Goal: Task Accomplishment & Management: Manage account settings

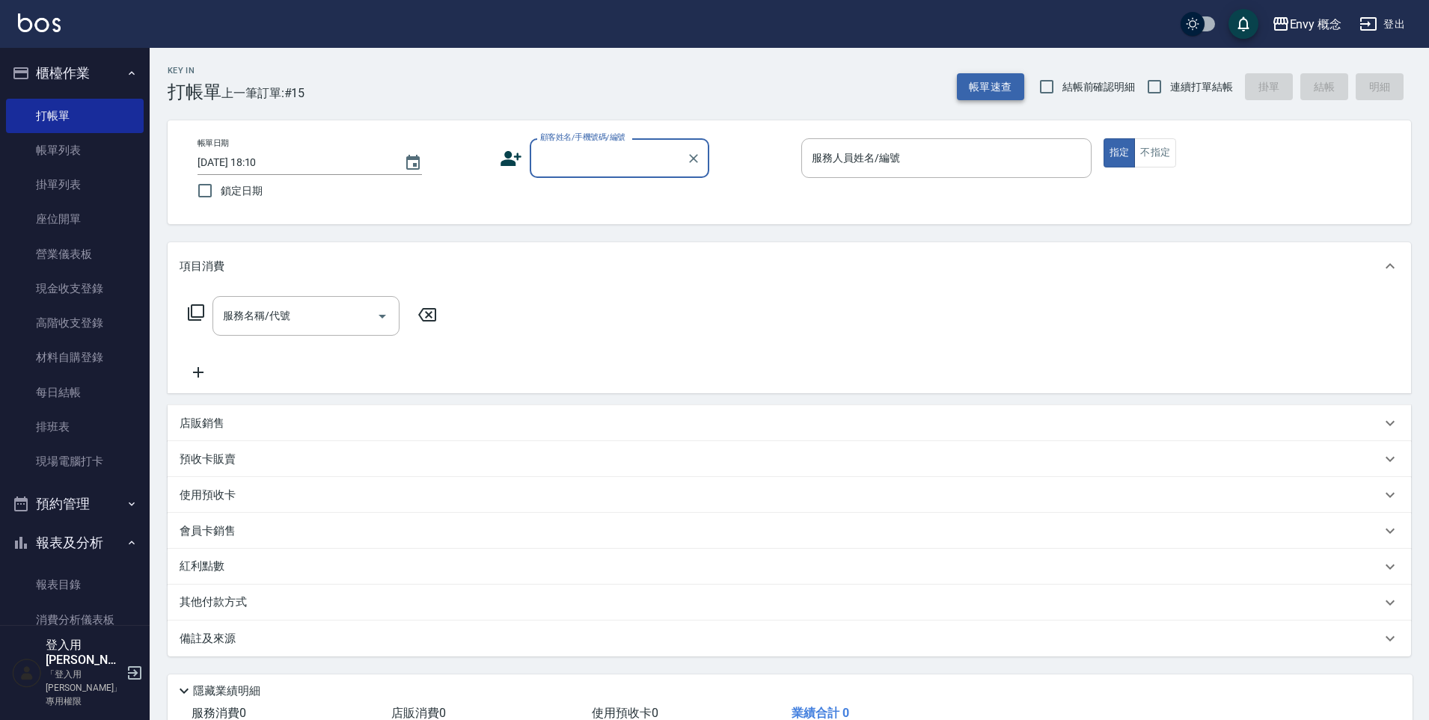
click at [992, 79] on button "帳單速查" at bounding box center [990, 87] width 67 height 28
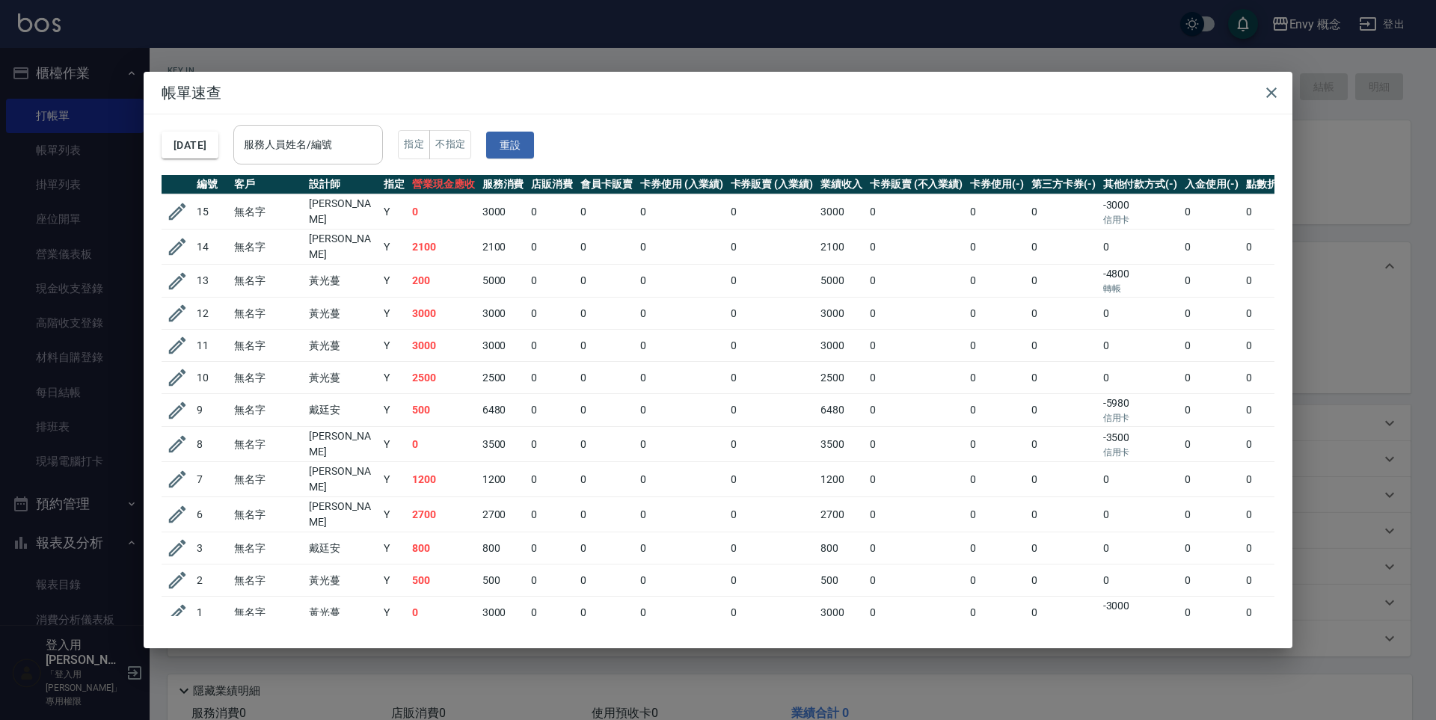
click at [343, 147] on input "服務人員姓名/編號" at bounding box center [308, 145] width 136 height 26
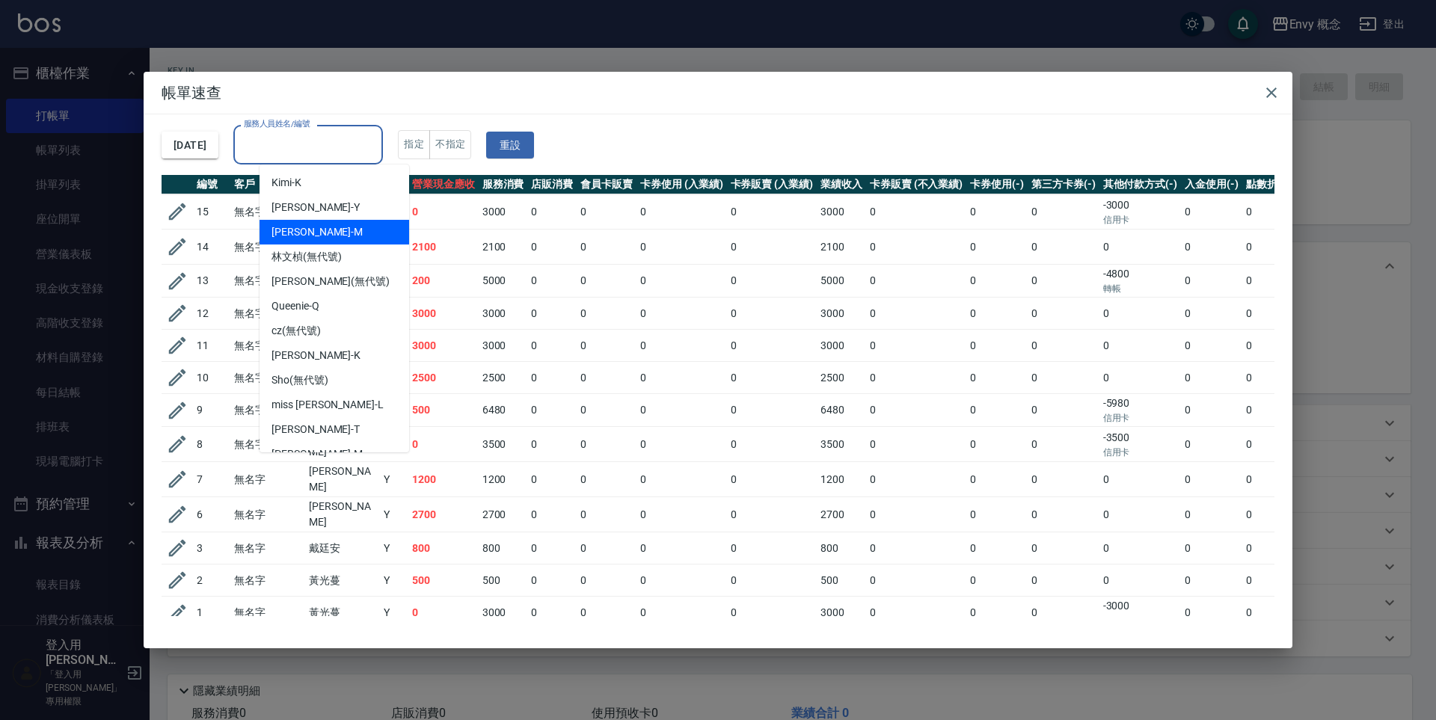
click at [316, 230] on div "[PERSON_NAME]" at bounding box center [335, 232] width 150 height 25
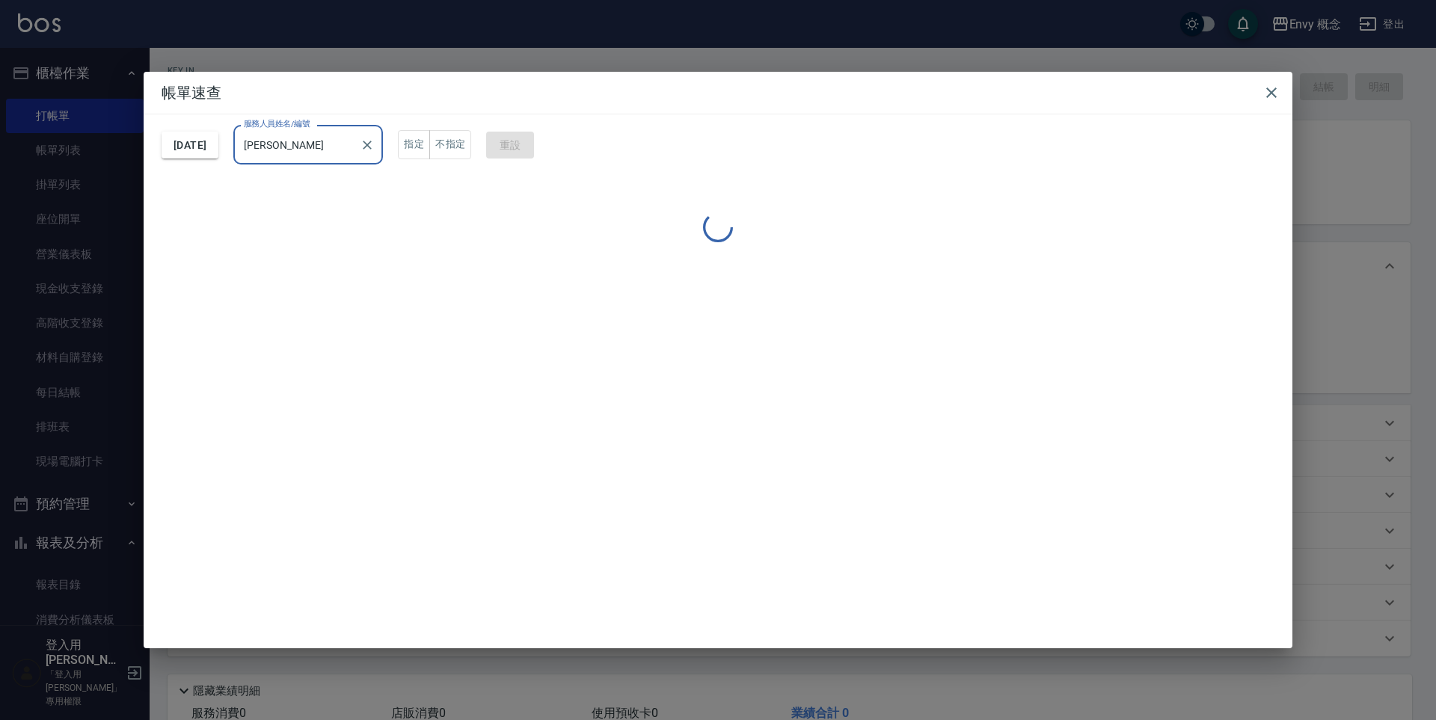
type input "[PERSON_NAME]"
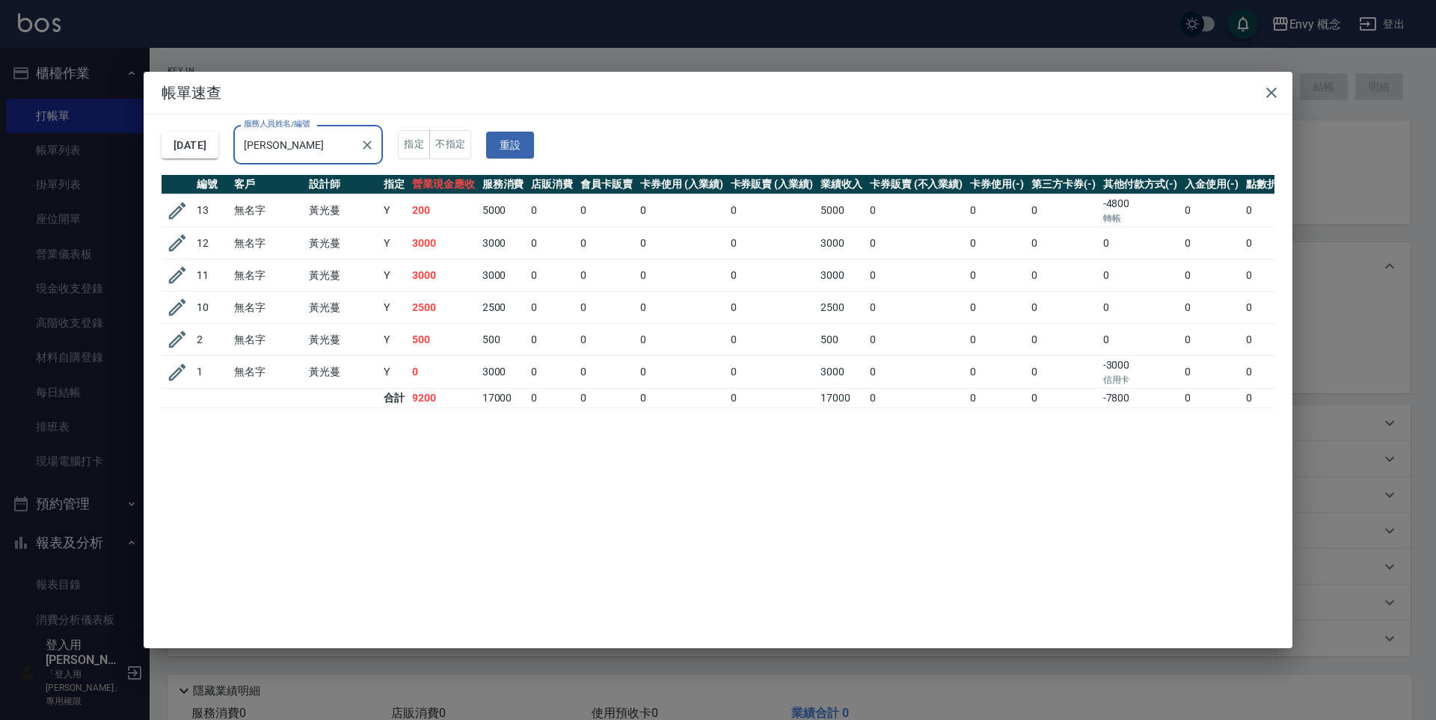
click at [922, 49] on div "帳單速查 [DATE] 服務人員姓名/編號 Molly-M 服務人員姓名/編號 指定 不指定 重設 編號 客戶 設計師 指定 營業現金應收 服務消費 店販消費…" at bounding box center [718, 360] width 1436 height 720
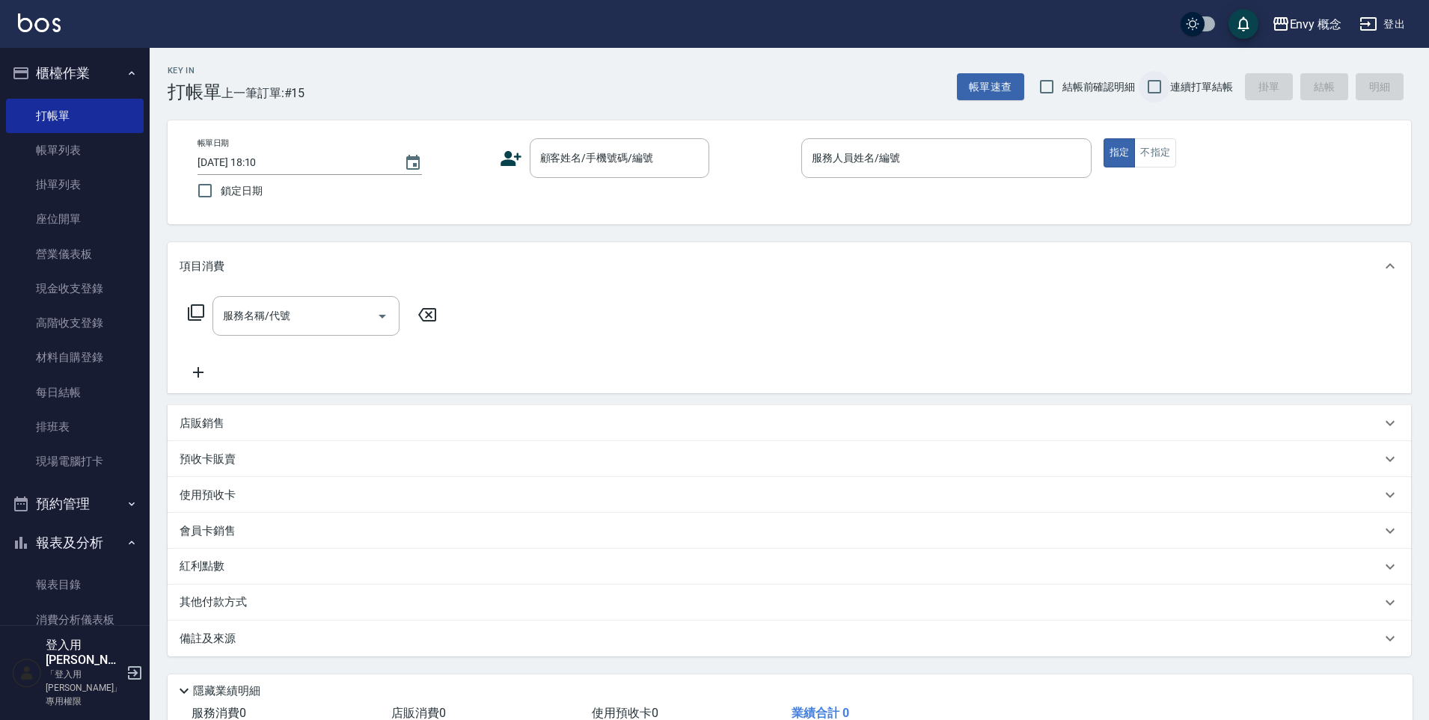
click at [1155, 84] on input "連續打單結帳" at bounding box center [1153, 86] width 31 height 31
checkbox input "true"
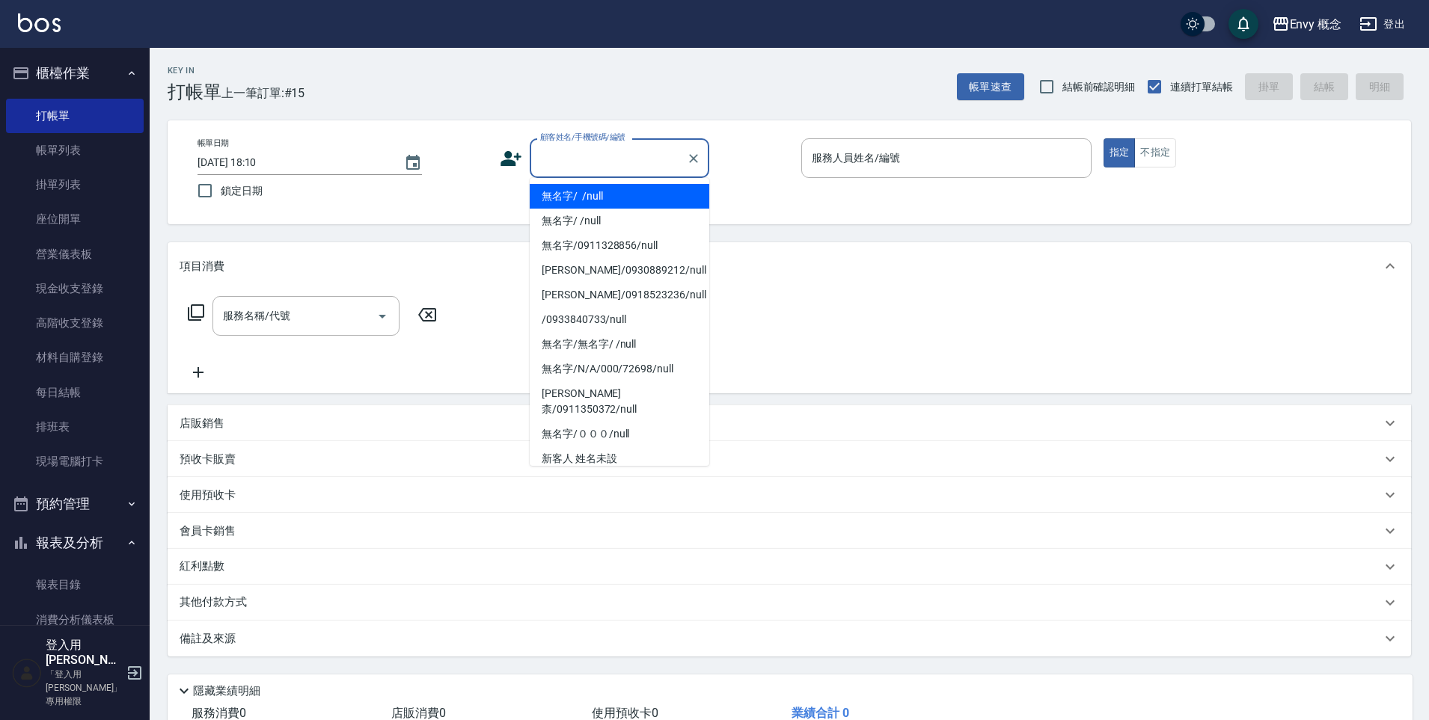
drag, startPoint x: 625, startPoint y: 159, endPoint x: 625, endPoint y: 167, distance: 8.3
click at [625, 159] on input "顧客姓名/手機號碼/編號" at bounding box center [608, 158] width 144 height 26
click at [598, 195] on li "無名字/ /null" at bounding box center [620, 196] width 180 height 25
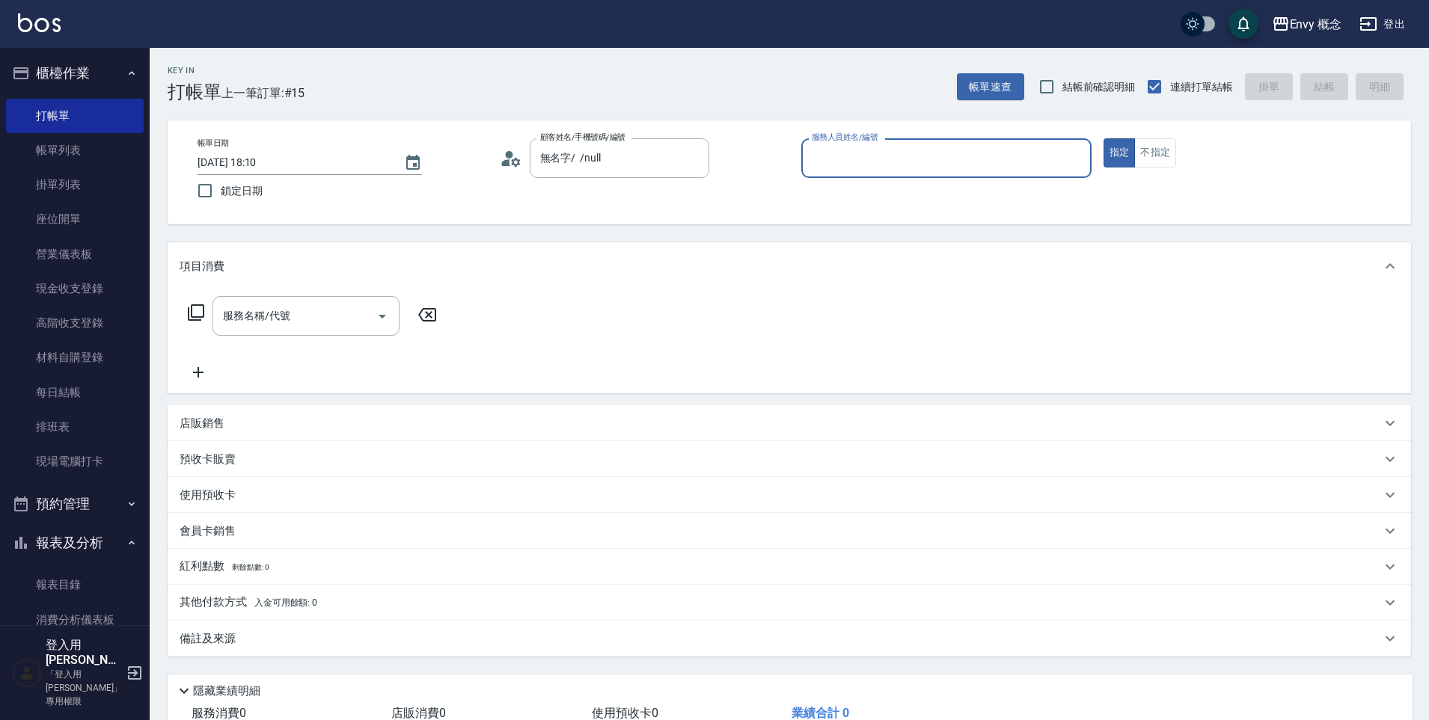
type input "無名字/ /null"
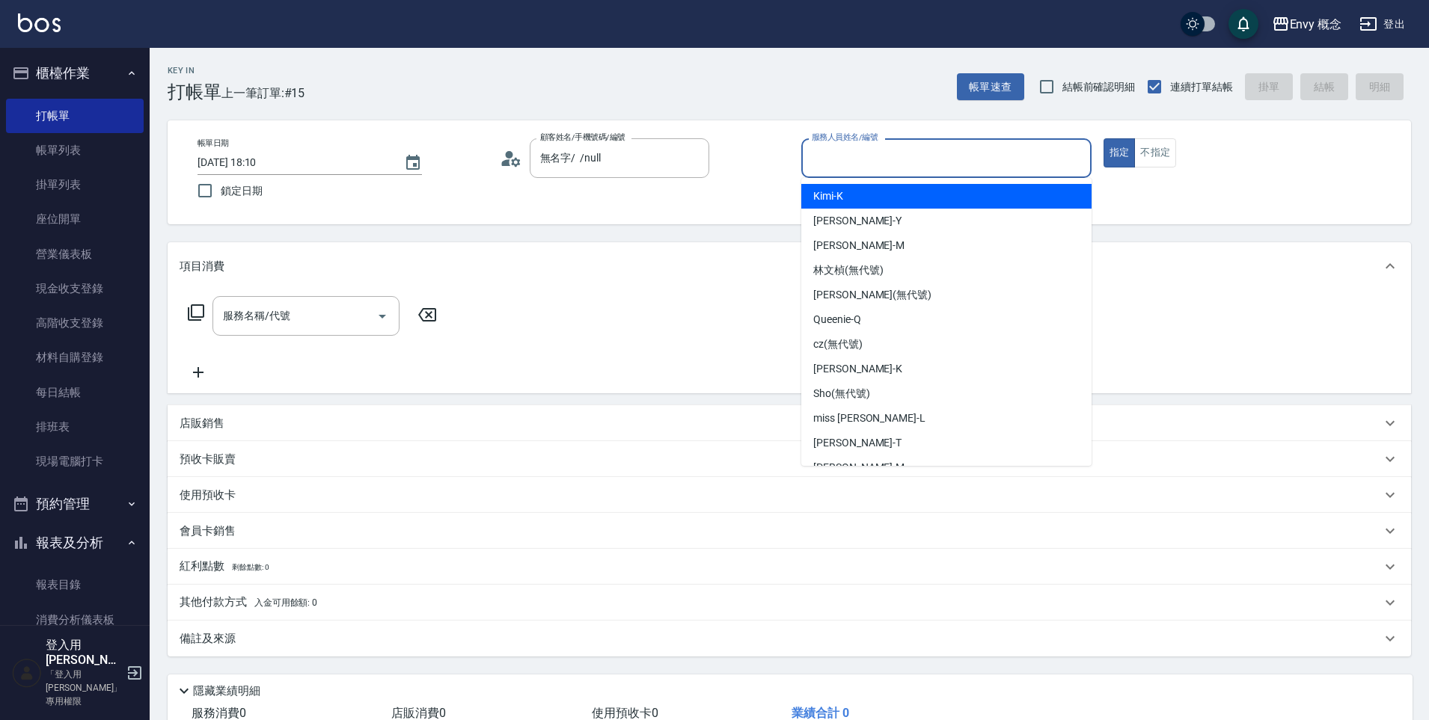
click at [830, 156] on input "服務人員姓名/編號" at bounding box center [946, 158] width 277 height 26
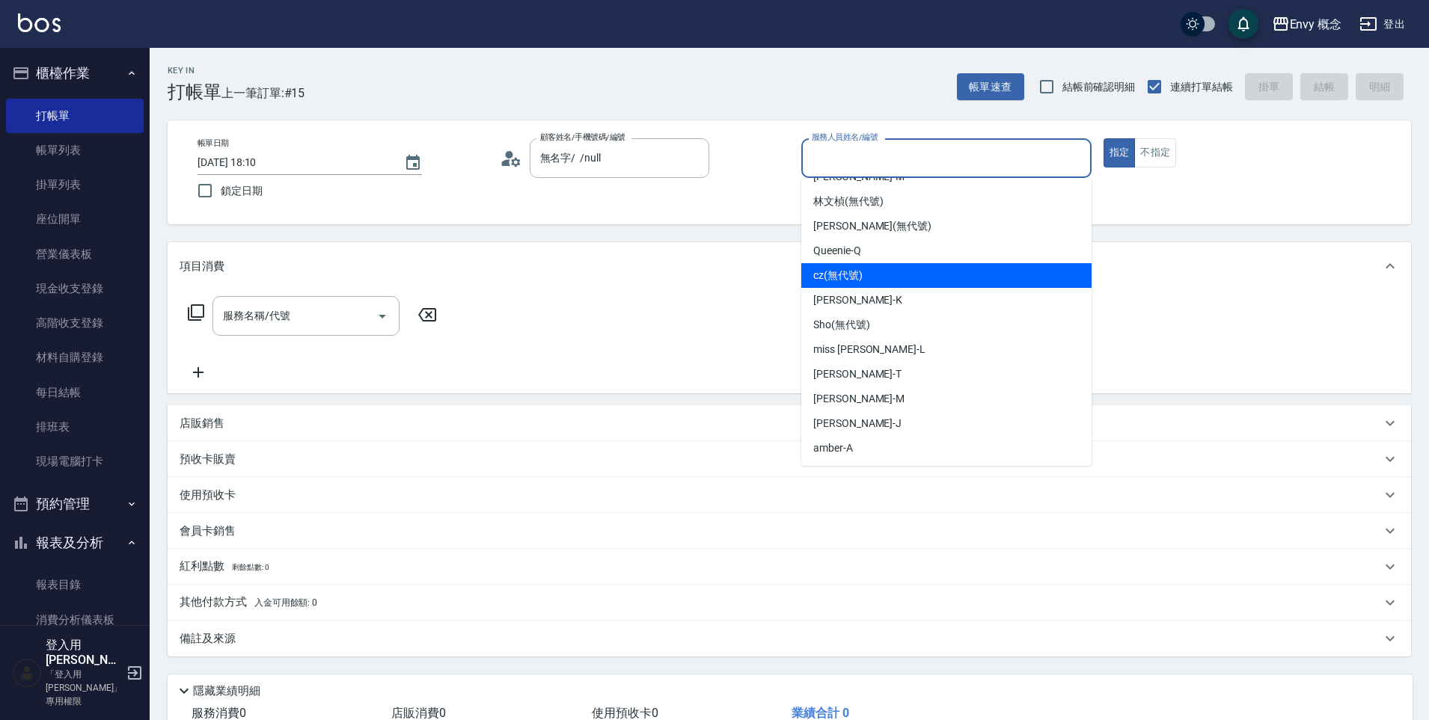
scroll to position [70, 0]
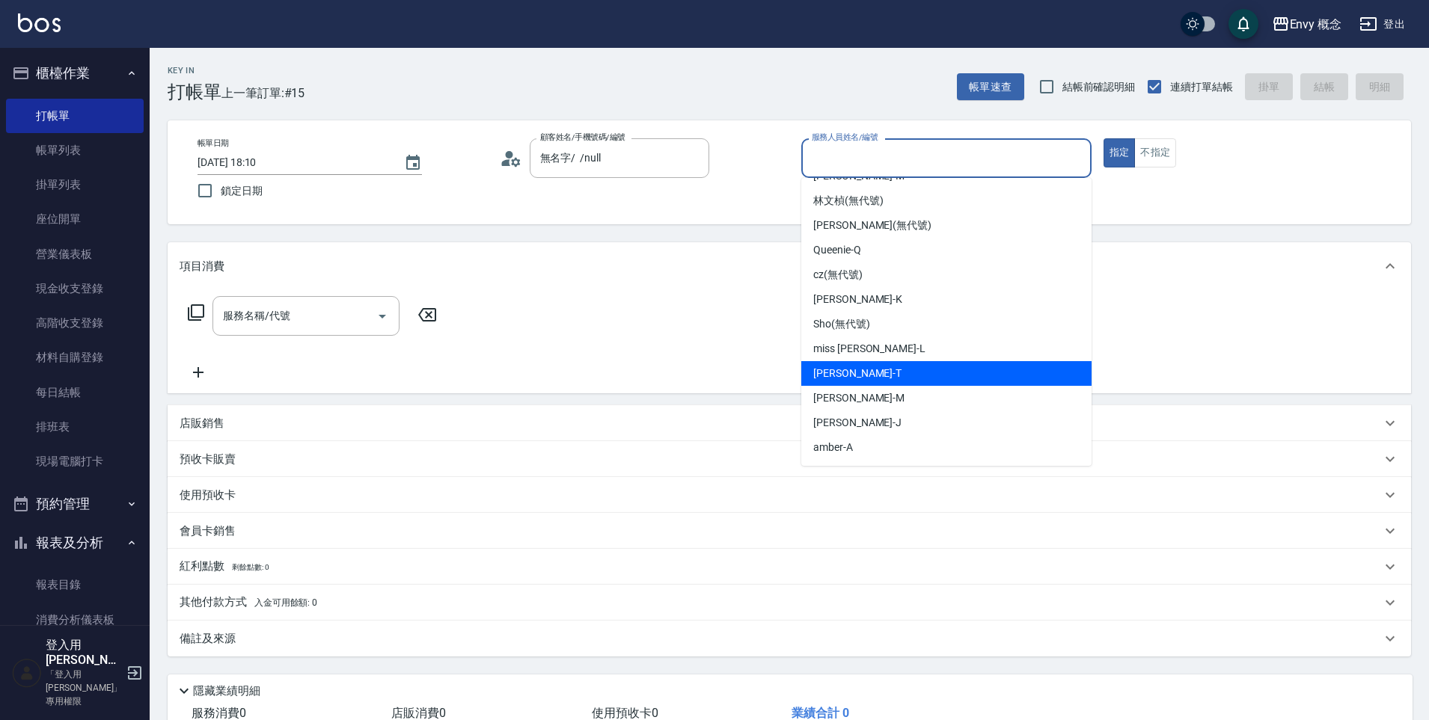
click at [892, 370] on div "[PERSON_NAME]" at bounding box center [946, 373] width 290 height 25
type input "[PERSON_NAME]"
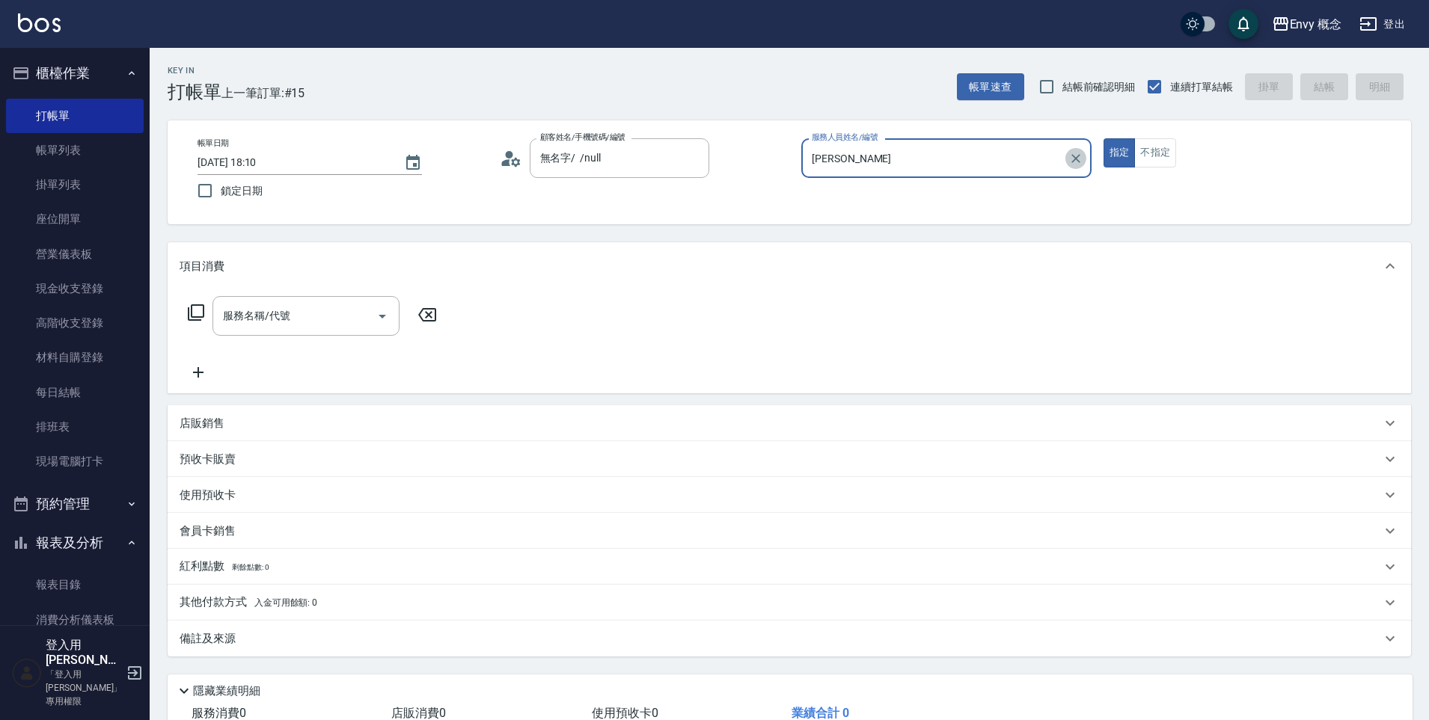
click at [1076, 159] on icon "Clear" at bounding box center [1075, 158] width 9 height 9
click at [1014, 159] on input "服務人員姓名/編號" at bounding box center [946, 158] width 277 height 26
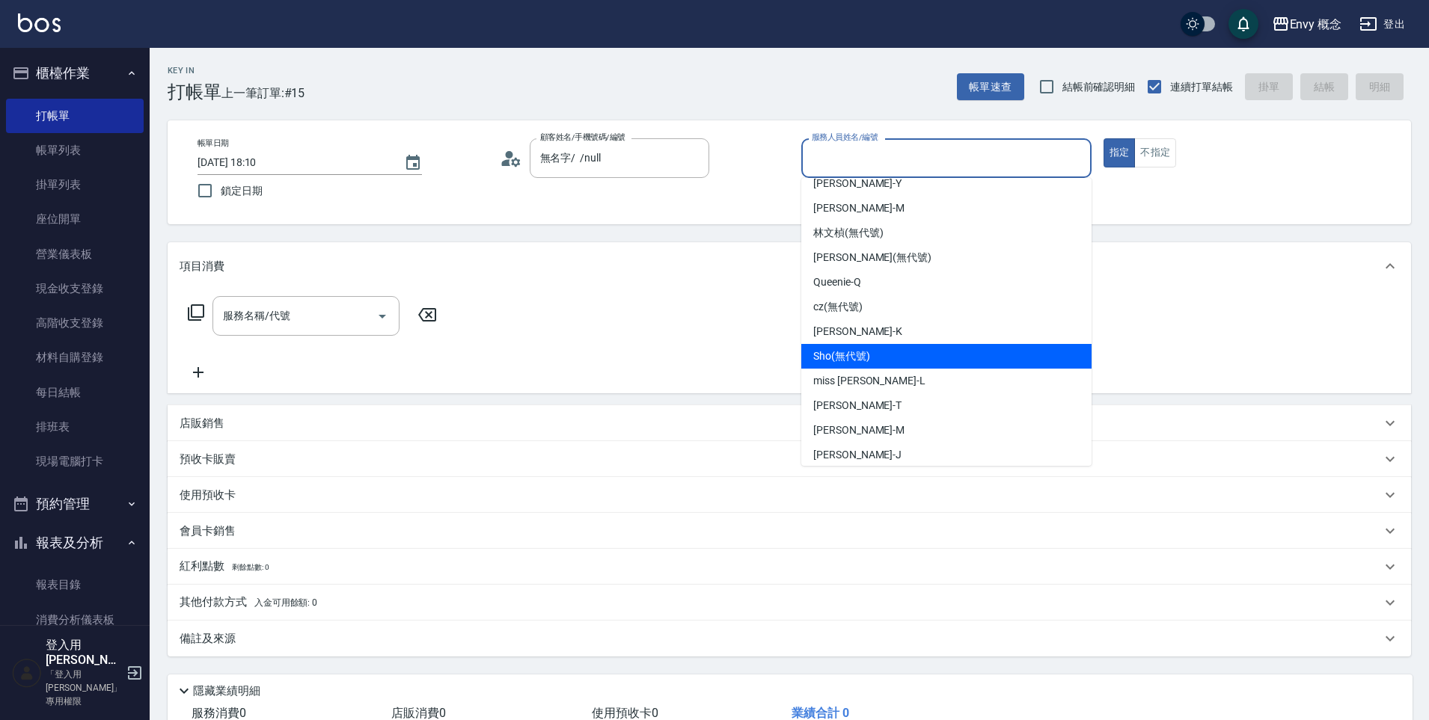
scroll to position [0, 0]
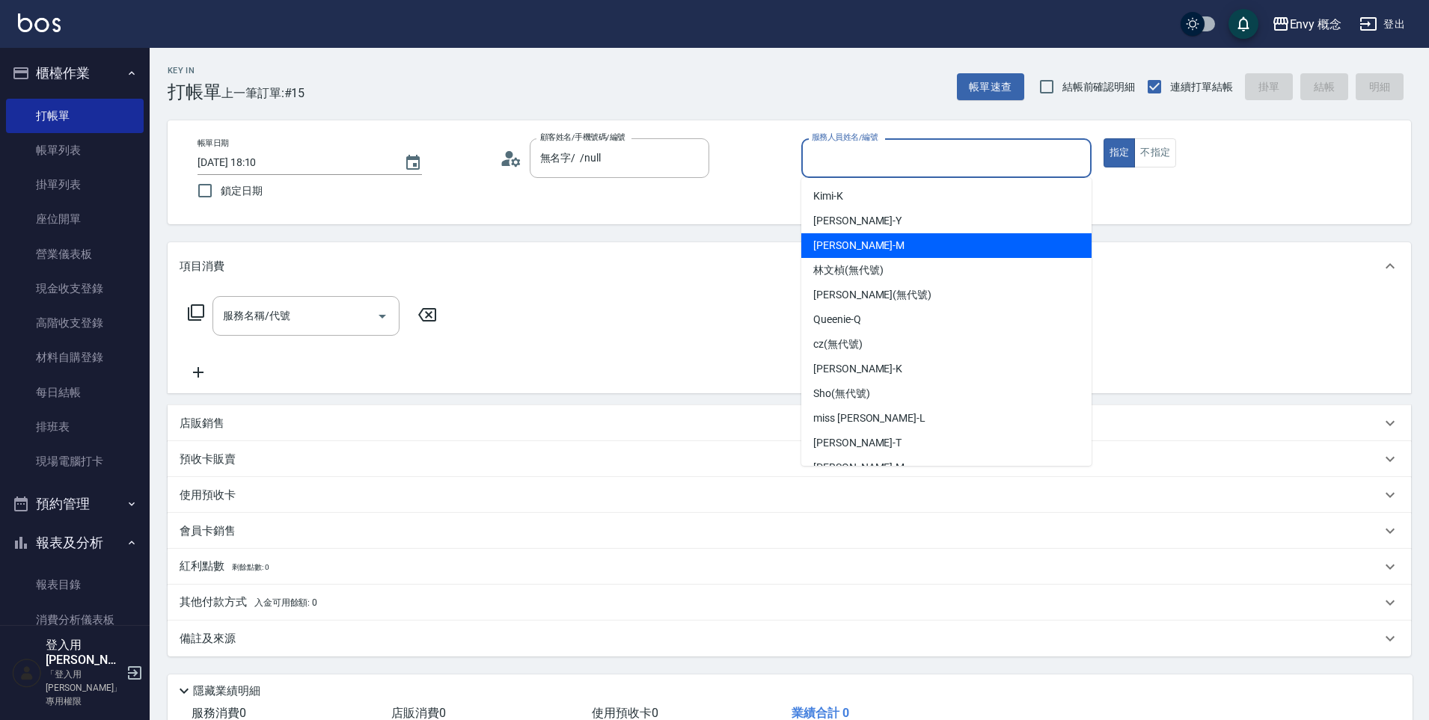
click at [922, 242] on div "[PERSON_NAME]" at bounding box center [946, 245] width 290 height 25
type input "[PERSON_NAME]"
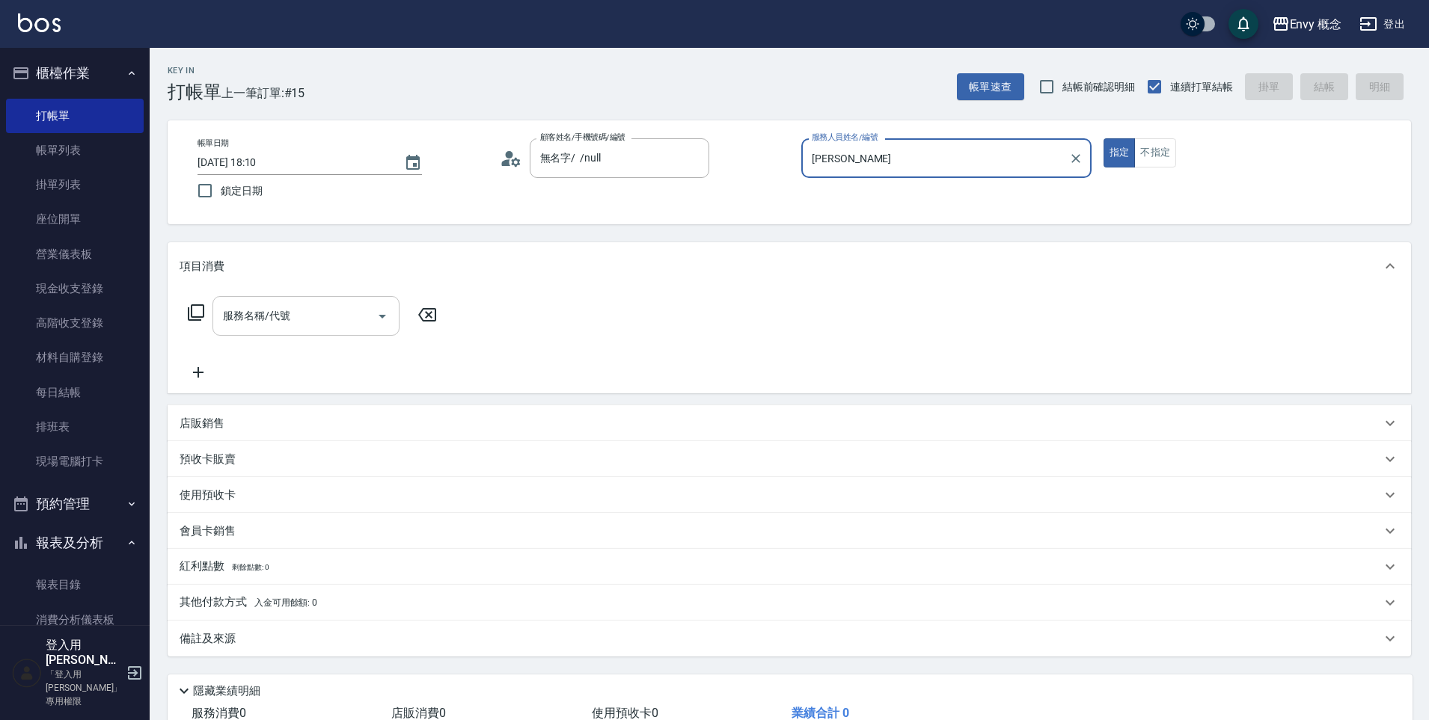
click at [351, 319] on input "服務名稱/代號" at bounding box center [294, 316] width 151 height 26
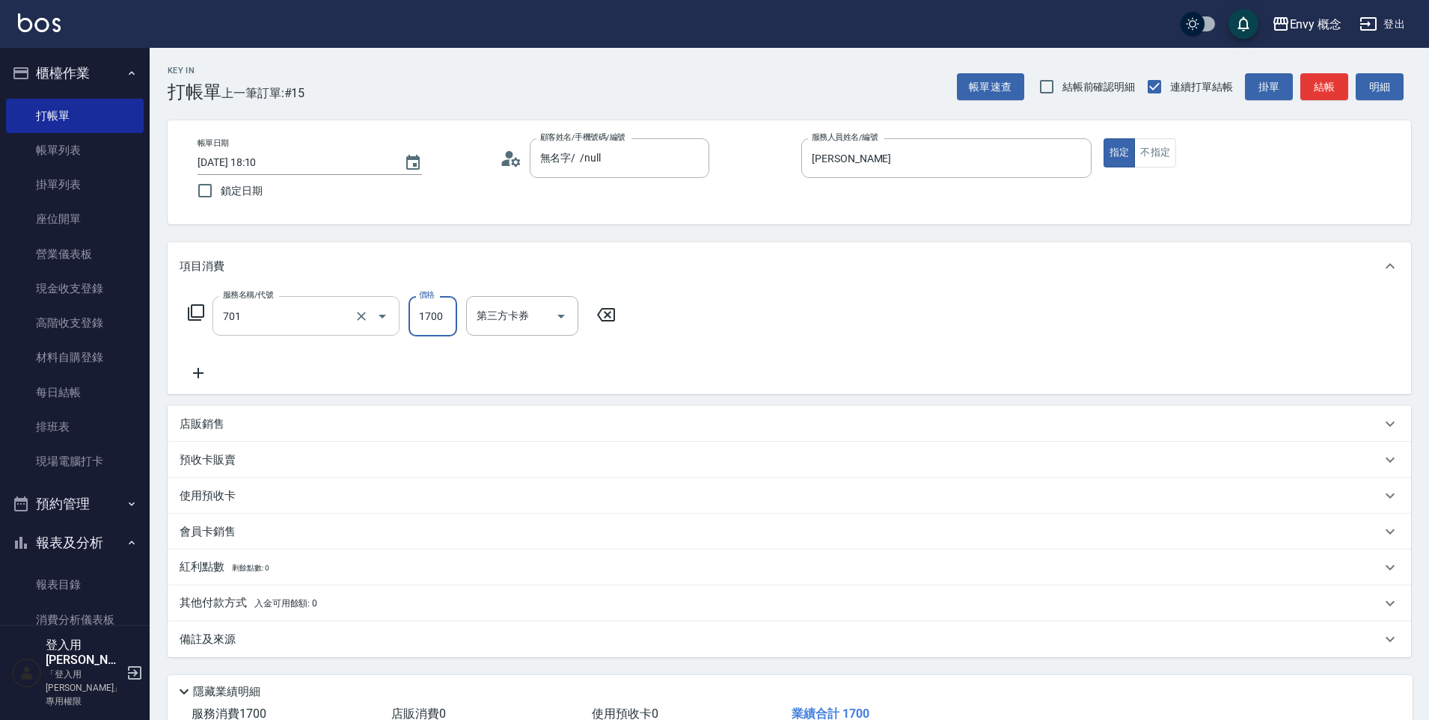
type input "701 染髮(701)"
type input "3600"
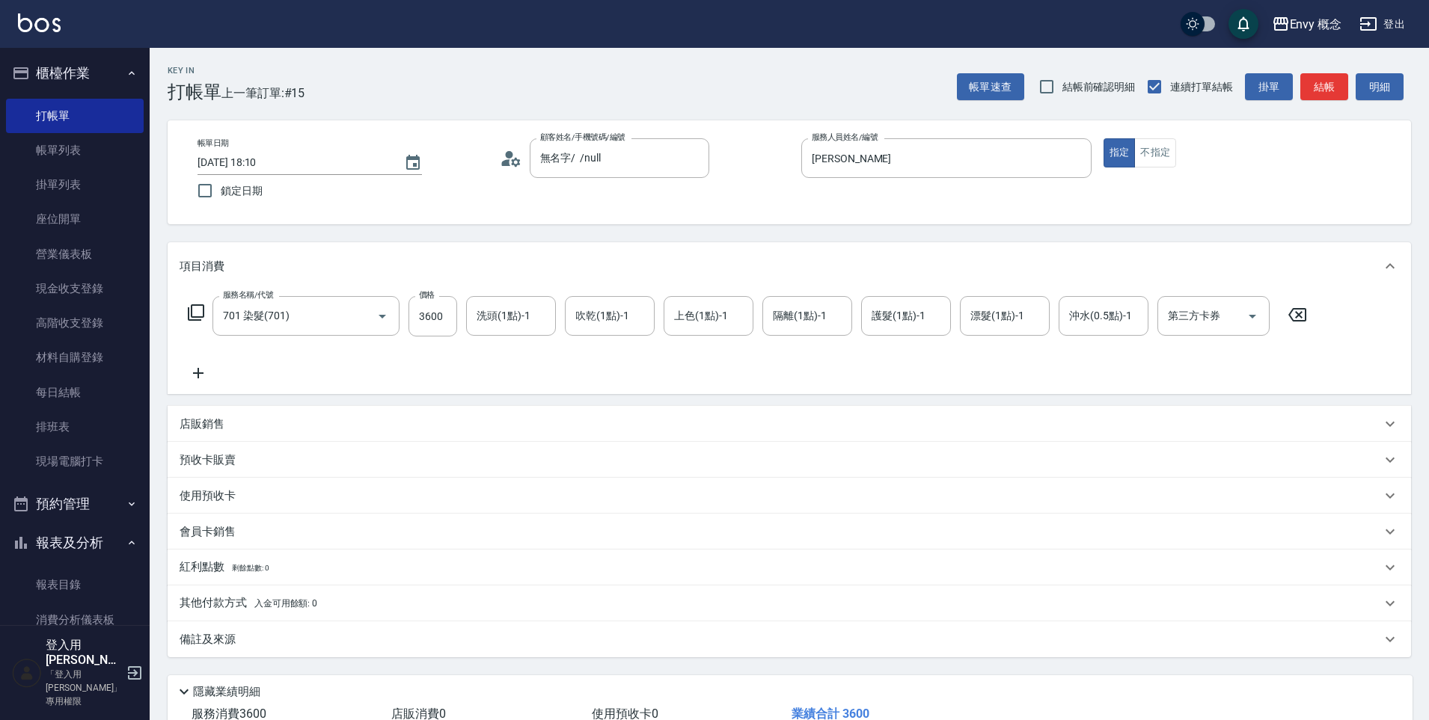
click at [260, 610] on p "其他付款方式 入金可用餘額: 0" at bounding box center [249, 603] width 138 height 16
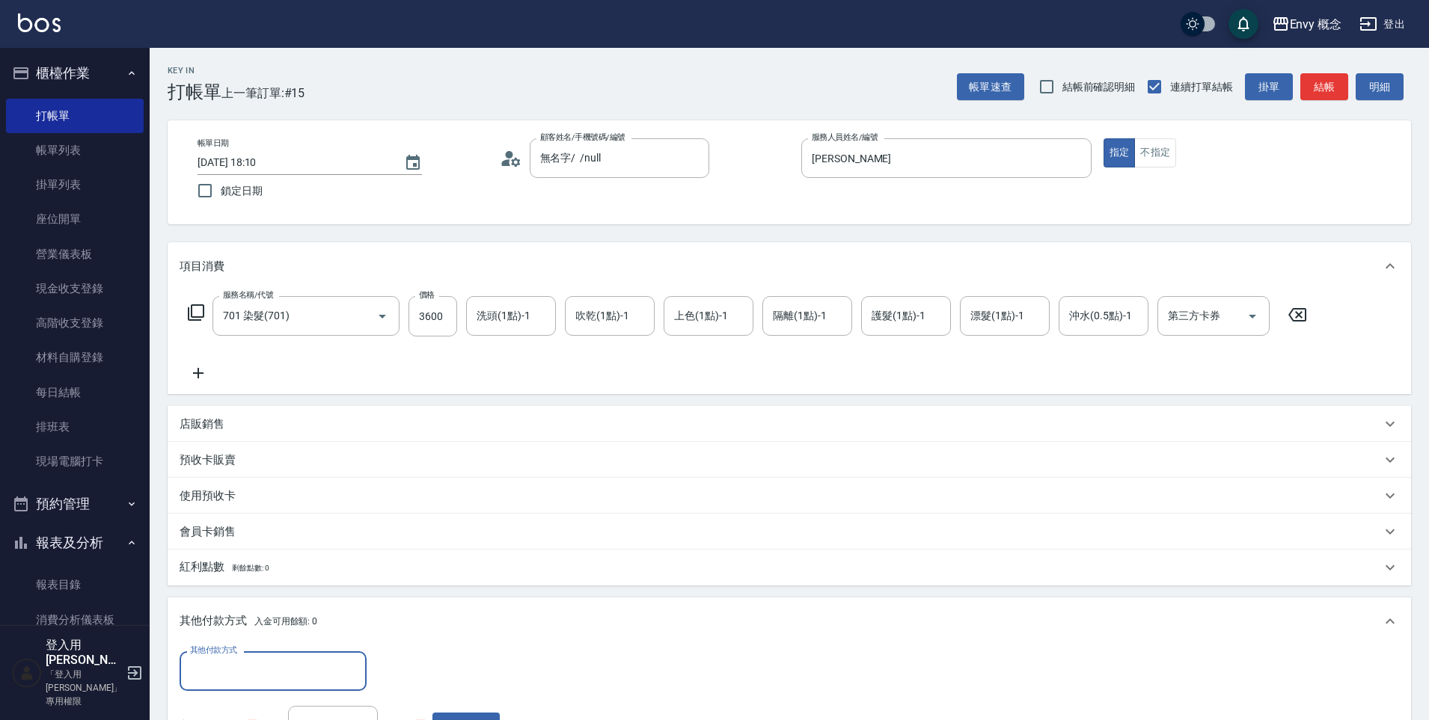
scroll to position [1, 0]
click at [287, 655] on div "其他付款方式" at bounding box center [273, 672] width 187 height 40
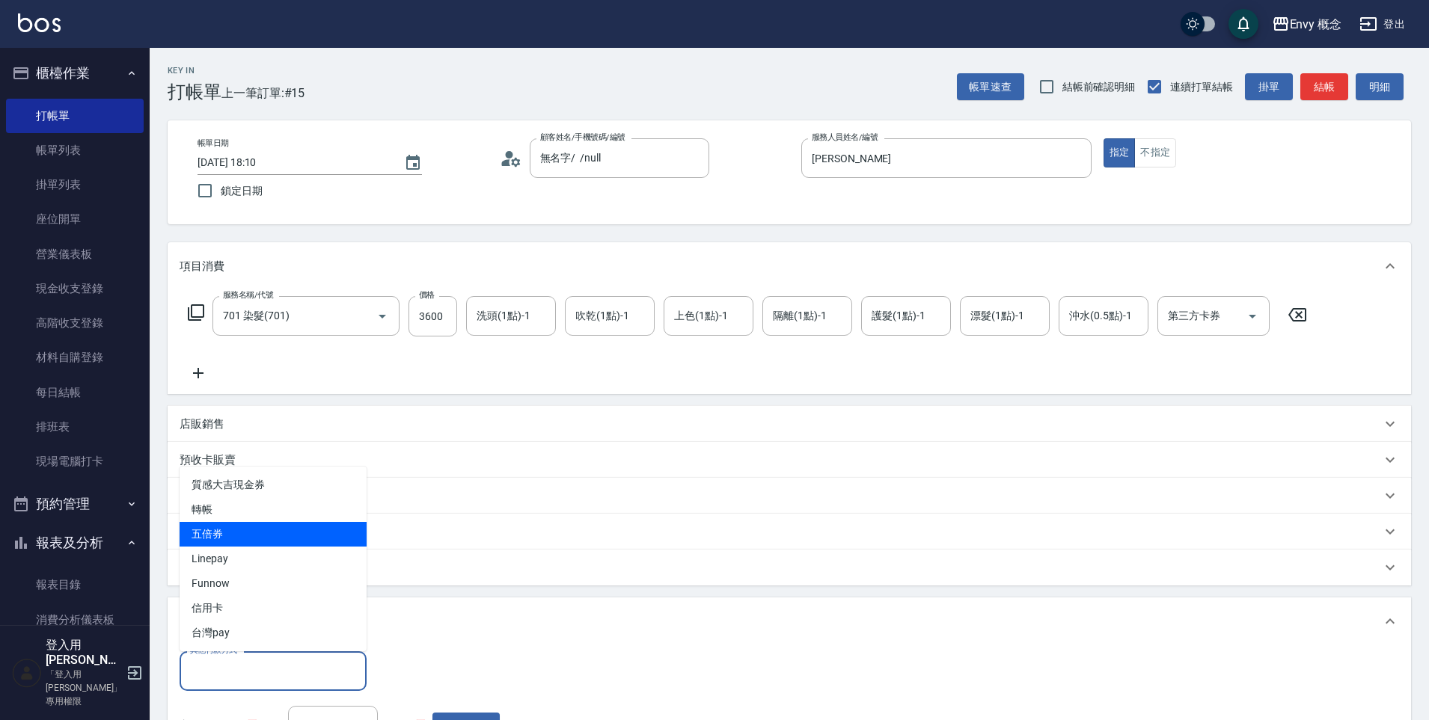
click at [244, 522] on span "五倍券" at bounding box center [273, 534] width 187 height 25
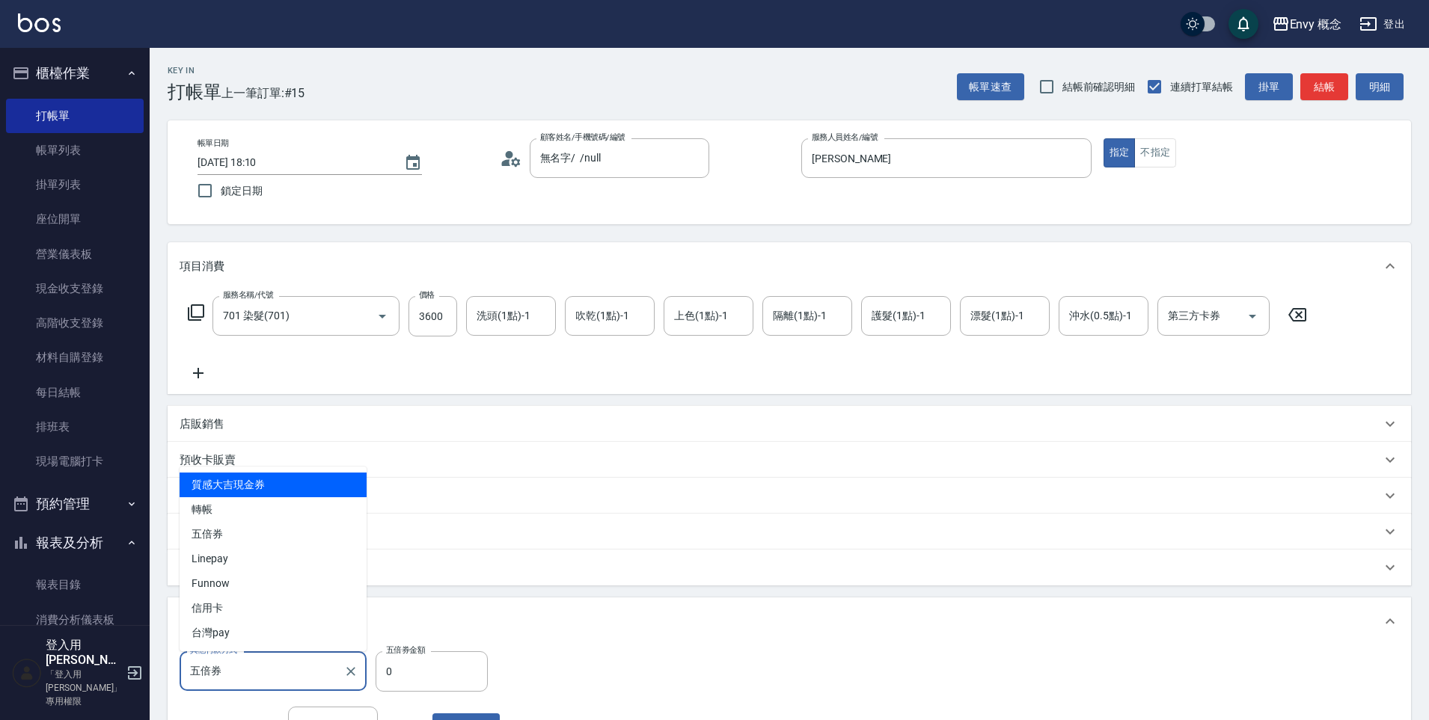
click at [285, 660] on input "五倍券" at bounding box center [261, 671] width 151 height 26
click at [251, 500] on span "轉帳" at bounding box center [273, 509] width 187 height 25
type input "轉帳"
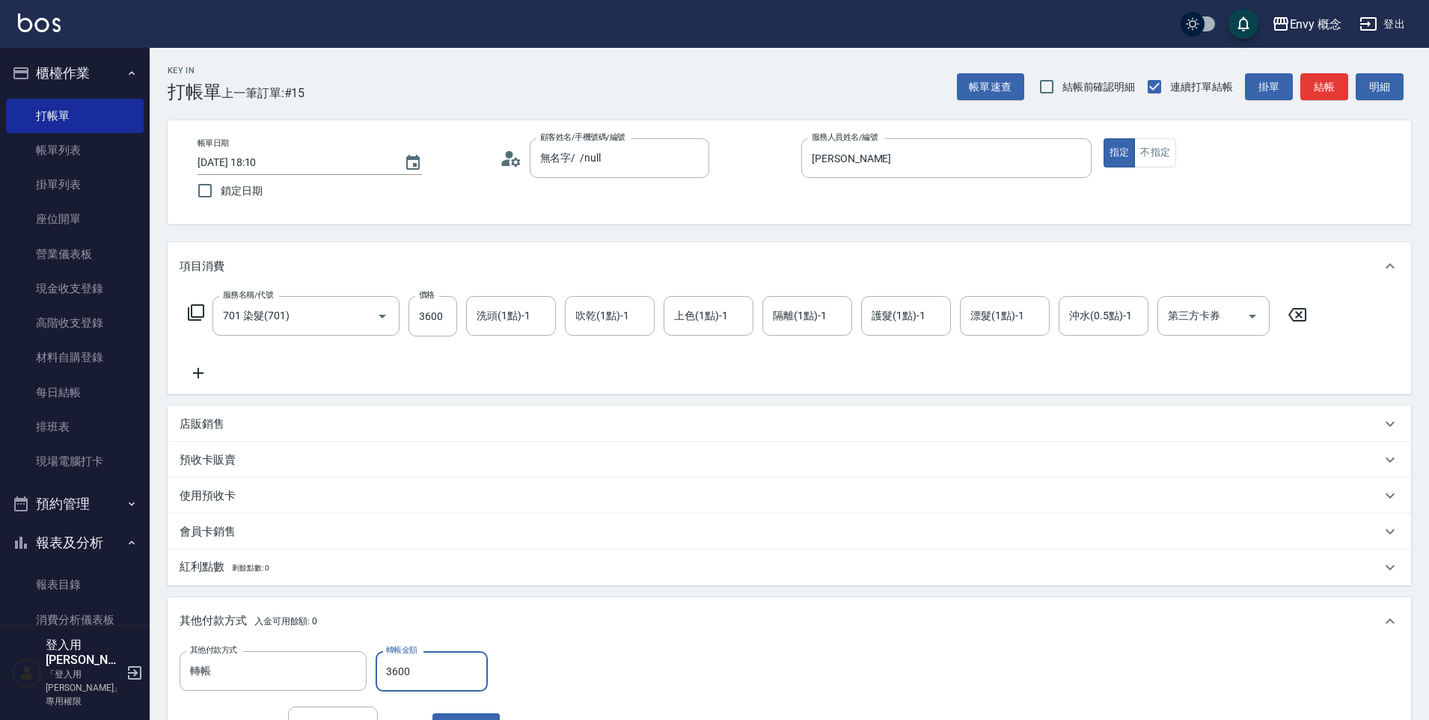
scroll to position [283, 0]
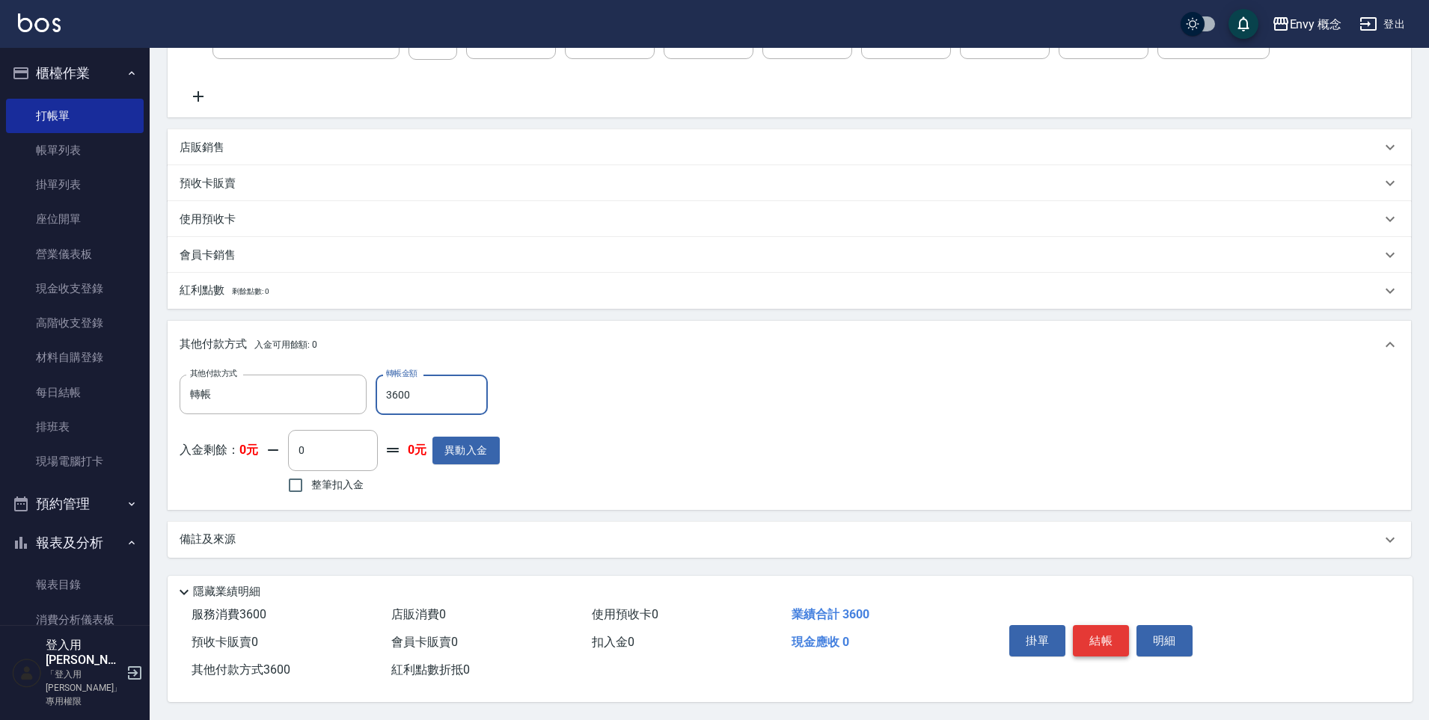
type input "3600"
click at [1123, 637] on button "結帳" at bounding box center [1101, 640] width 56 height 31
type input "[DATE] 19:07"
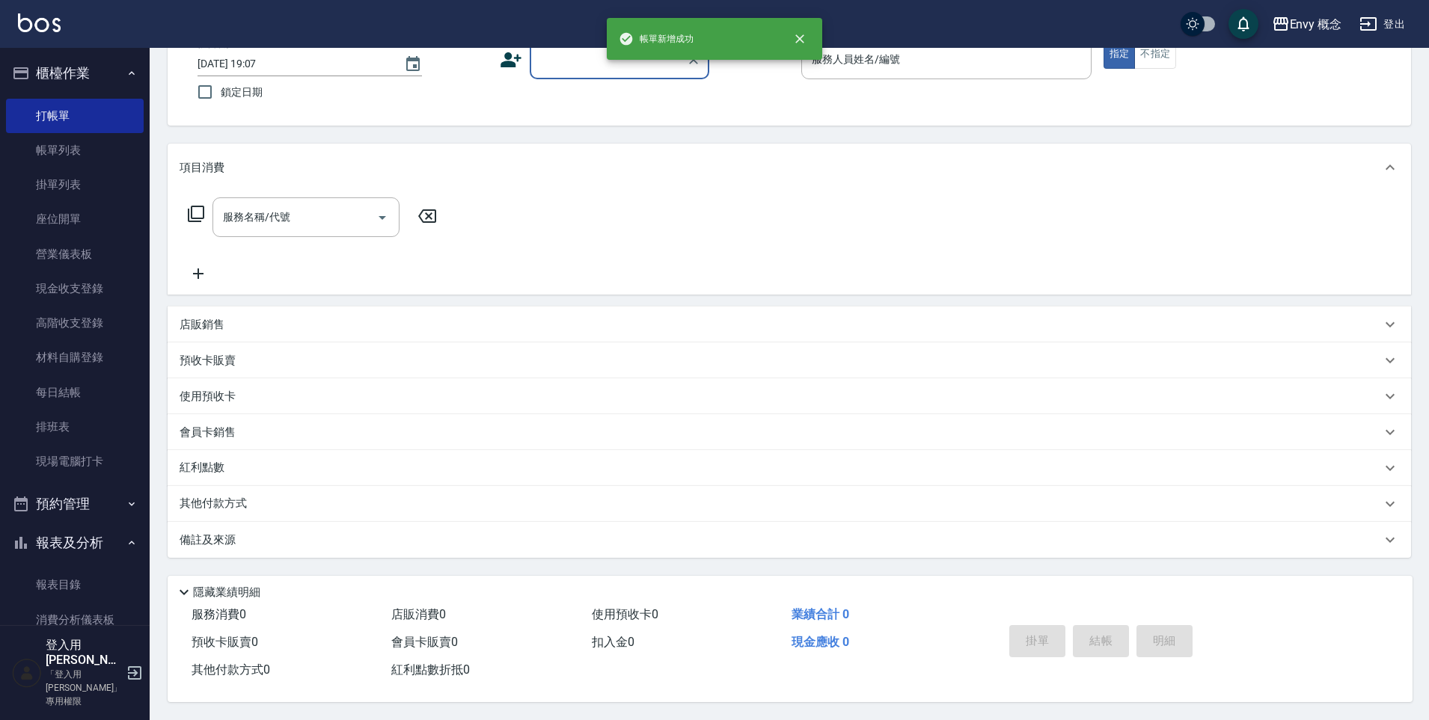
scroll to position [0, 0]
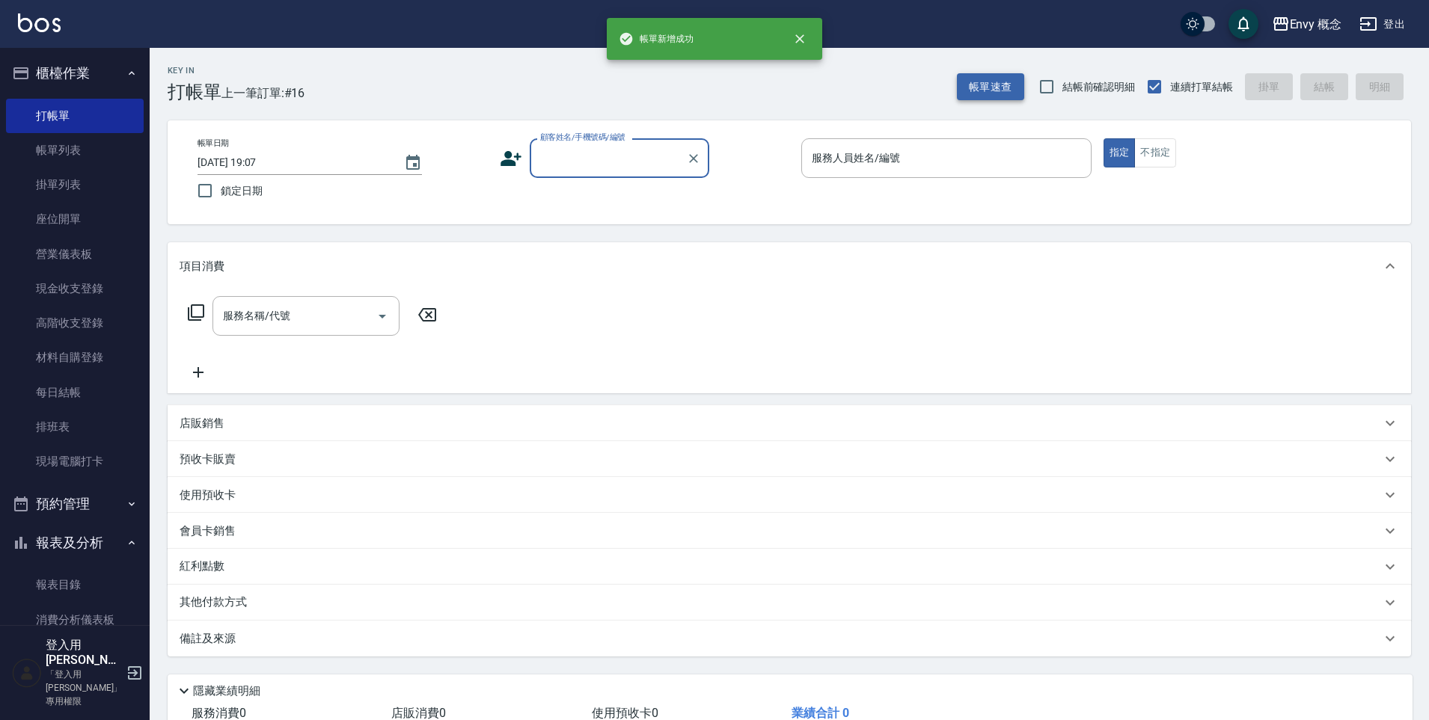
click at [976, 82] on button "帳單速查" at bounding box center [990, 87] width 67 height 28
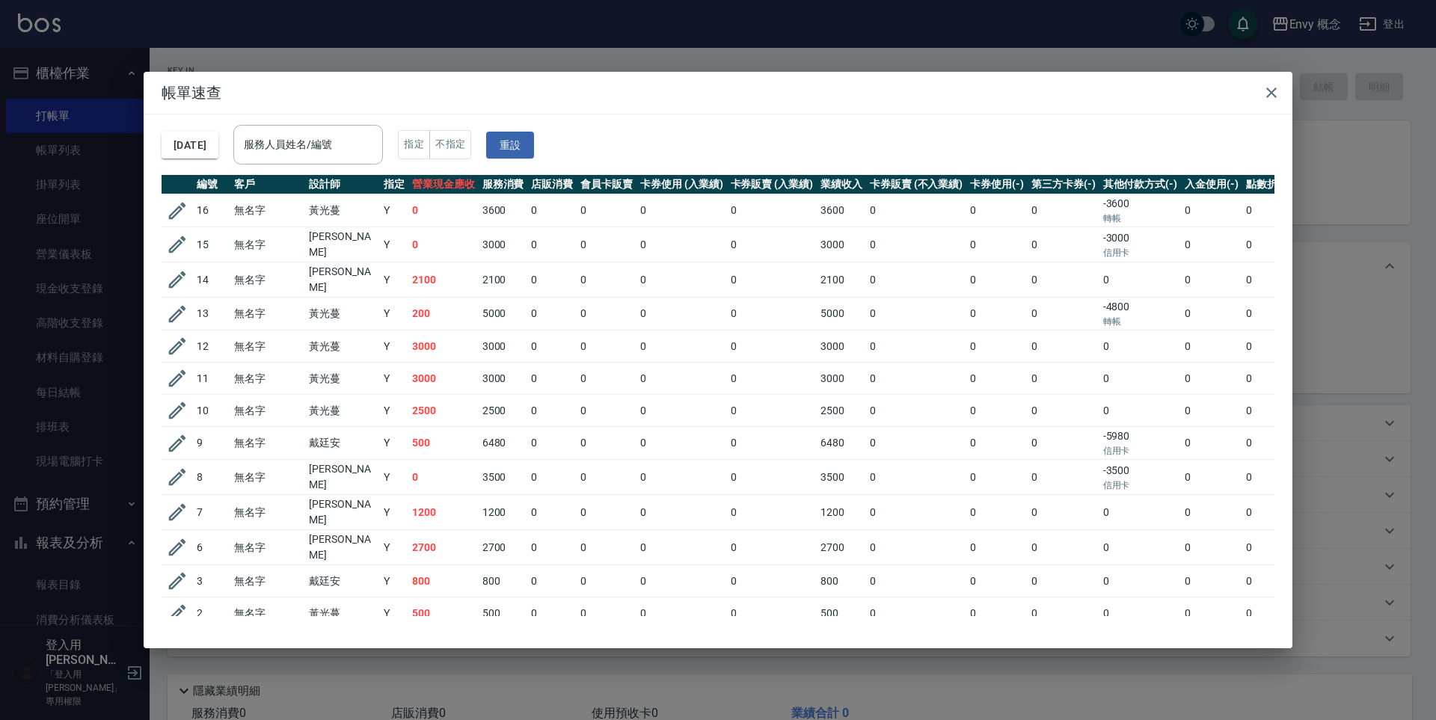
click at [635, 40] on div "帳單速查 [DATE] 服務人員姓名/編號 服務人員姓名/編號 指定 不指定 重設 編號 客戶 設計師 指定 營業現金應收 服務消費 店販消費 會員卡販賣 卡…" at bounding box center [718, 360] width 1436 height 720
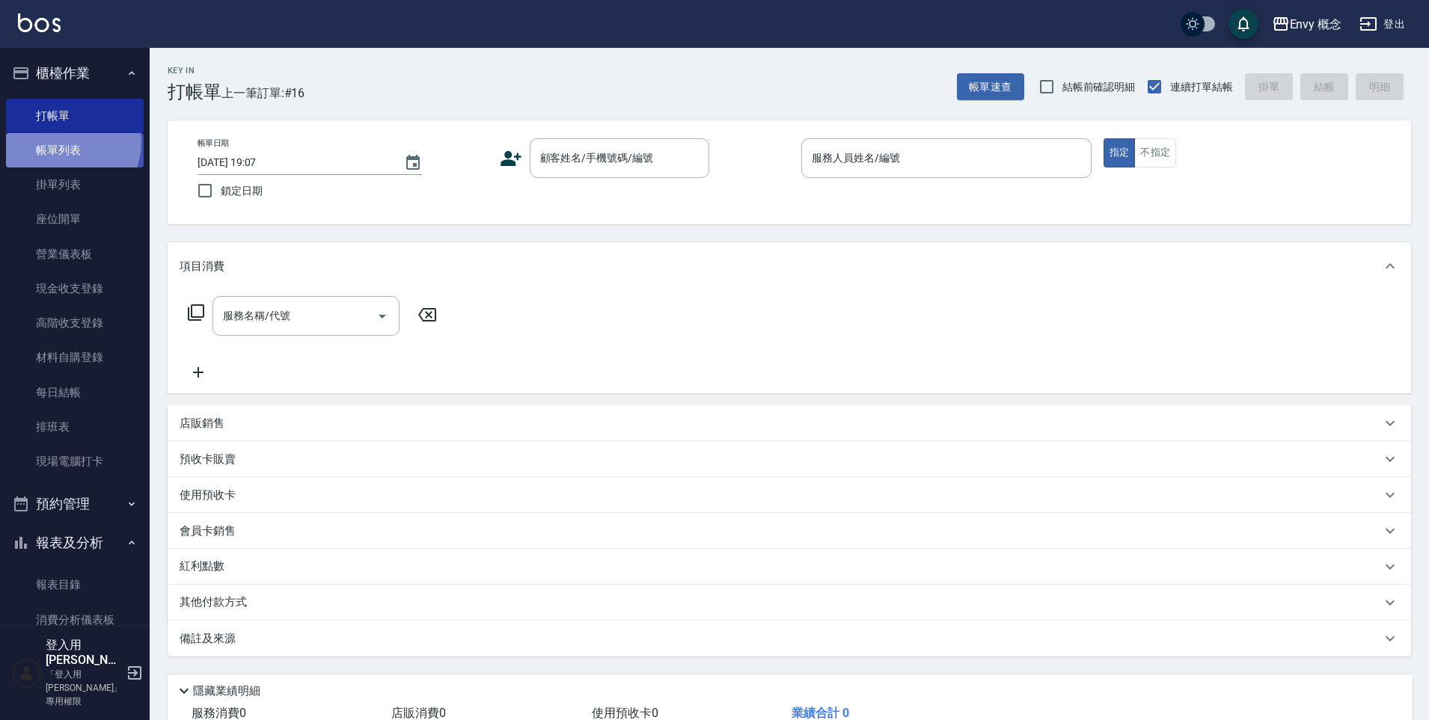
click at [69, 143] on link "帳單列表" at bounding box center [75, 150] width 138 height 34
click at [67, 140] on link "帳單列表" at bounding box center [75, 150] width 138 height 34
click at [67, 139] on link "帳單列表" at bounding box center [75, 150] width 138 height 34
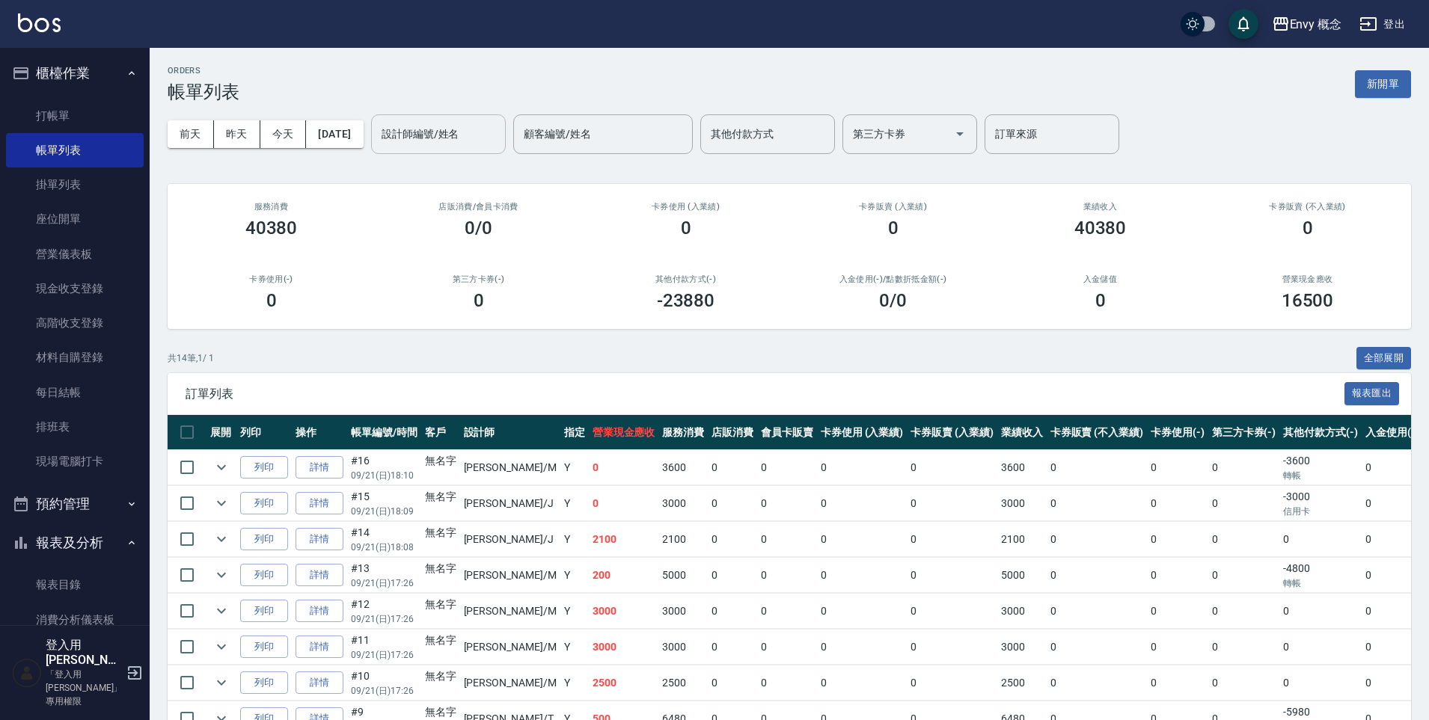
drag, startPoint x: 438, startPoint y: 135, endPoint x: 439, endPoint y: 143, distance: 7.6
click at [438, 136] on input "設計師編號/姓名" at bounding box center [438, 134] width 121 height 26
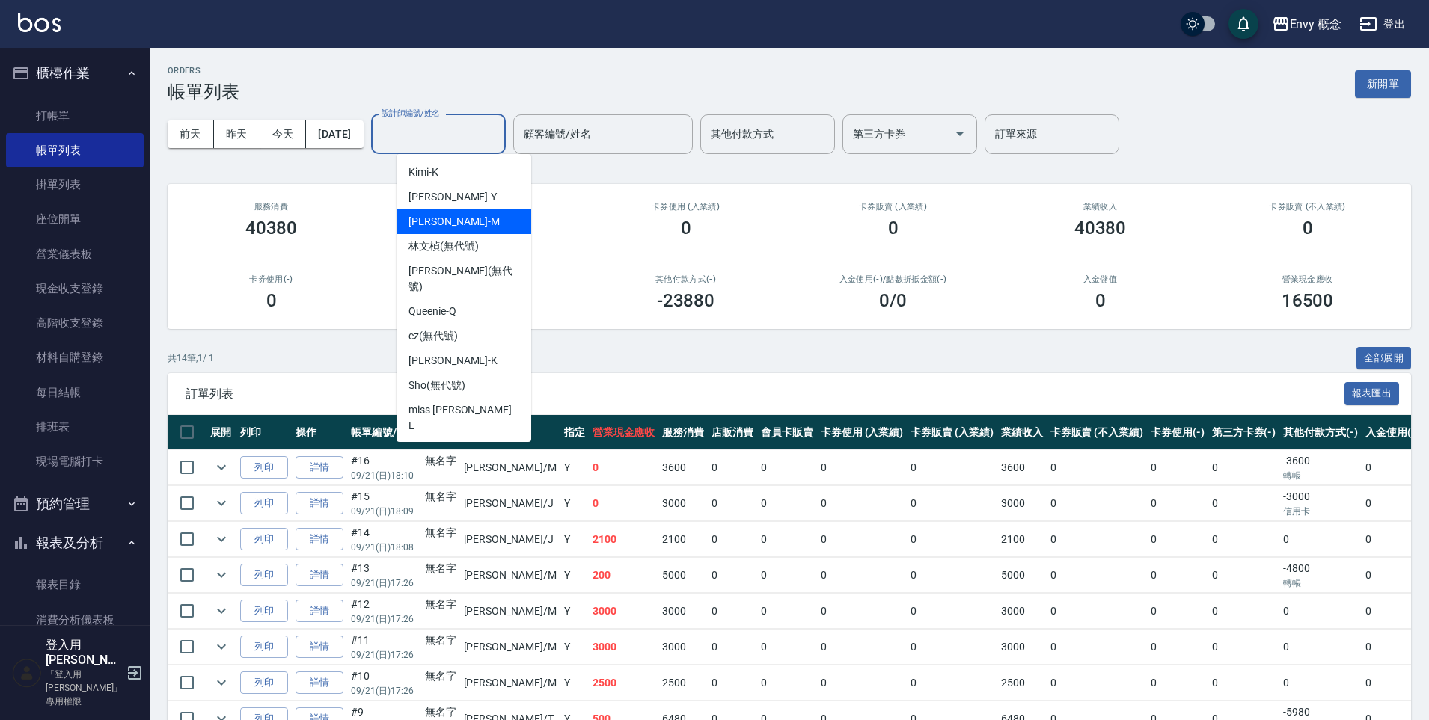
click at [459, 218] on div "[PERSON_NAME]" at bounding box center [463, 221] width 135 height 25
type input "[PERSON_NAME]"
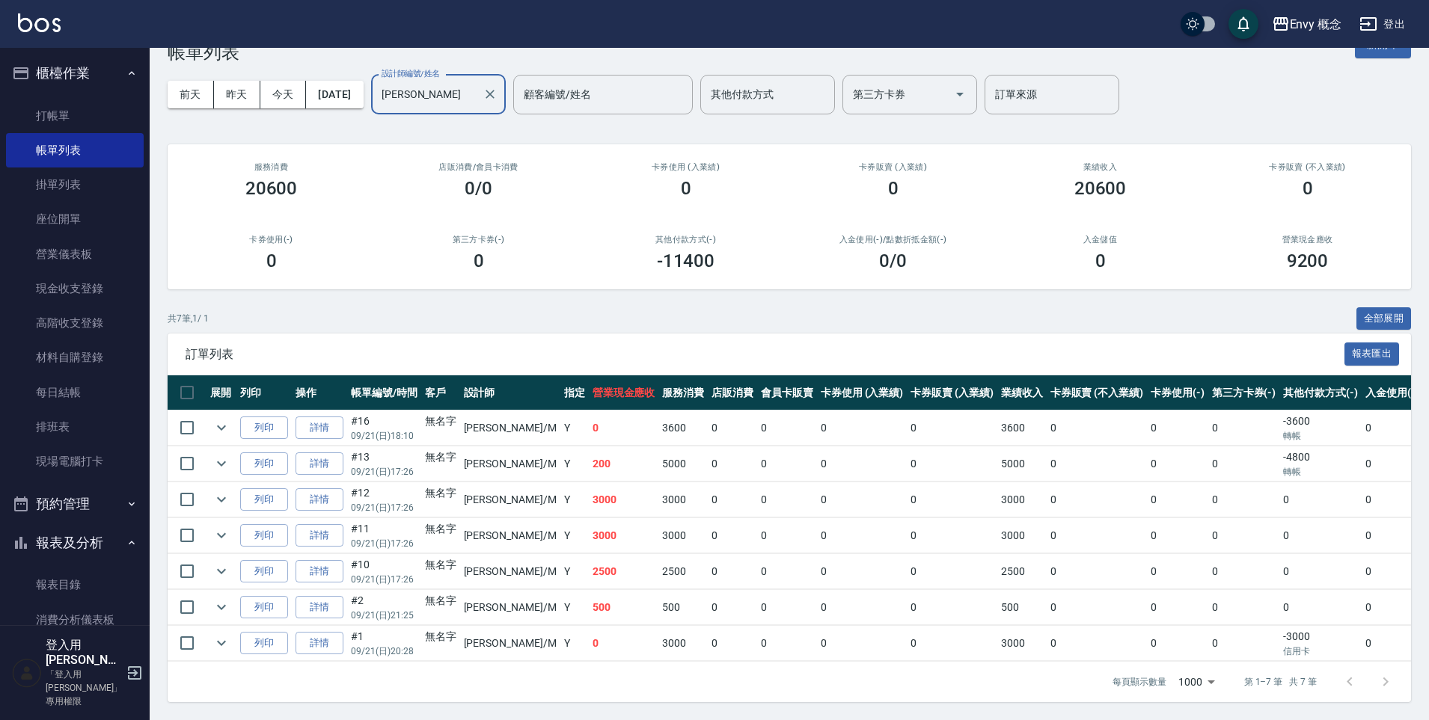
scroll to position [51, 0]
click at [93, 109] on link "打帳單" at bounding box center [75, 116] width 138 height 34
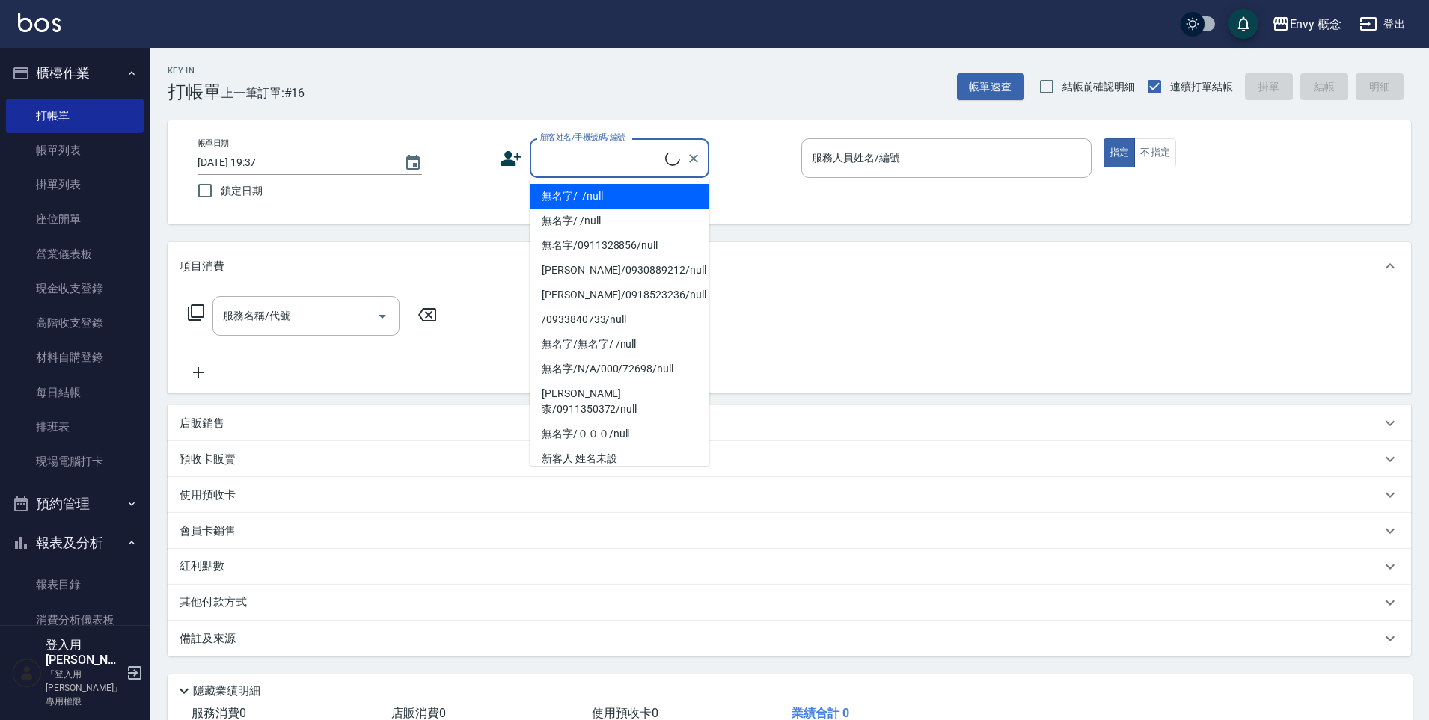
click at [616, 151] on input "顧客姓名/手機號碼/編號" at bounding box center [600, 158] width 129 height 26
click at [617, 191] on li "無名字/ /null" at bounding box center [620, 196] width 180 height 25
type input "無名字/ /null"
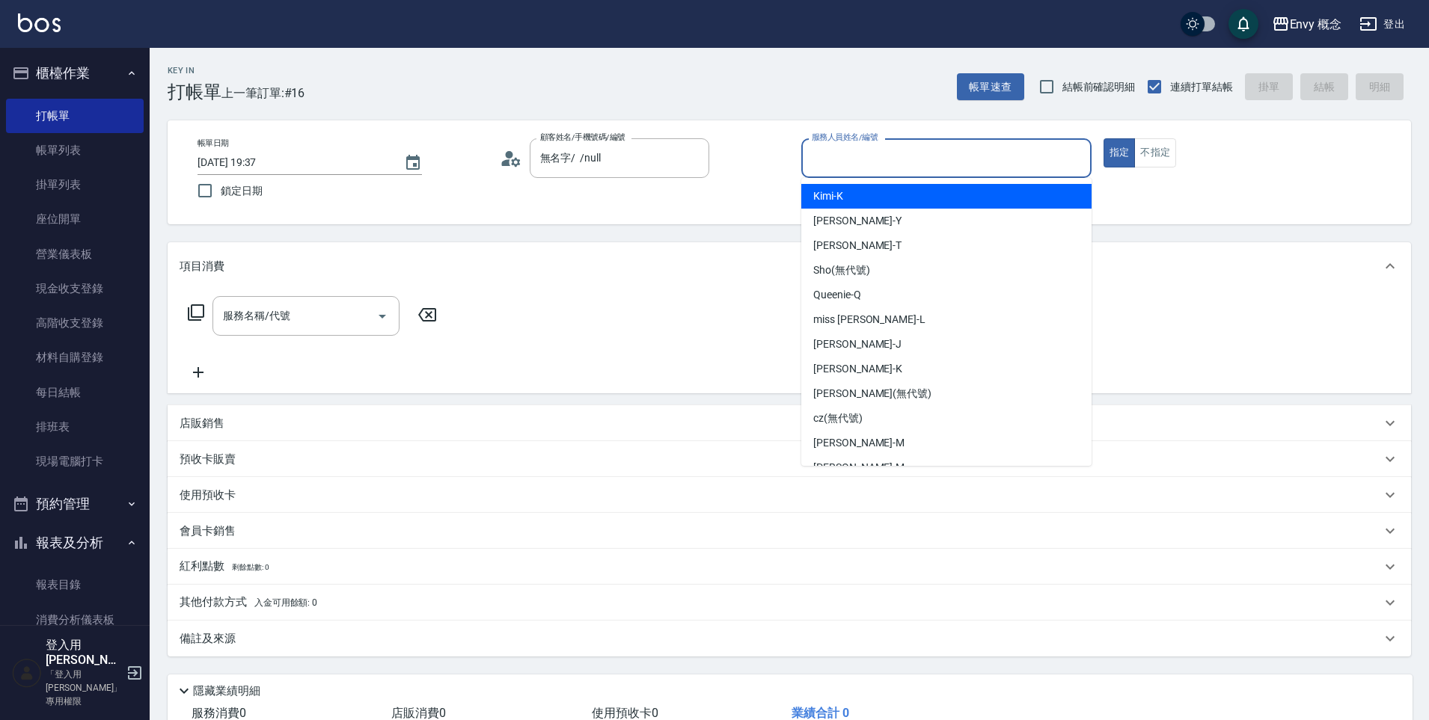
drag, startPoint x: 845, startPoint y: 150, endPoint x: 880, endPoint y: 225, distance: 82.3
click at [845, 150] on input "服務人員姓名/編號" at bounding box center [946, 158] width 277 height 26
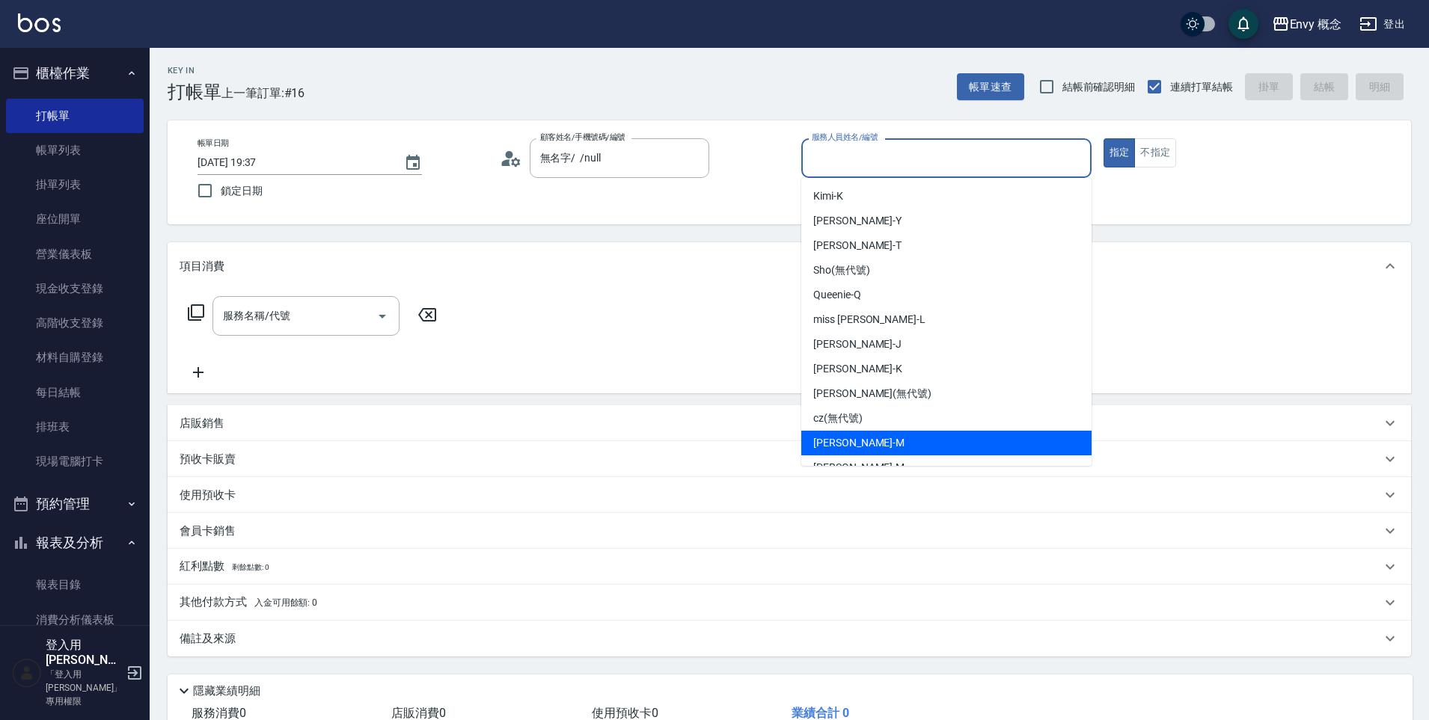
drag, startPoint x: 908, startPoint y: 438, endPoint x: 764, endPoint y: 429, distance: 143.9
click at [907, 439] on div "[PERSON_NAME]" at bounding box center [946, 443] width 290 height 25
type input "[PERSON_NAME]"
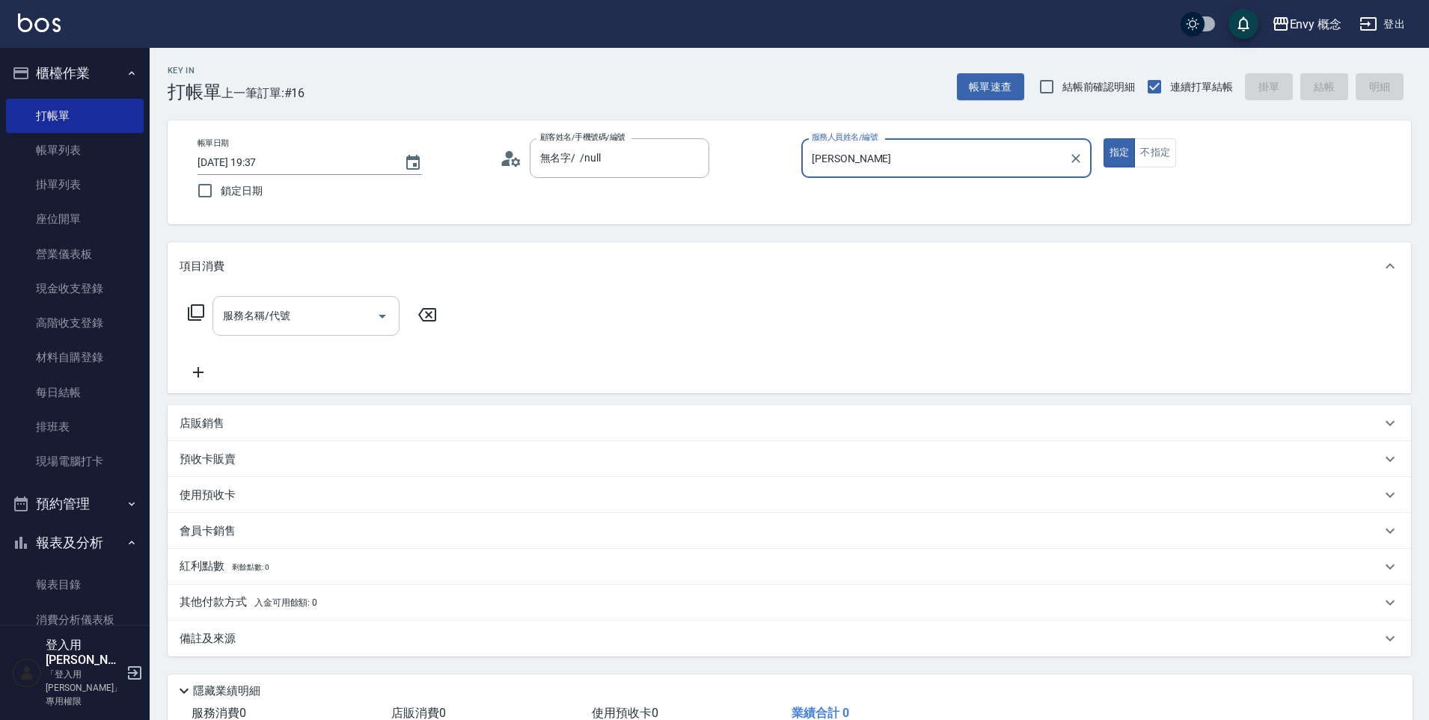
click at [328, 319] on input "服務名稱/代號" at bounding box center [294, 316] width 151 height 26
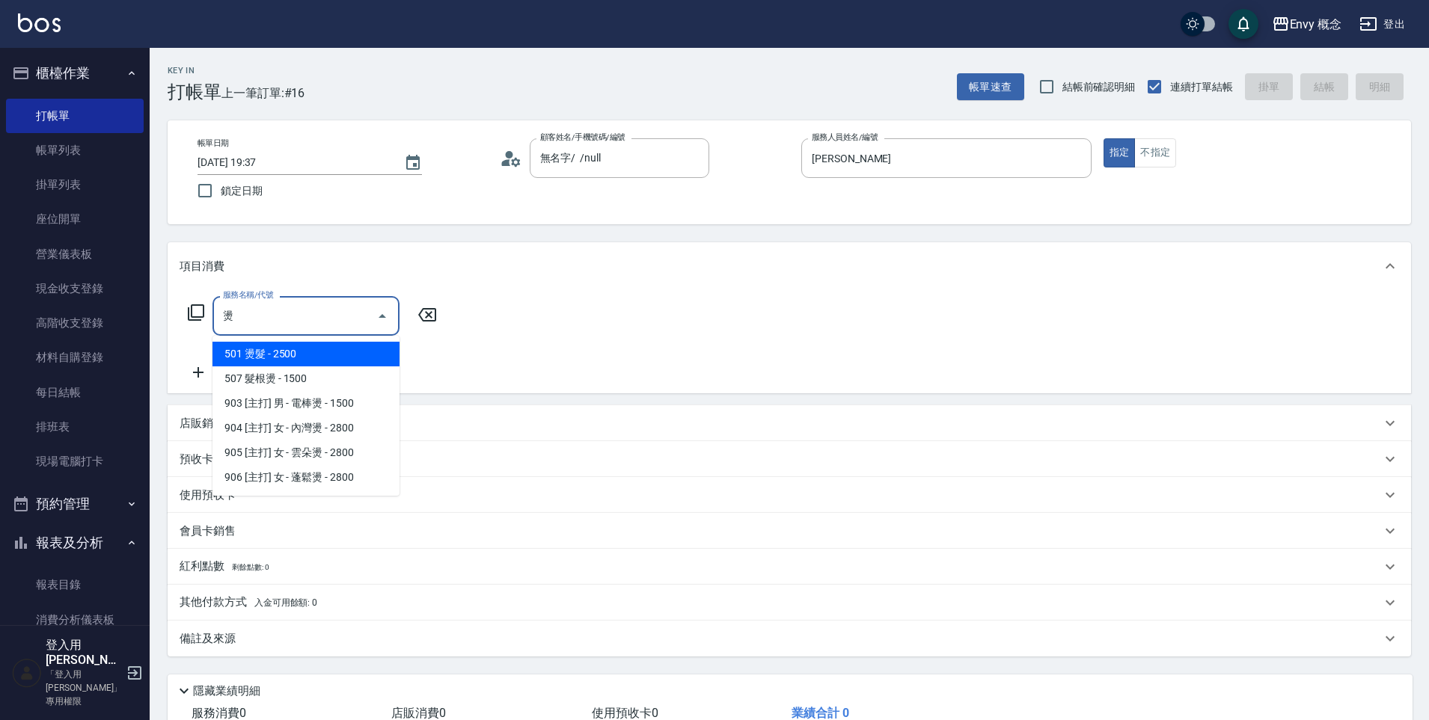
click at [341, 349] on span "501 燙髮 - 2500" at bounding box center [305, 354] width 187 height 25
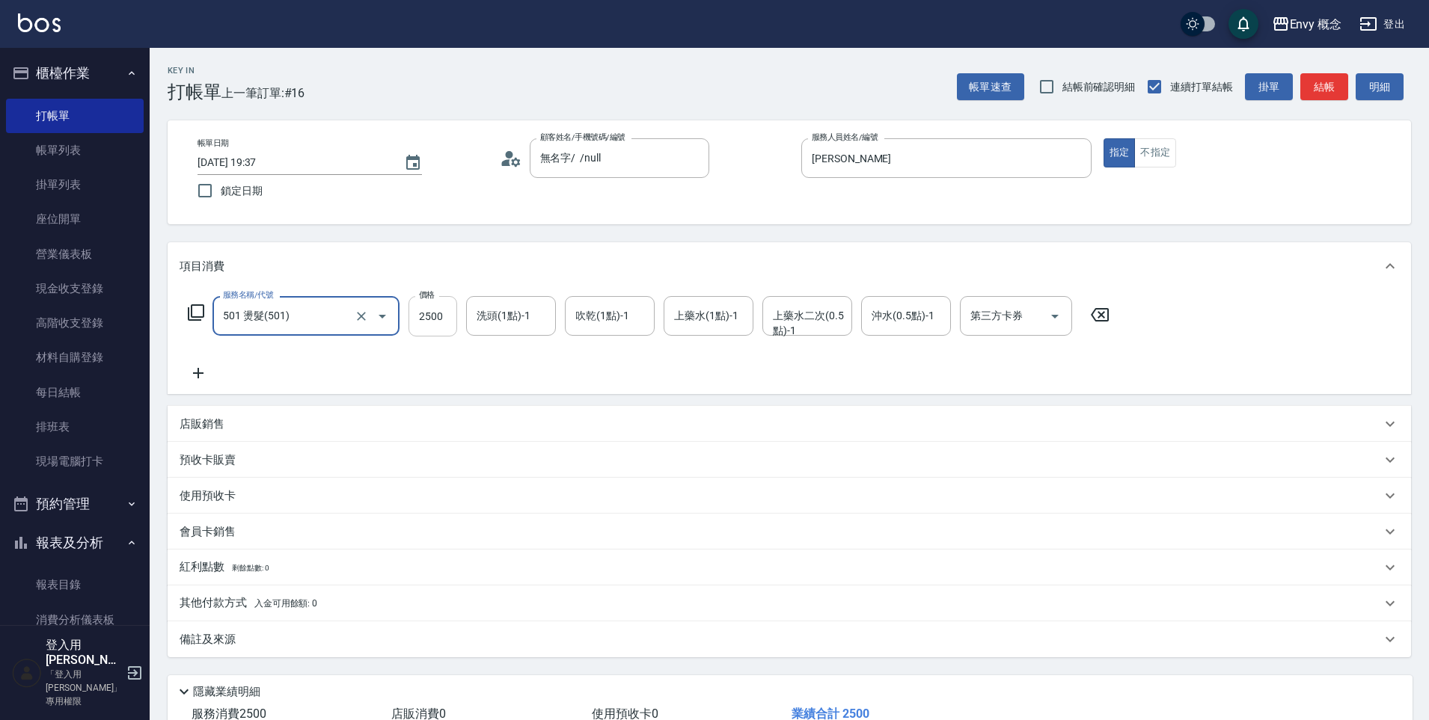
type input "501 燙髮(501)"
click at [436, 319] on input "2500" at bounding box center [432, 316] width 49 height 40
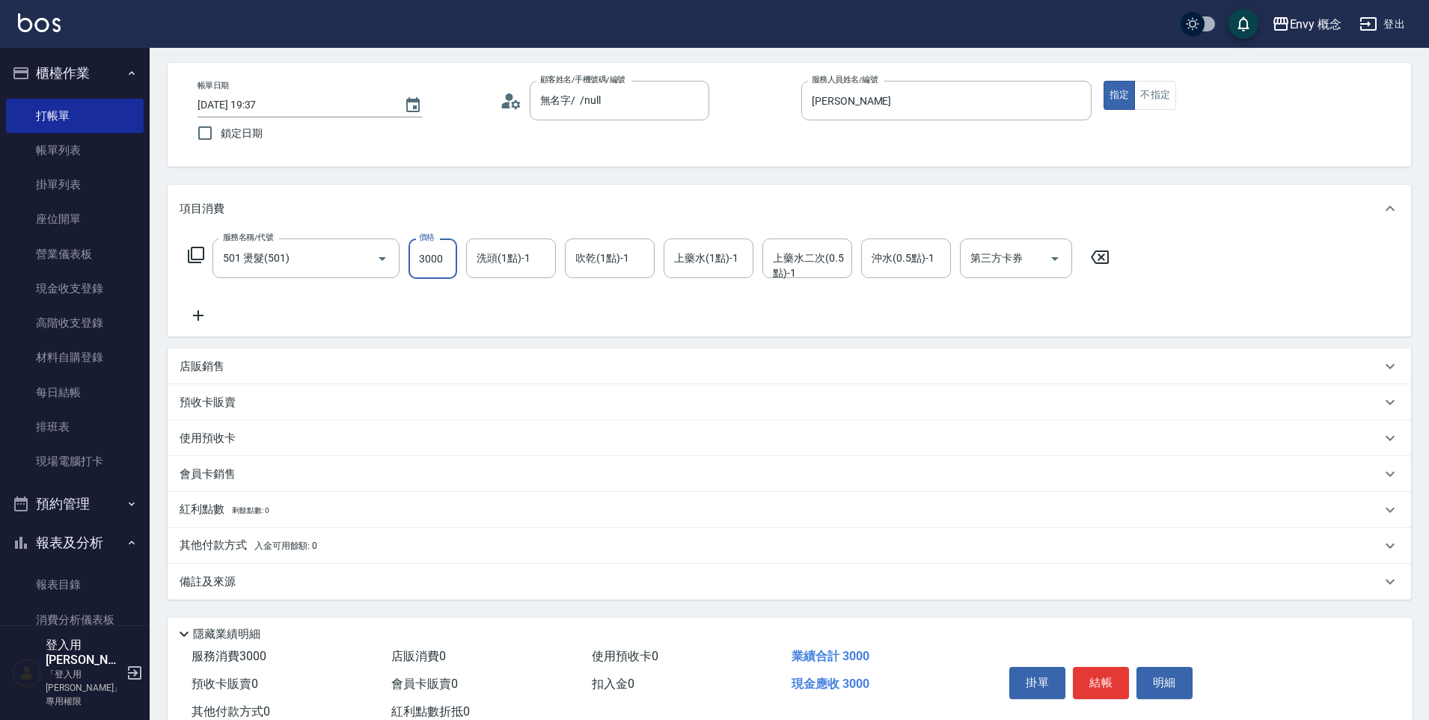
scroll to position [106, 0]
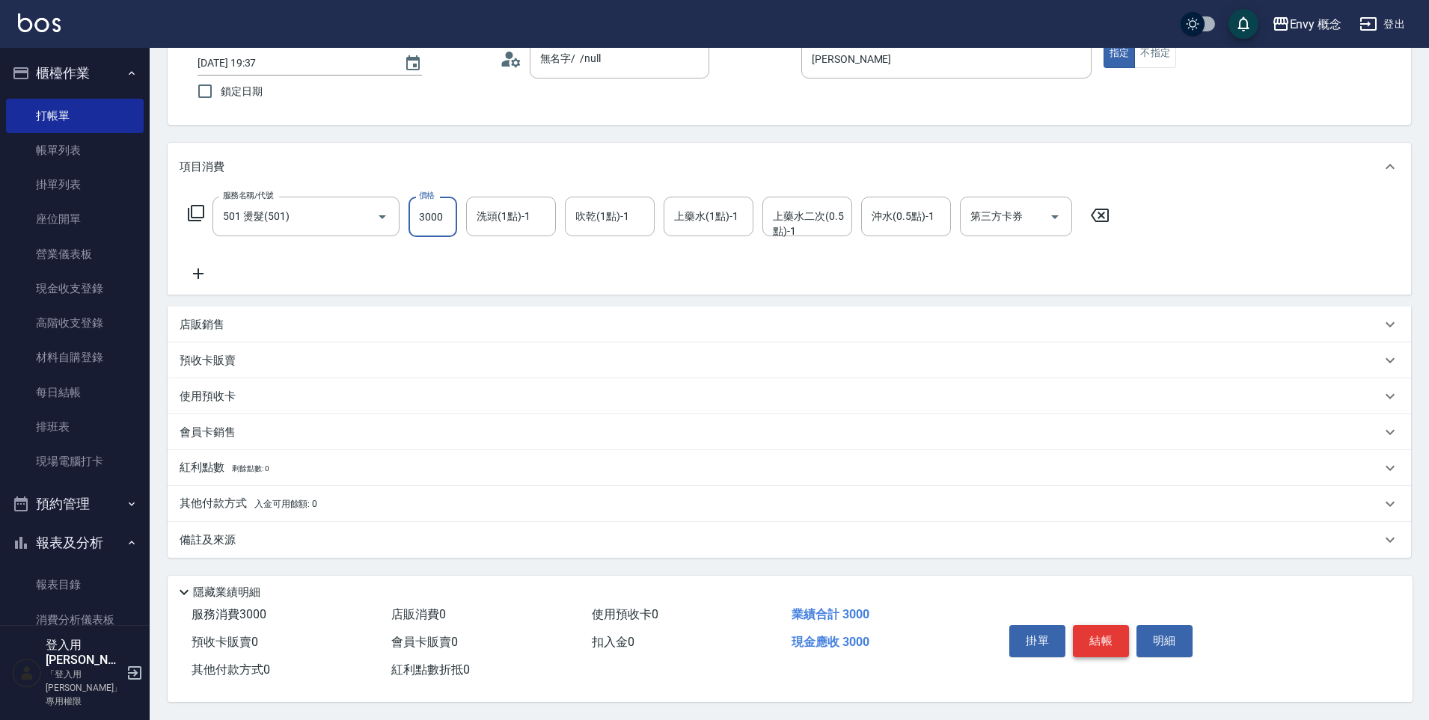
type input "3000"
click at [1109, 638] on button "結帳" at bounding box center [1101, 640] width 56 height 31
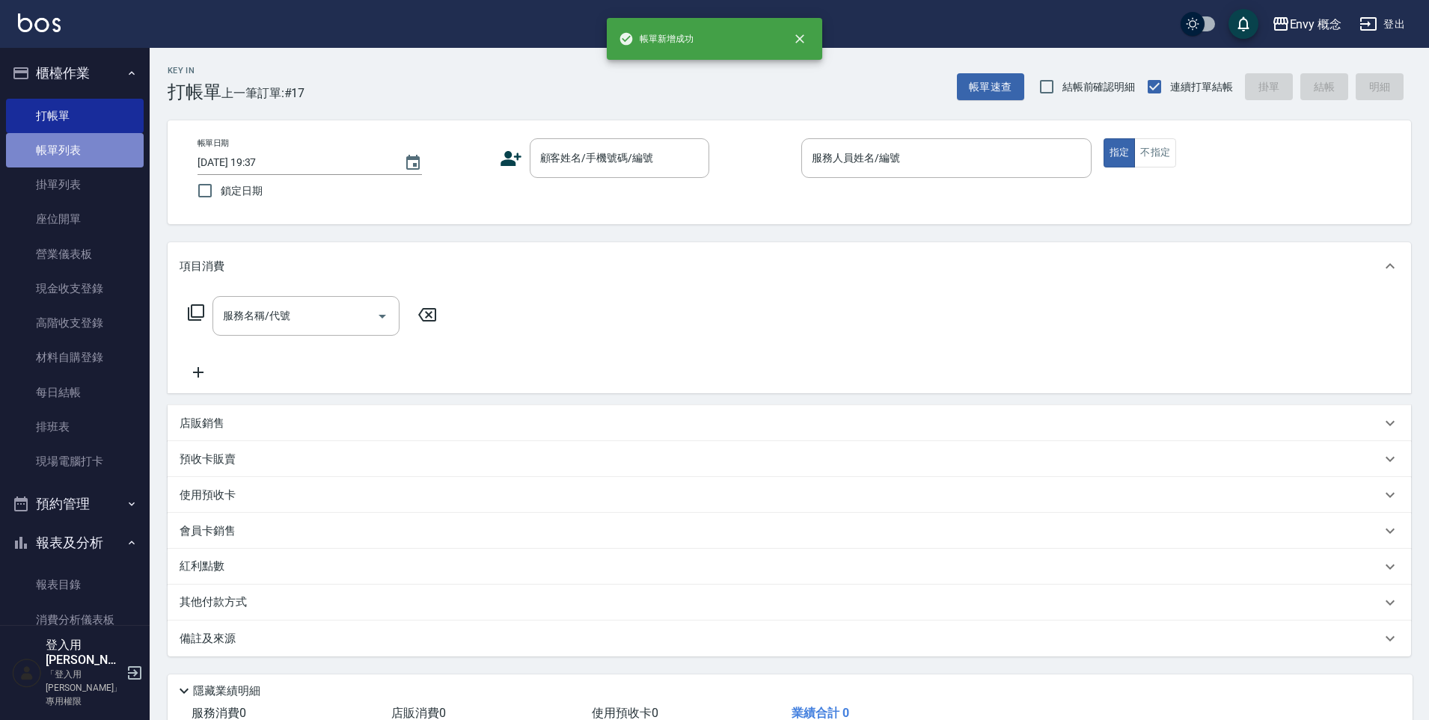
click at [85, 152] on link "帳單列表" at bounding box center [75, 150] width 138 height 34
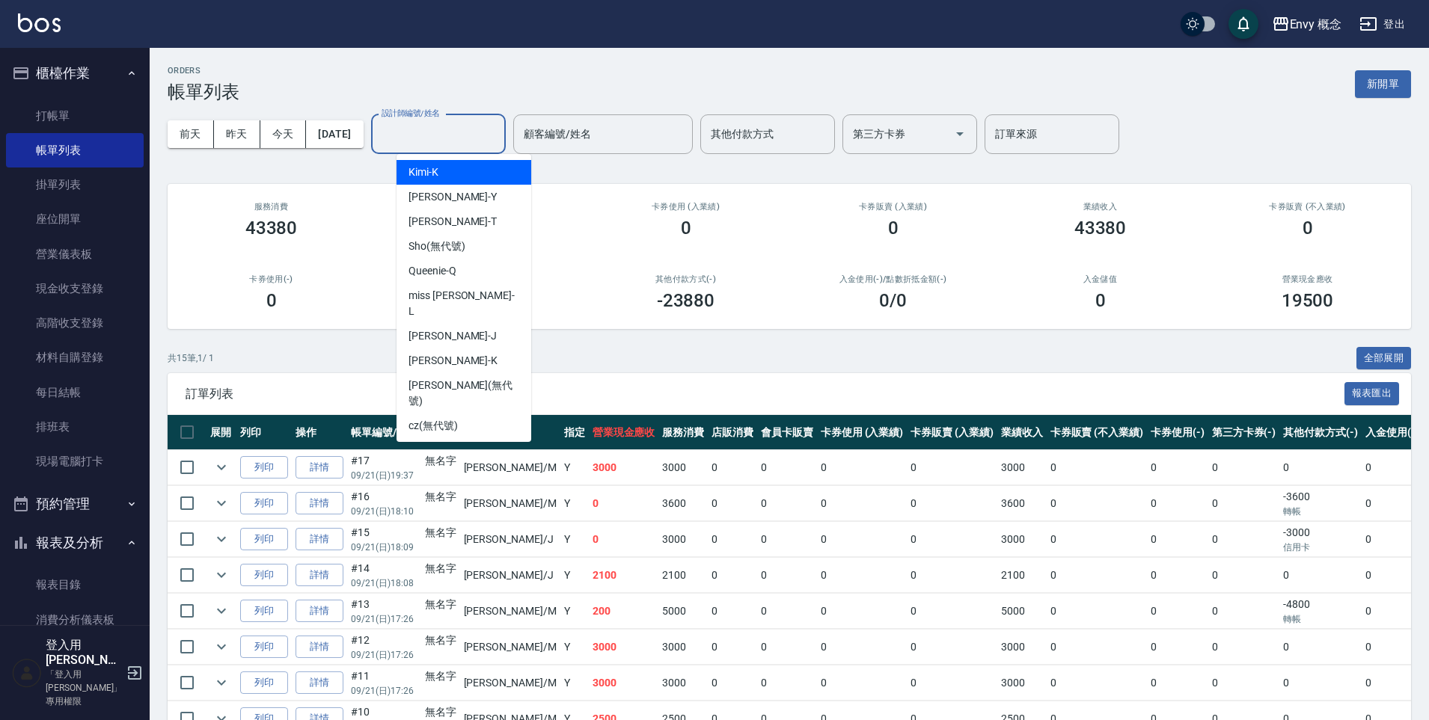
click at [408, 140] on input "設計師編號/姓名" at bounding box center [438, 134] width 121 height 26
click at [490, 438] on div "[PERSON_NAME]" at bounding box center [463, 450] width 135 height 25
type input "[PERSON_NAME]"
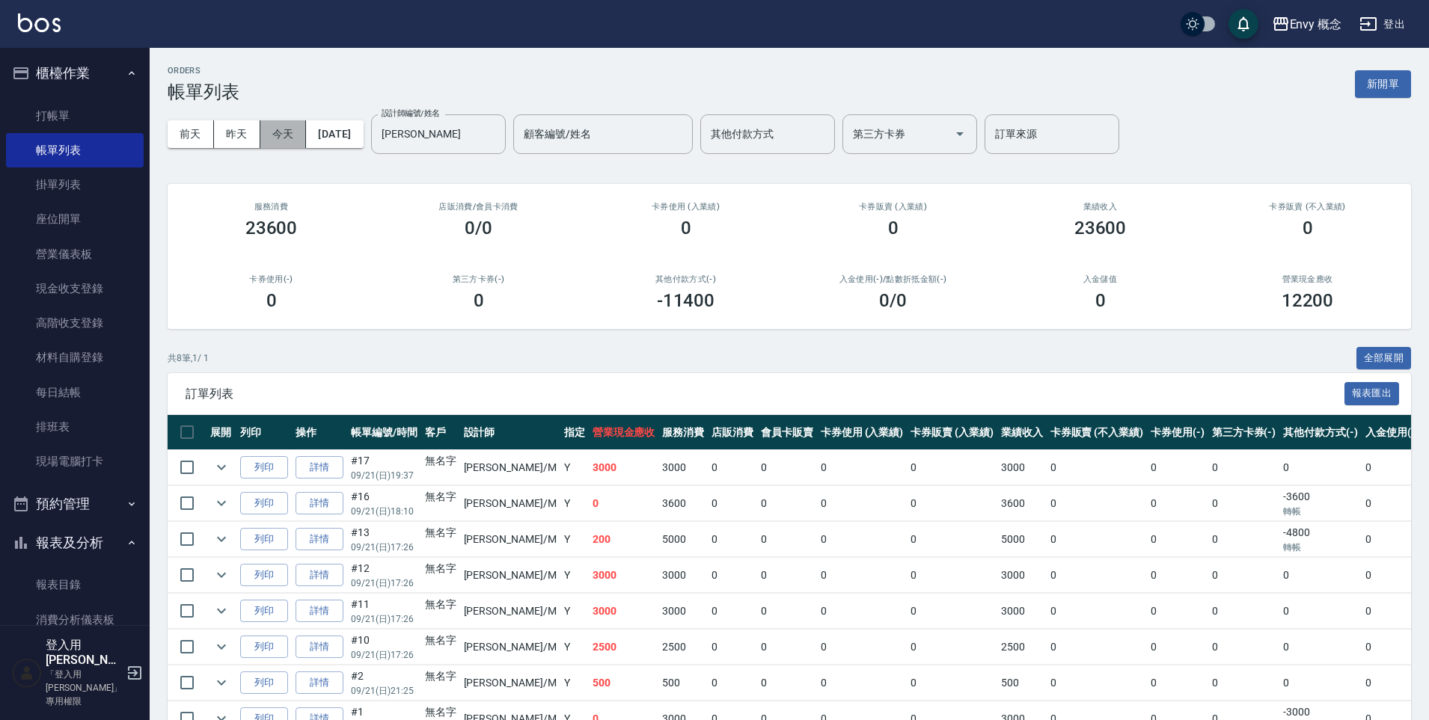
click at [286, 133] on button "今天" at bounding box center [283, 134] width 46 height 28
click at [532, 136] on div "設計師編號/姓名 [PERSON_NAME] 設計師編號/姓名 顧客編號/姓名 顧客編號/姓名 其他付款方式 其他付款方式 第三方卡券 第三方卡券 訂單來源 …" at bounding box center [745, 134] width 748 height 40
click at [494, 133] on icon "Clear" at bounding box center [489, 133] width 9 height 9
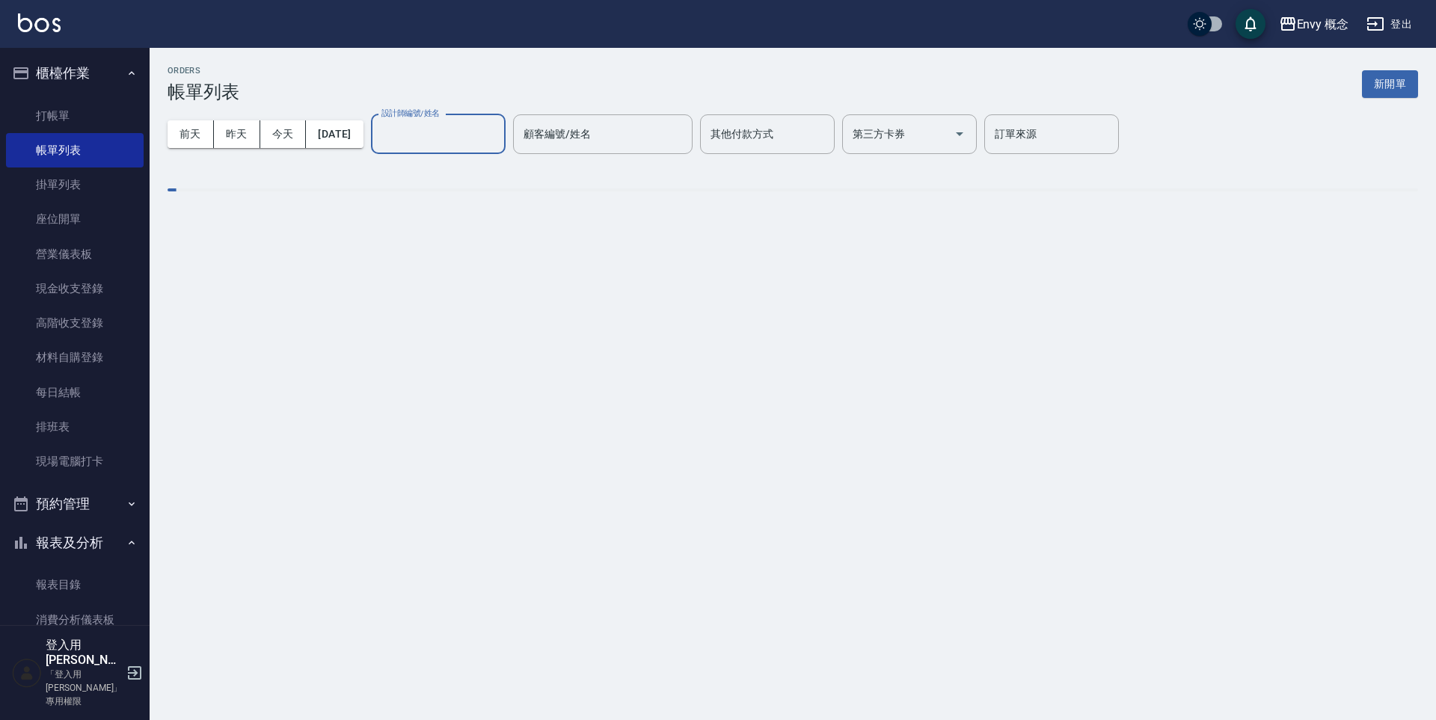
click at [499, 132] on input "設計師編號/姓名" at bounding box center [438, 134] width 121 height 26
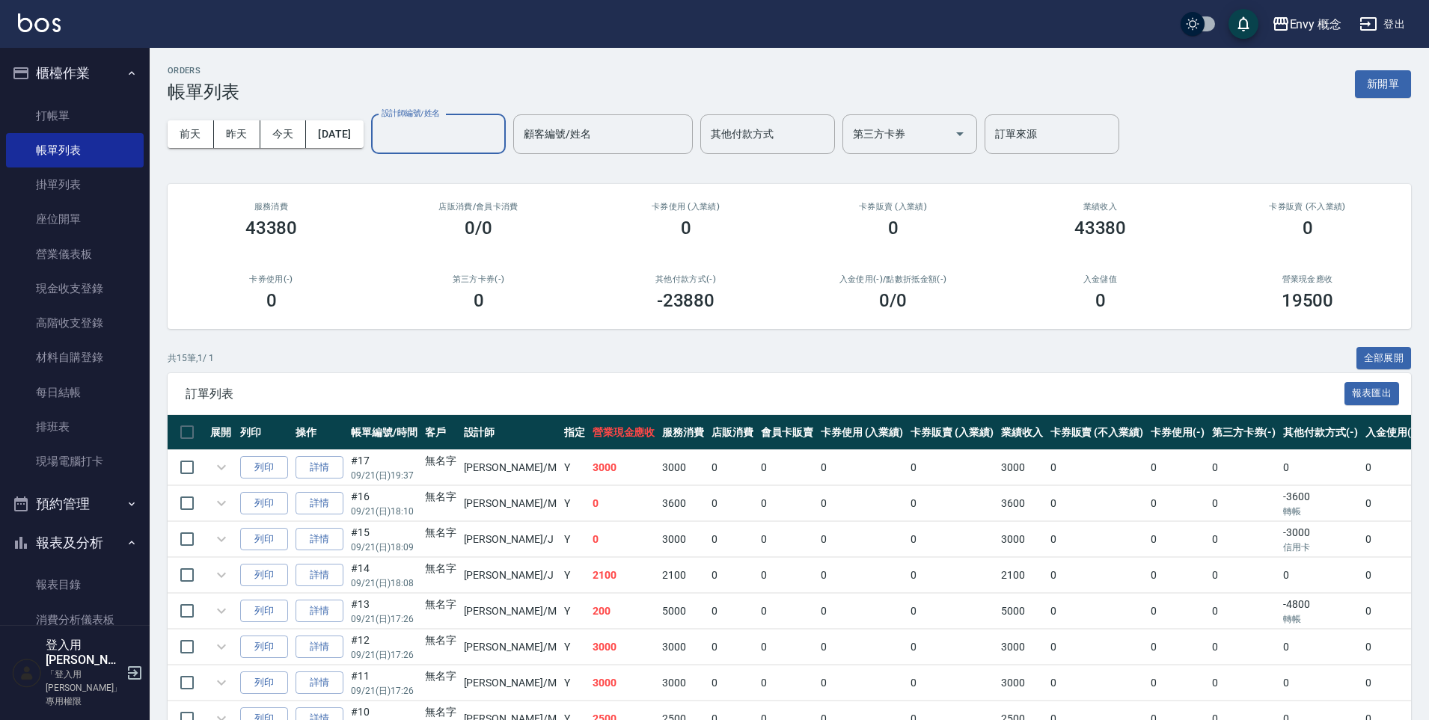
click at [497, 80] on div "ORDERS 帳單列表 新開單" at bounding box center [789, 84] width 1243 height 37
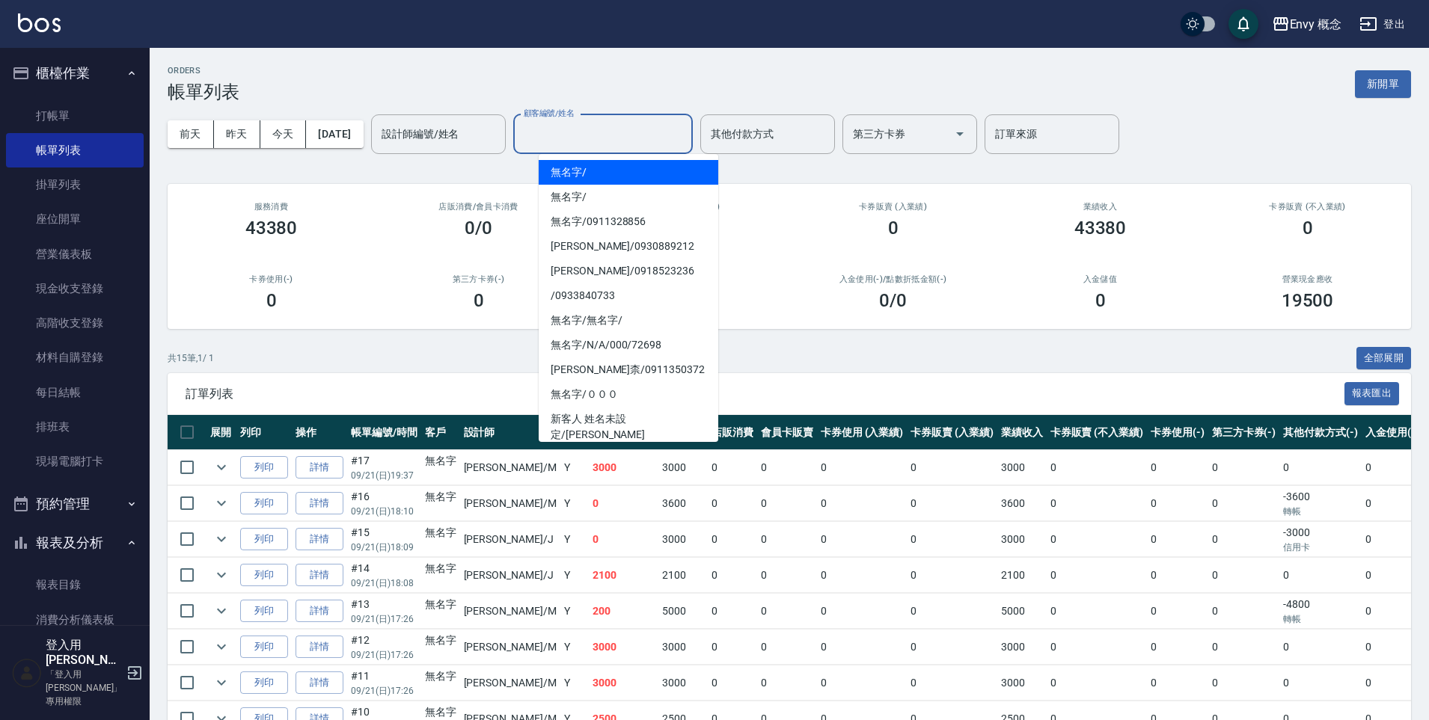
click at [648, 126] on input "顧客編號/姓名" at bounding box center [603, 134] width 166 height 26
click at [776, 139] on input "其他付款方式" at bounding box center [767, 134] width 121 height 26
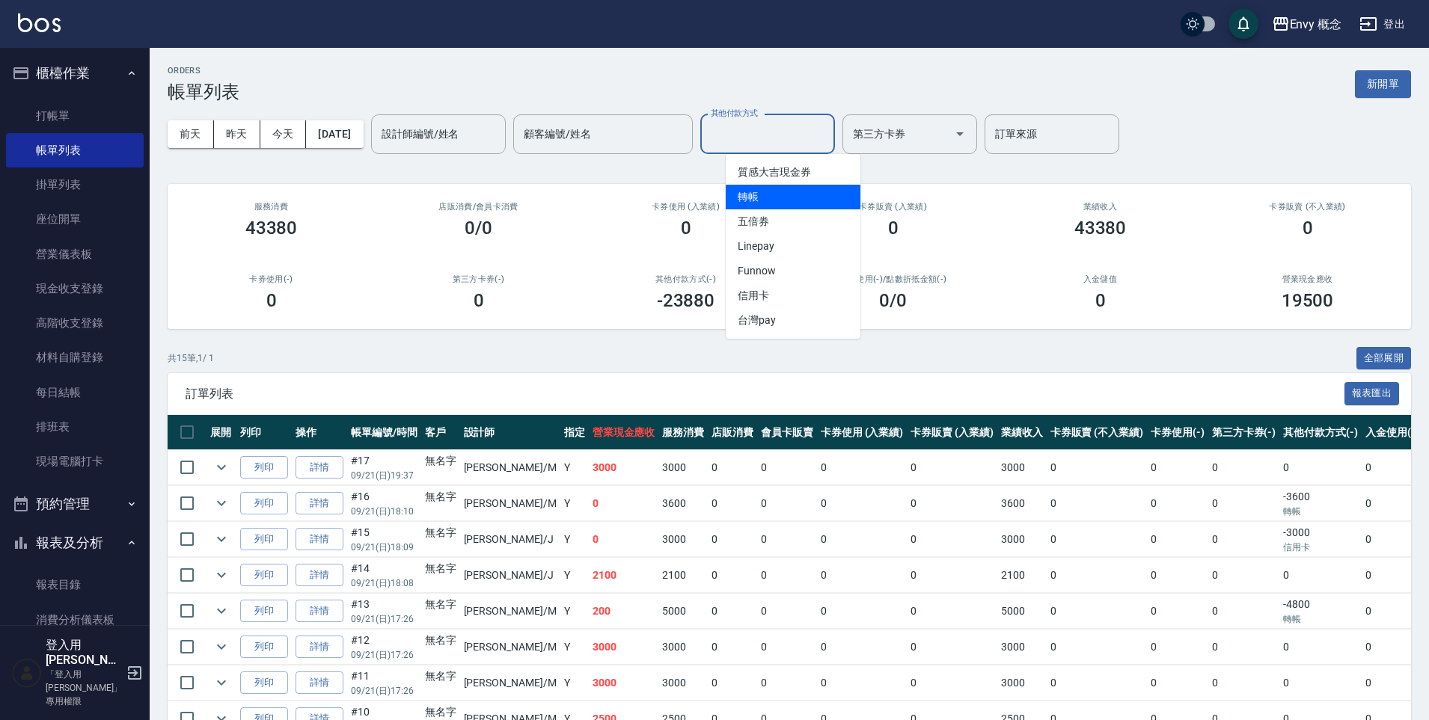
click at [765, 189] on span "轉帳" at bounding box center [793, 197] width 135 height 25
type input "轉帳"
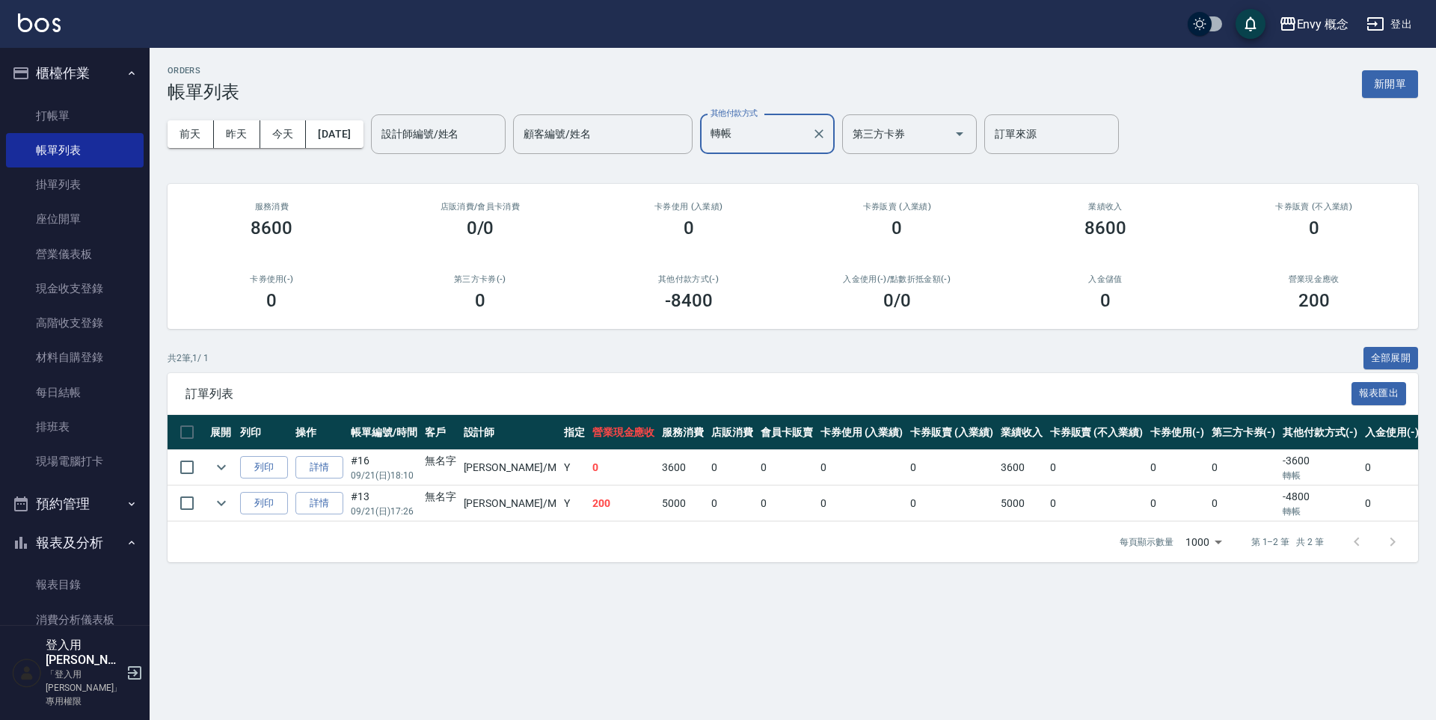
click at [827, 129] on icon "Clear" at bounding box center [819, 133] width 15 height 15
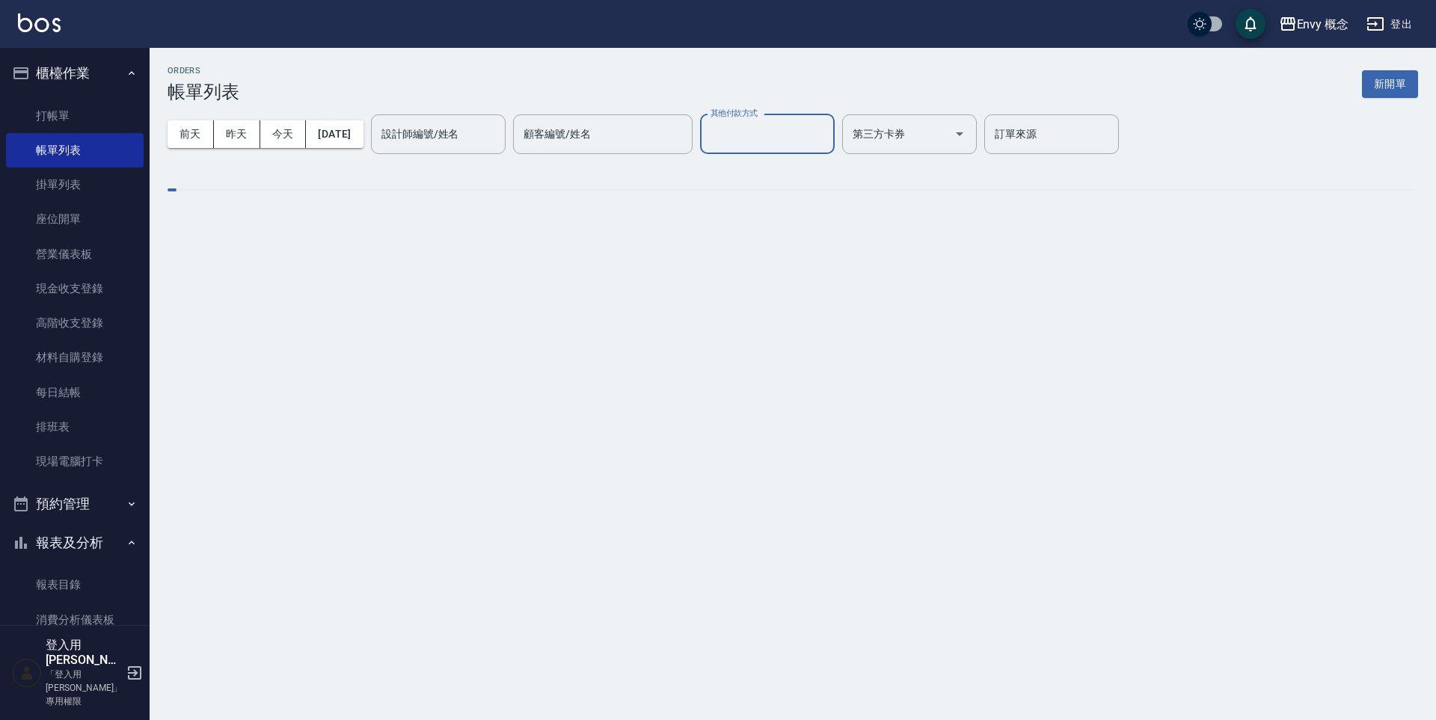
click at [795, 126] on input "其他付款方式" at bounding box center [767, 134] width 121 height 26
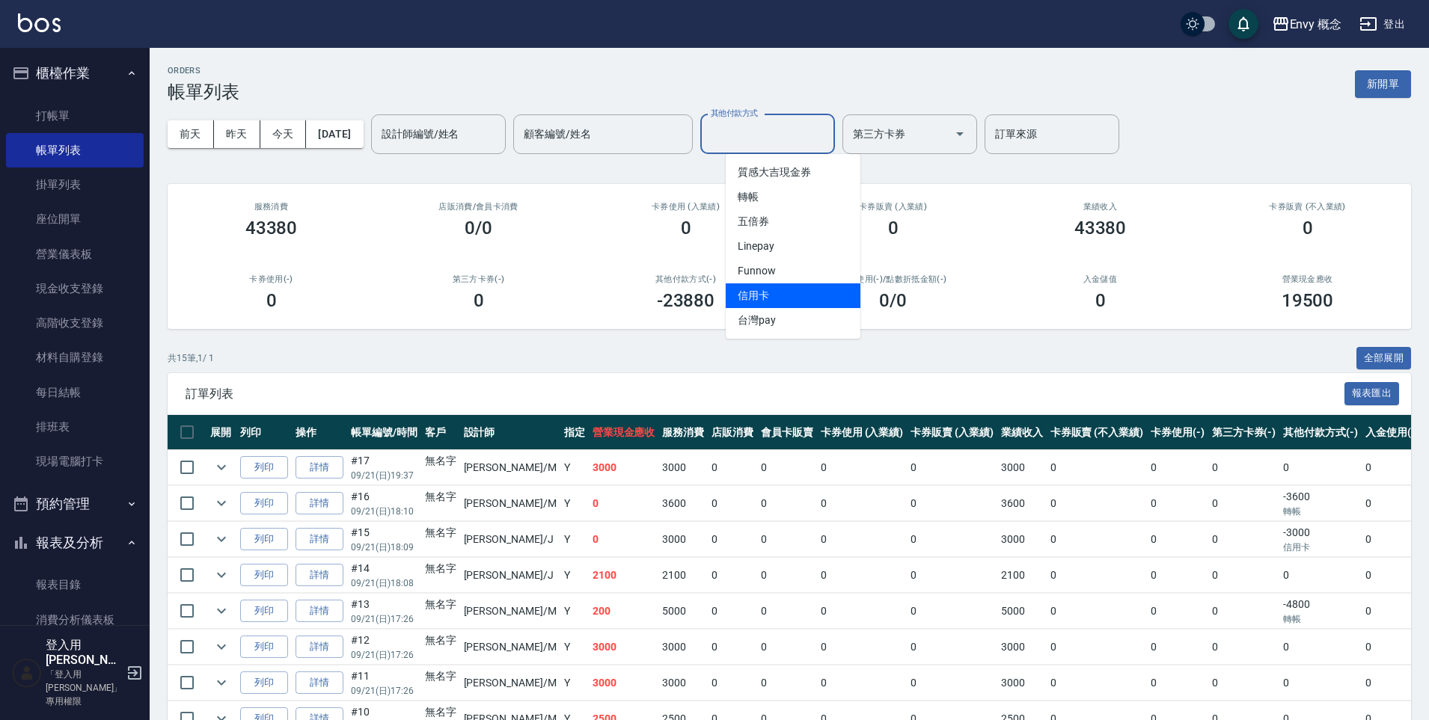
click at [789, 293] on span "信用卡" at bounding box center [793, 295] width 135 height 25
type input "信用卡"
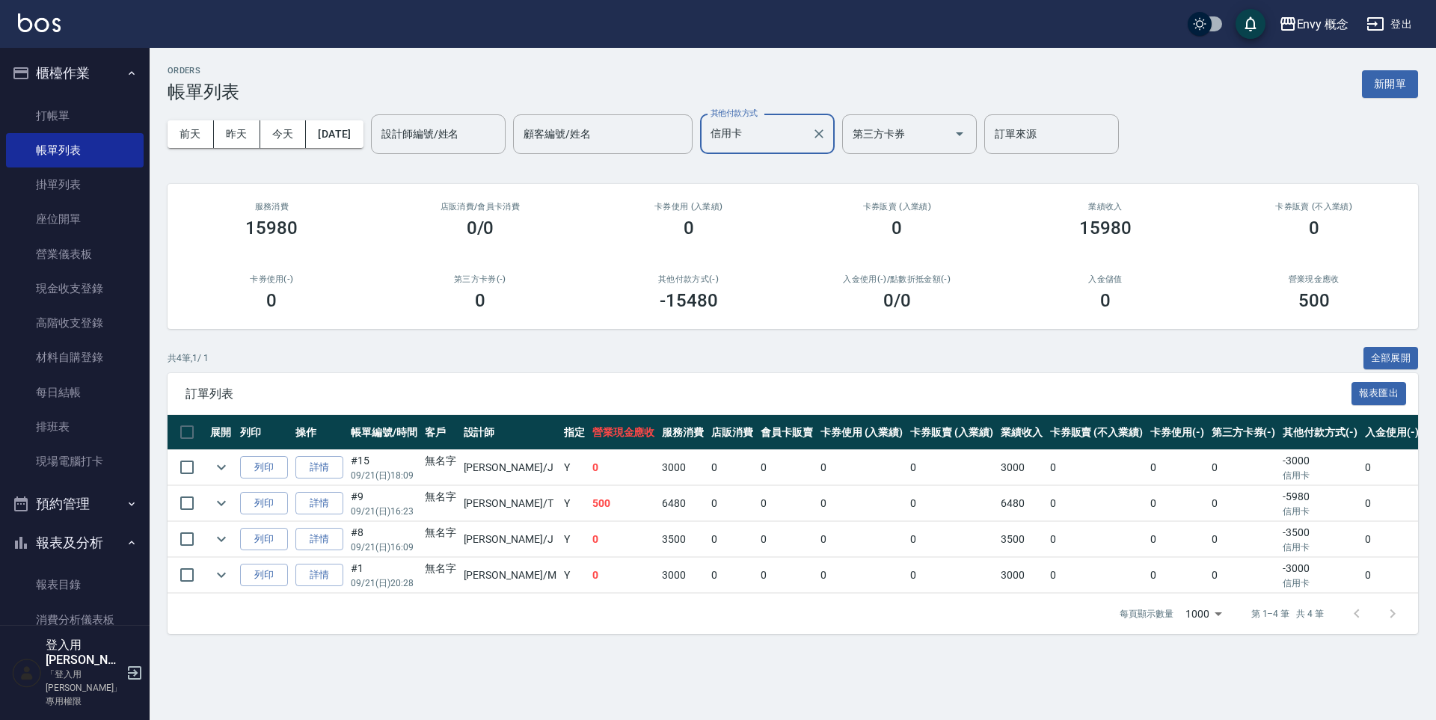
click at [824, 131] on icon "Clear" at bounding box center [819, 133] width 9 height 9
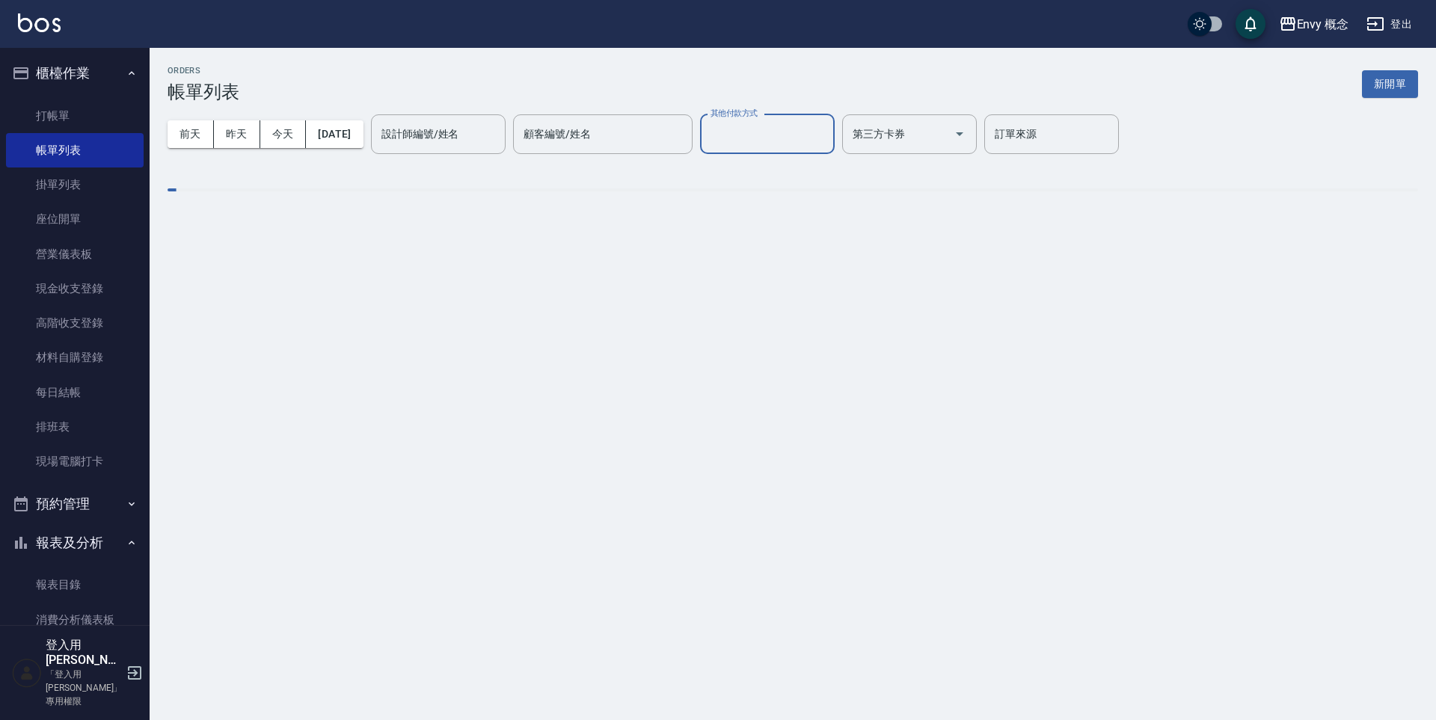
click at [796, 131] on input "其他付款方式" at bounding box center [767, 134] width 121 height 26
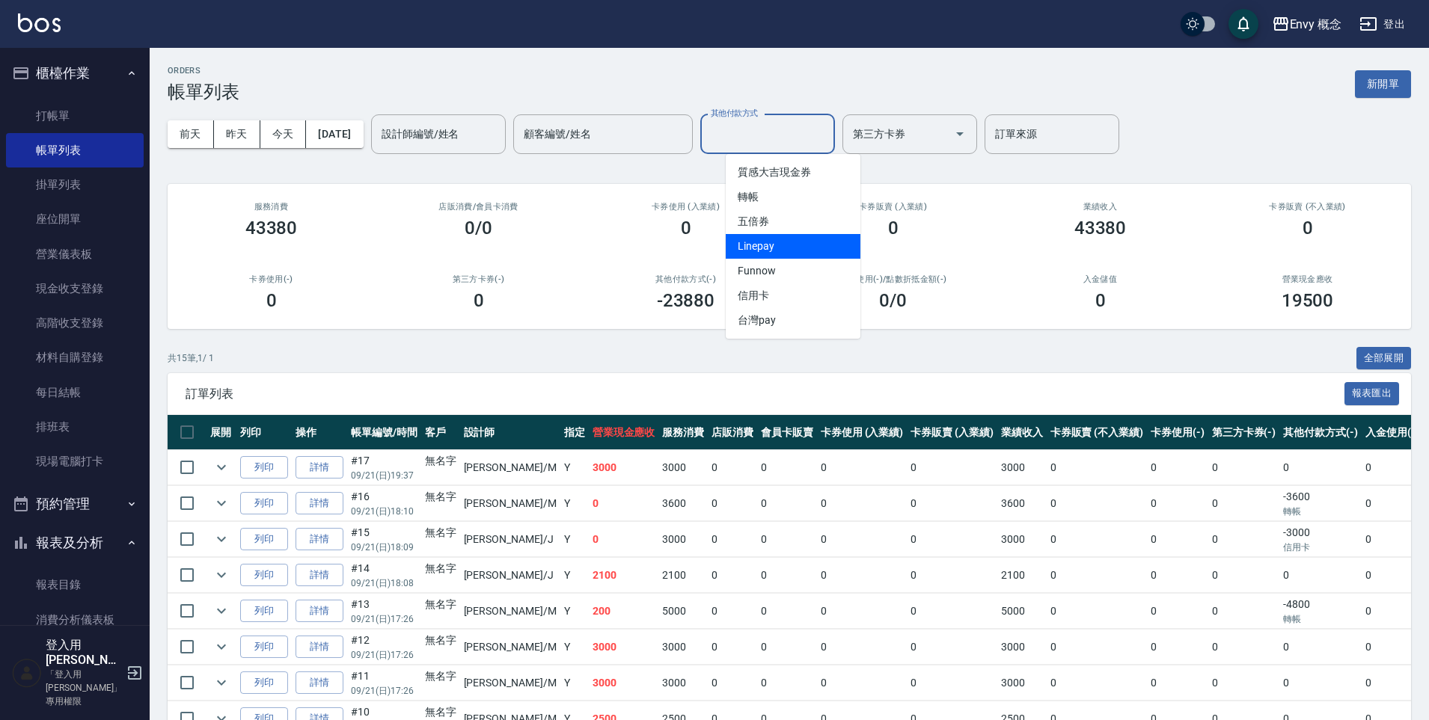
click at [797, 246] on span "Linepay" at bounding box center [793, 246] width 135 height 25
type input "Linepay"
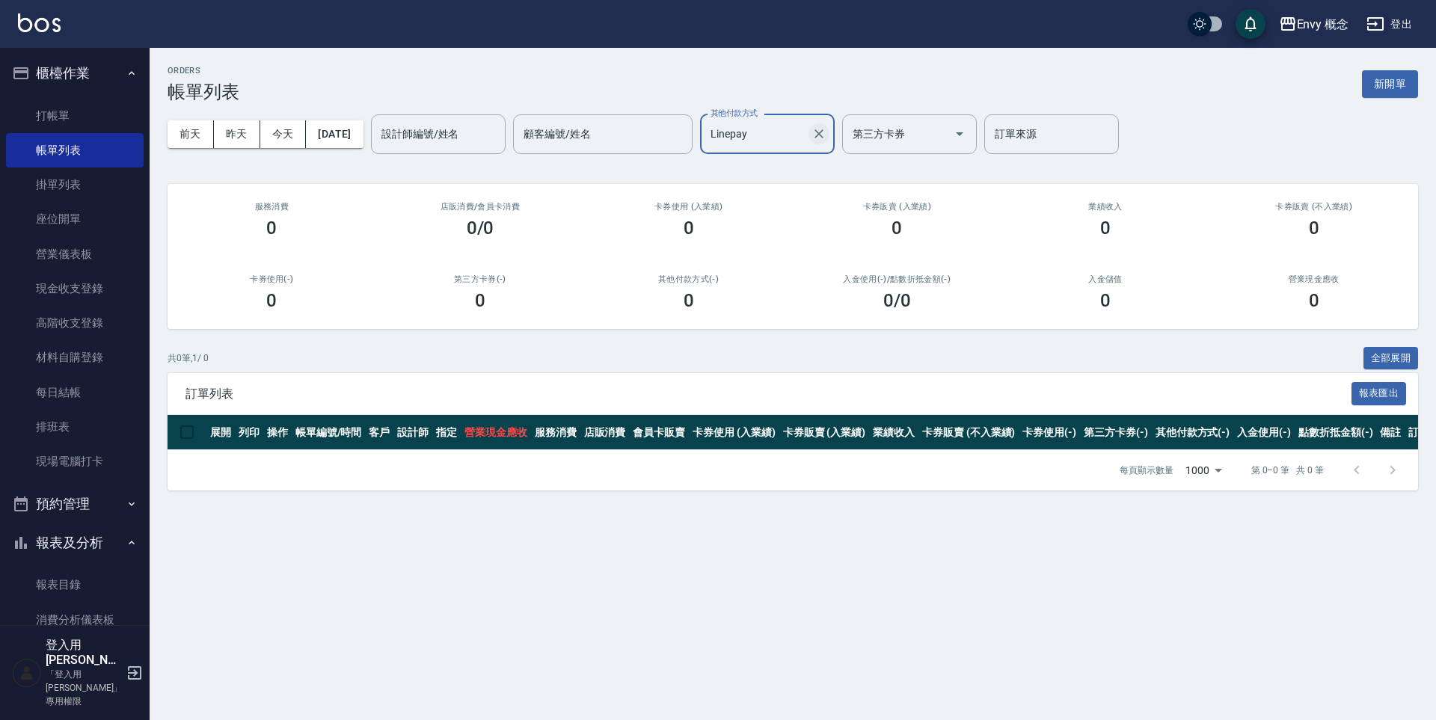
click at [827, 137] on icon "Clear" at bounding box center [819, 133] width 15 height 15
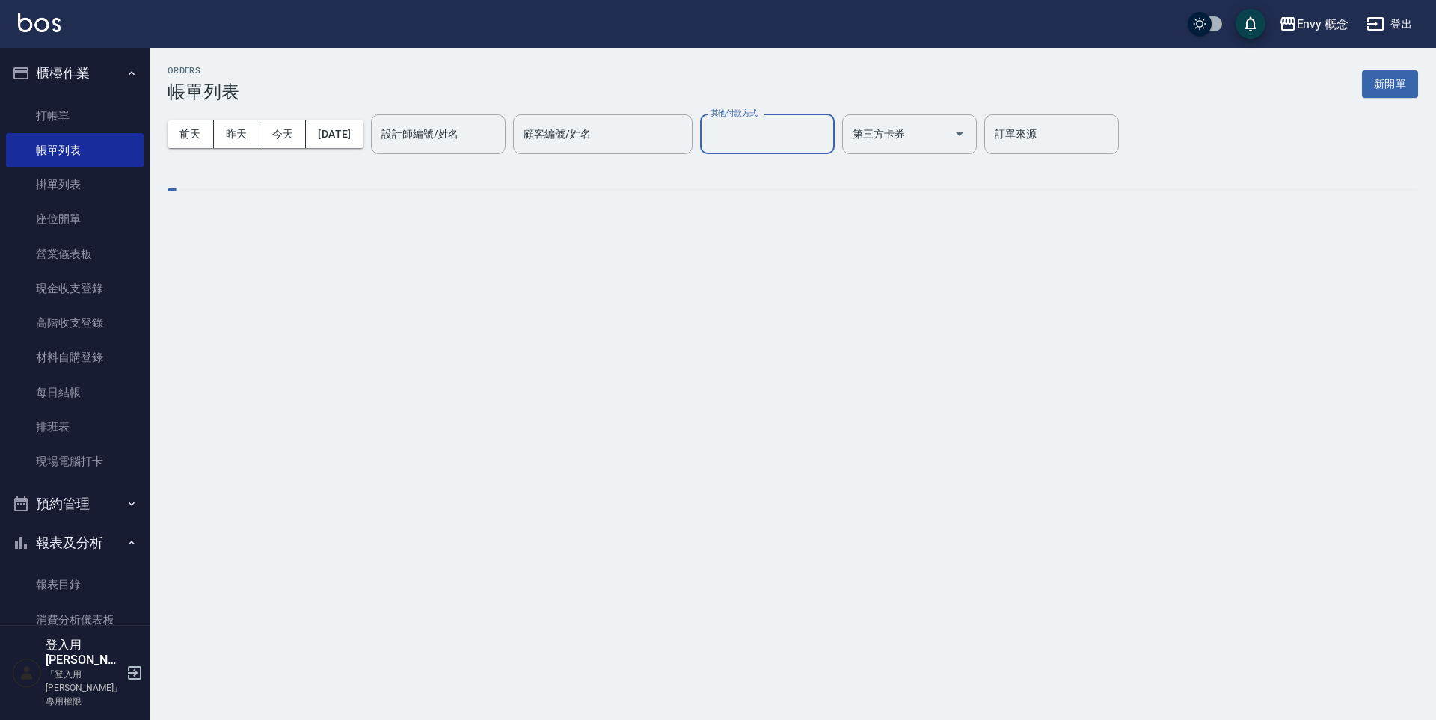
click at [800, 131] on input "其他付款方式" at bounding box center [767, 134] width 121 height 26
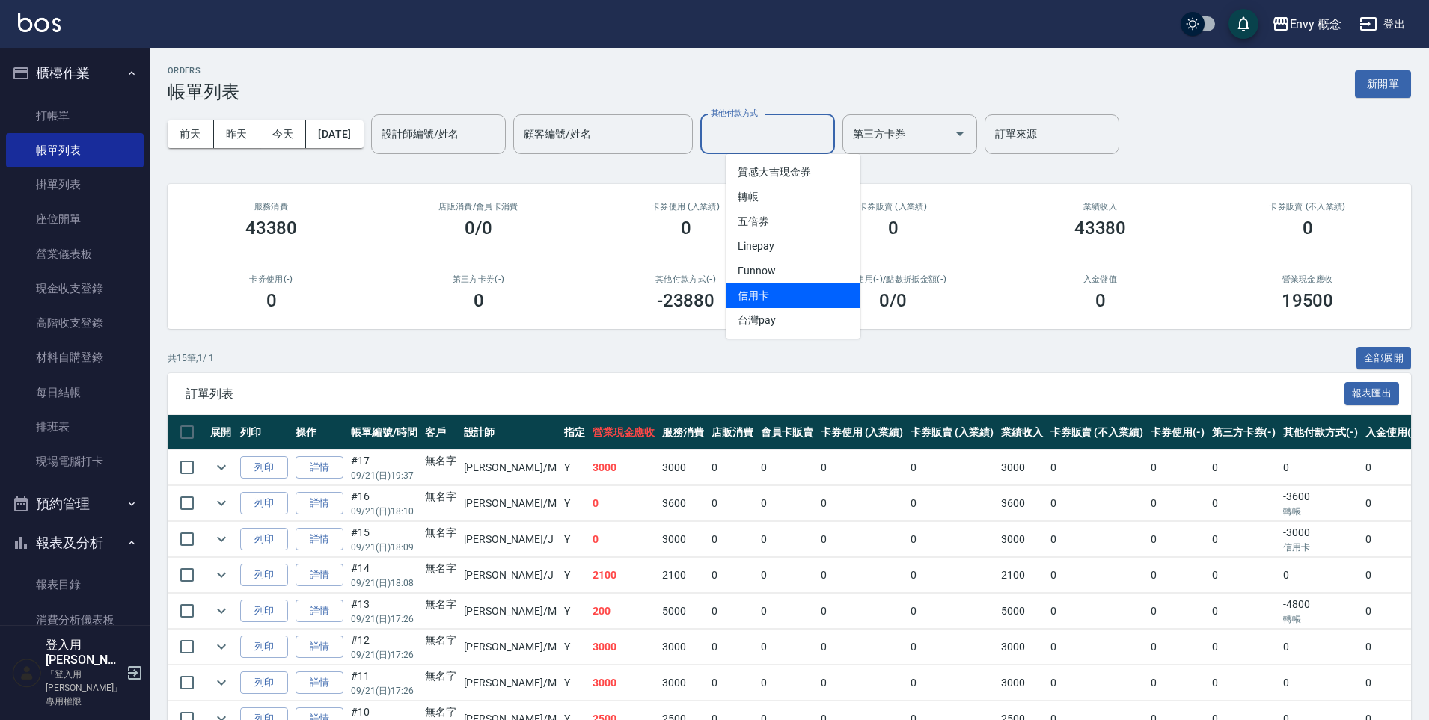
click at [778, 296] on span "信用卡" at bounding box center [793, 295] width 135 height 25
type input "信用卡"
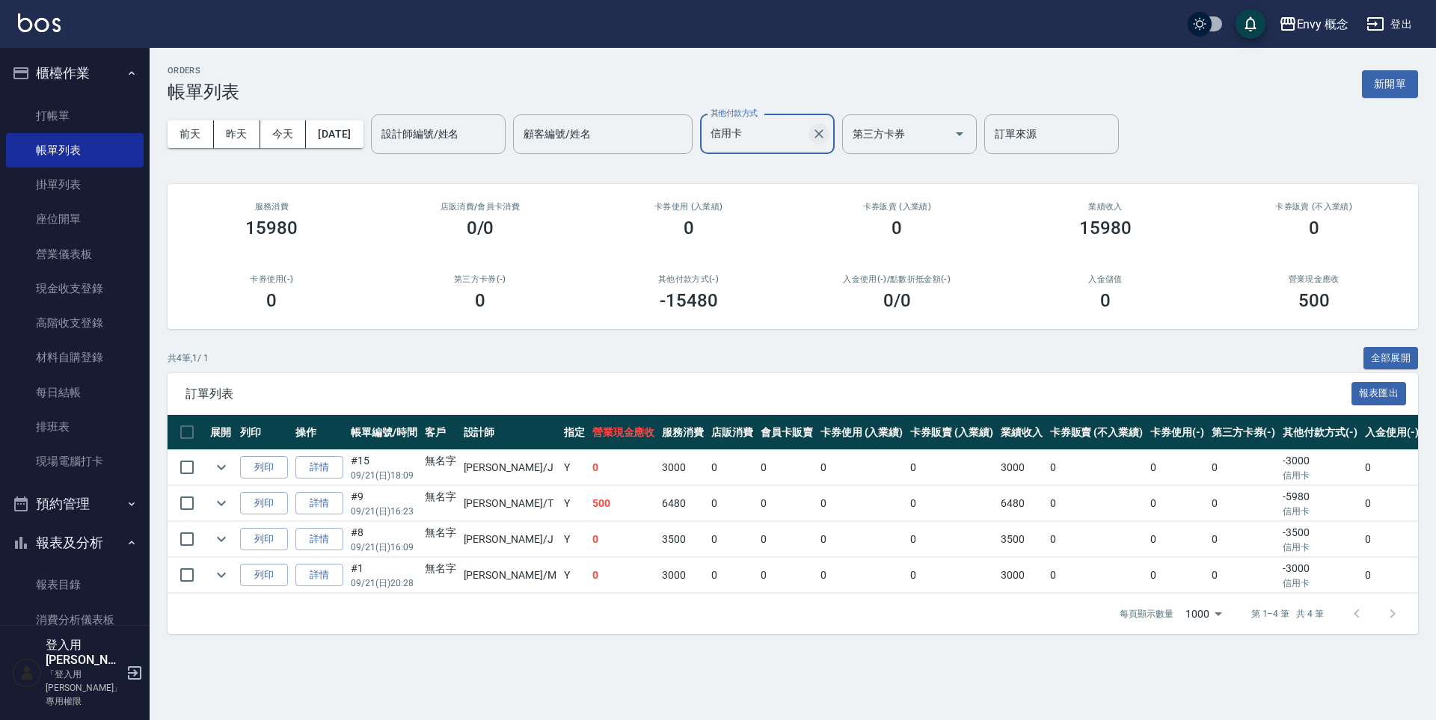
click at [827, 128] on icon "Clear" at bounding box center [819, 133] width 15 height 15
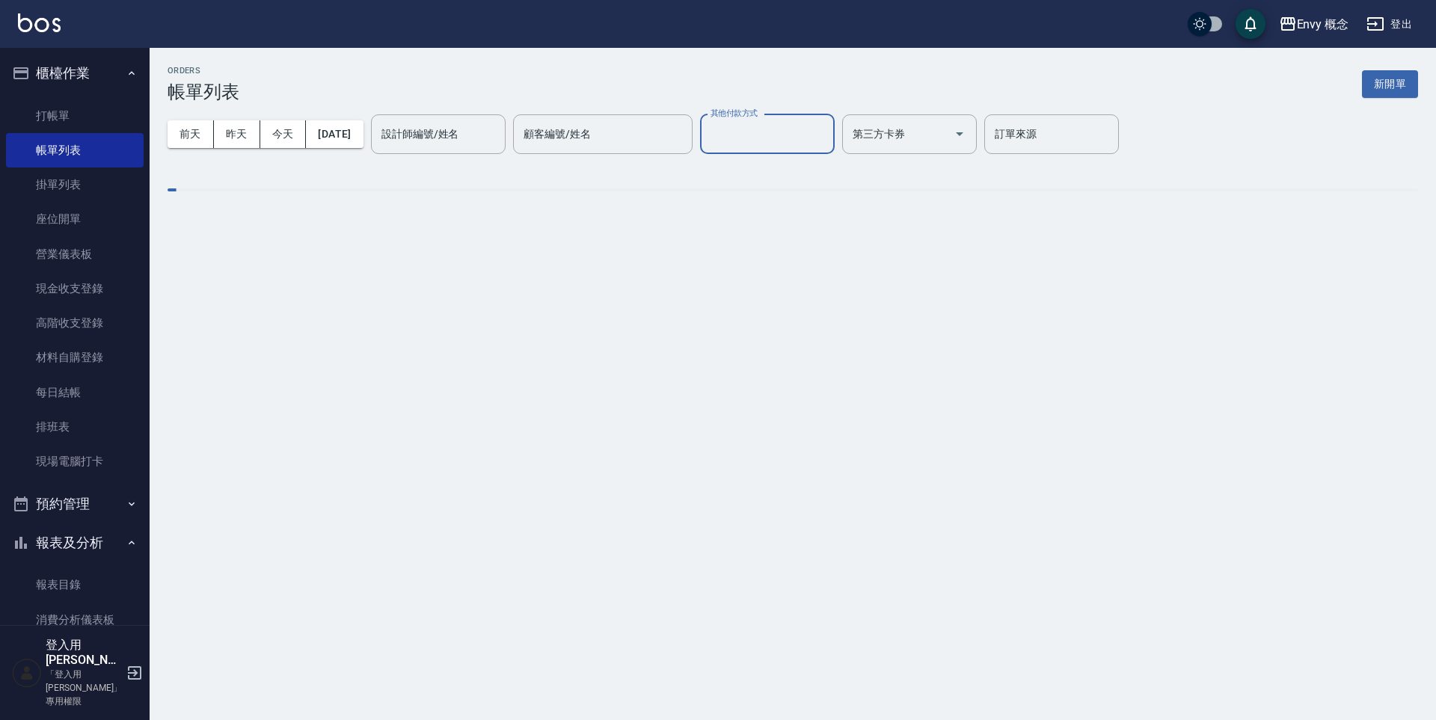
click at [804, 132] on input "其他付款方式" at bounding box center [767, 134] width 121 height 26
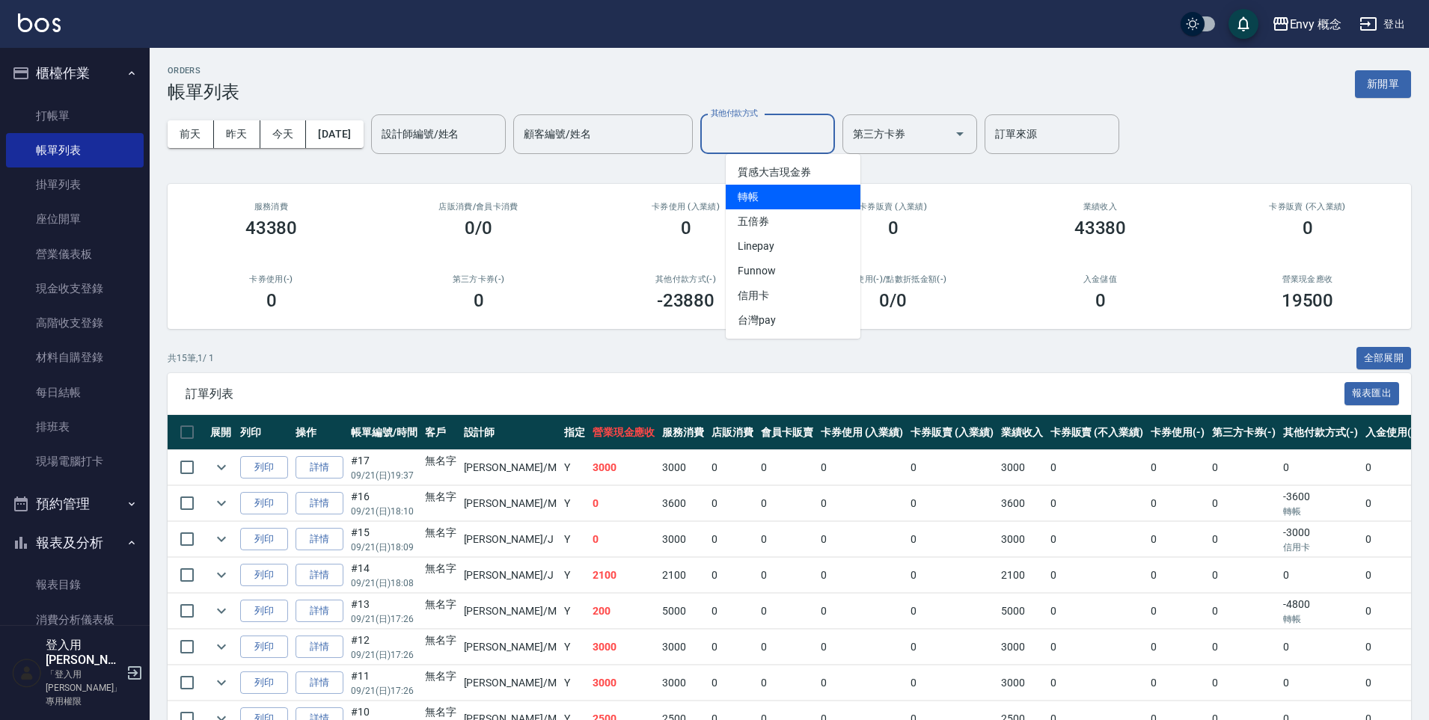
click at [754, 198] on span "轉帳" at bounding box center [793, 197] width 135 height 25
type input "轉帳"
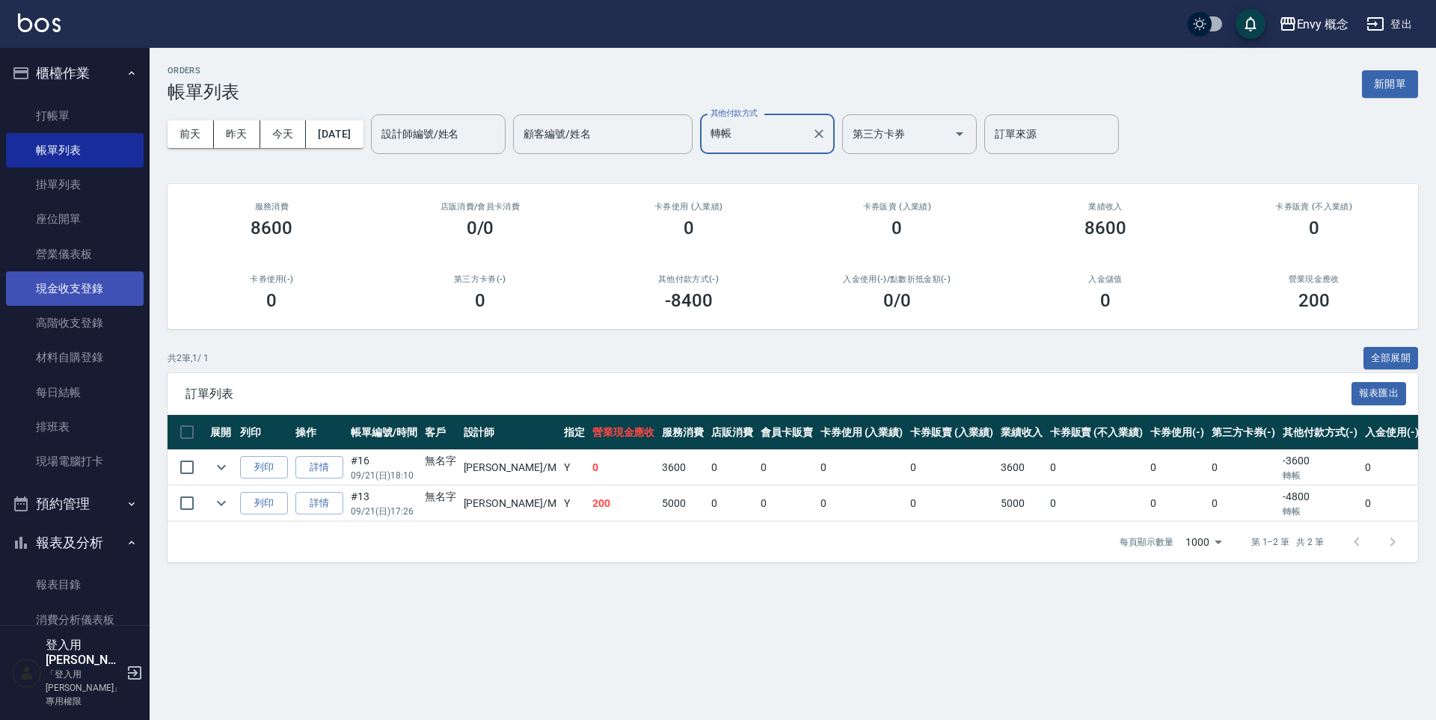
click at [43, 291] on link "現金收支登錄" at bounding box center [75, 289] width 138 height 34
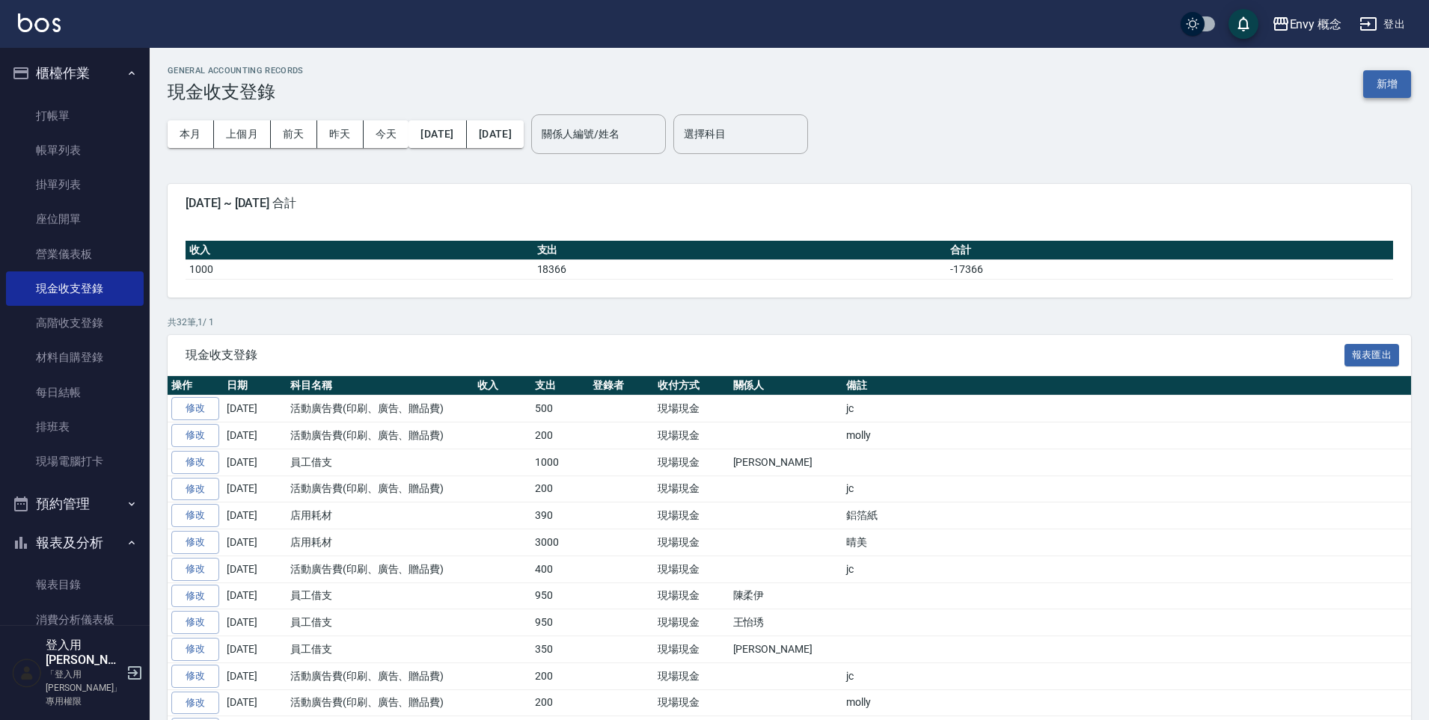
click at [1379, 81] on button "新增" at bounding box center [1387, 84] width 48 height 28
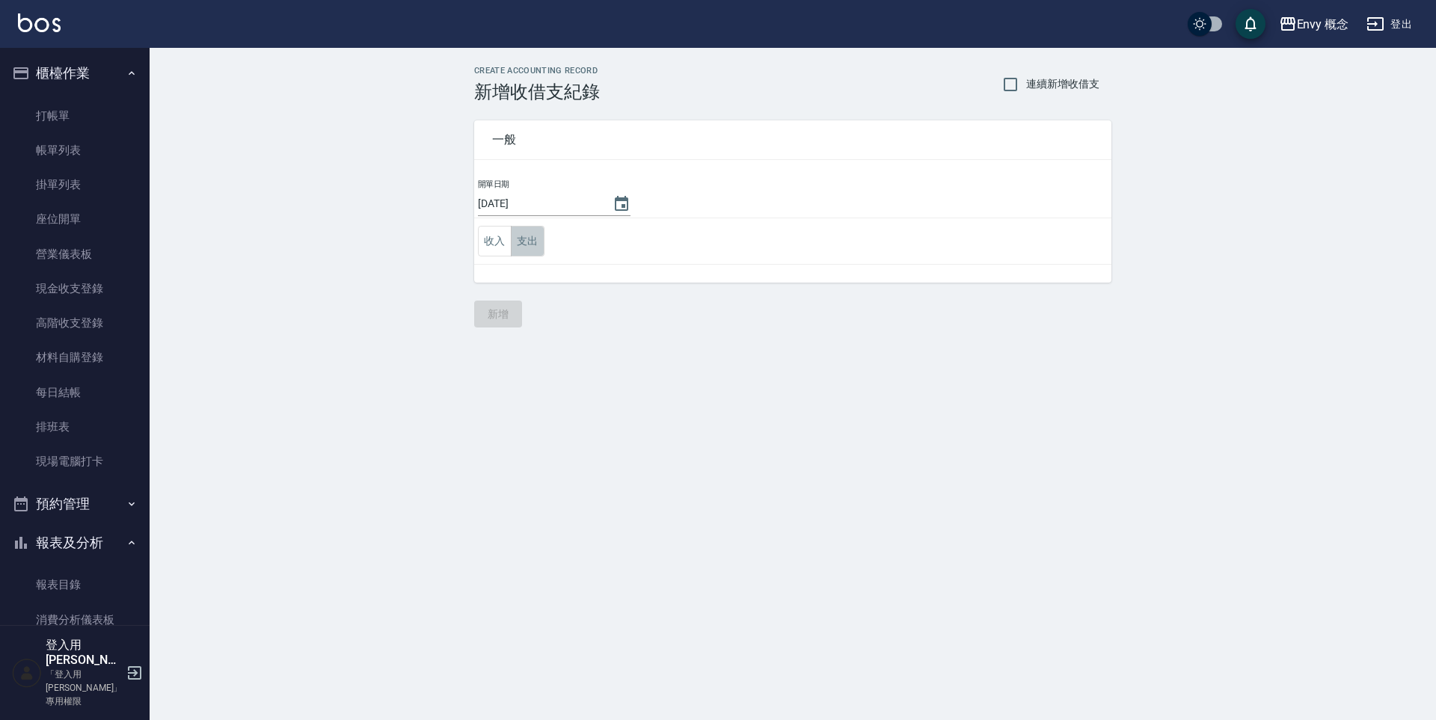
click at [527, 242] on button "支出" at bounding box center [528, 241] width 34 height 31
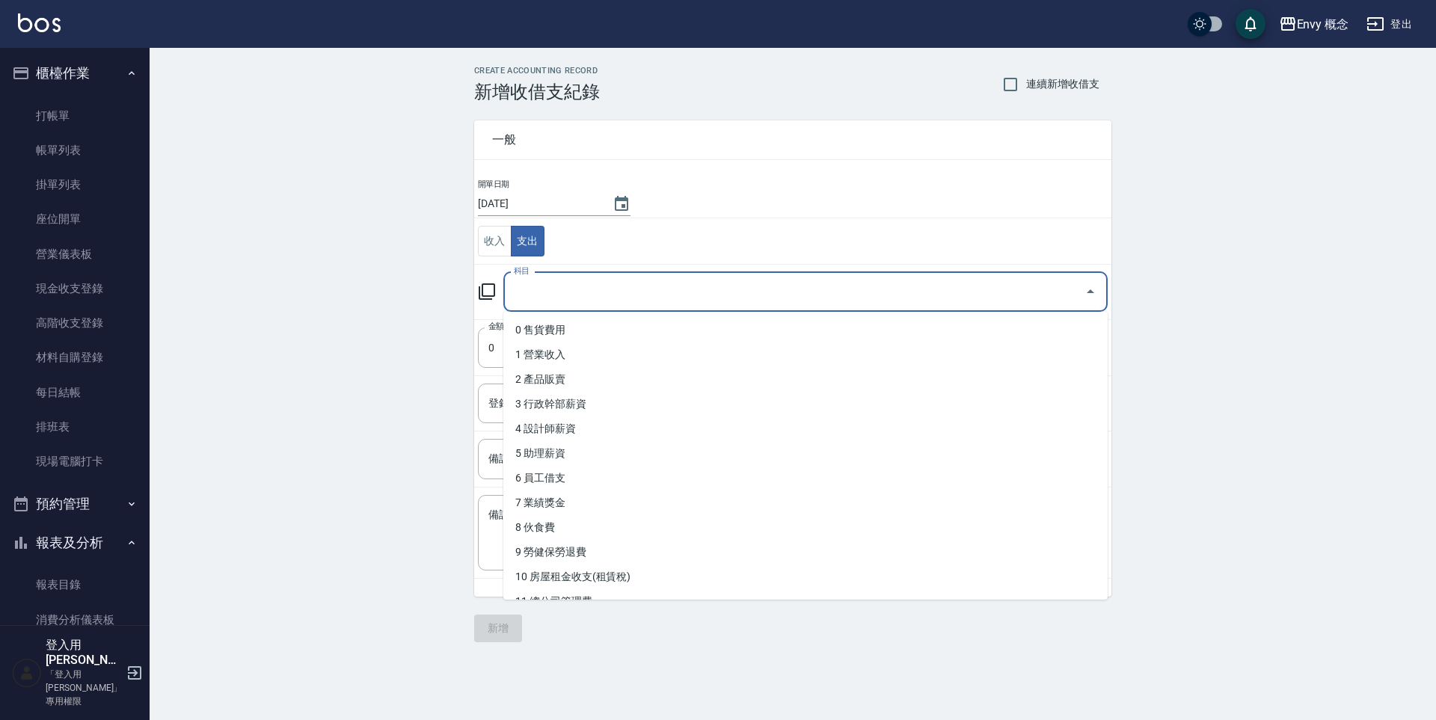
click at [591, 290] on input "科目" at bounding box center [794, 292] width 568 height 26
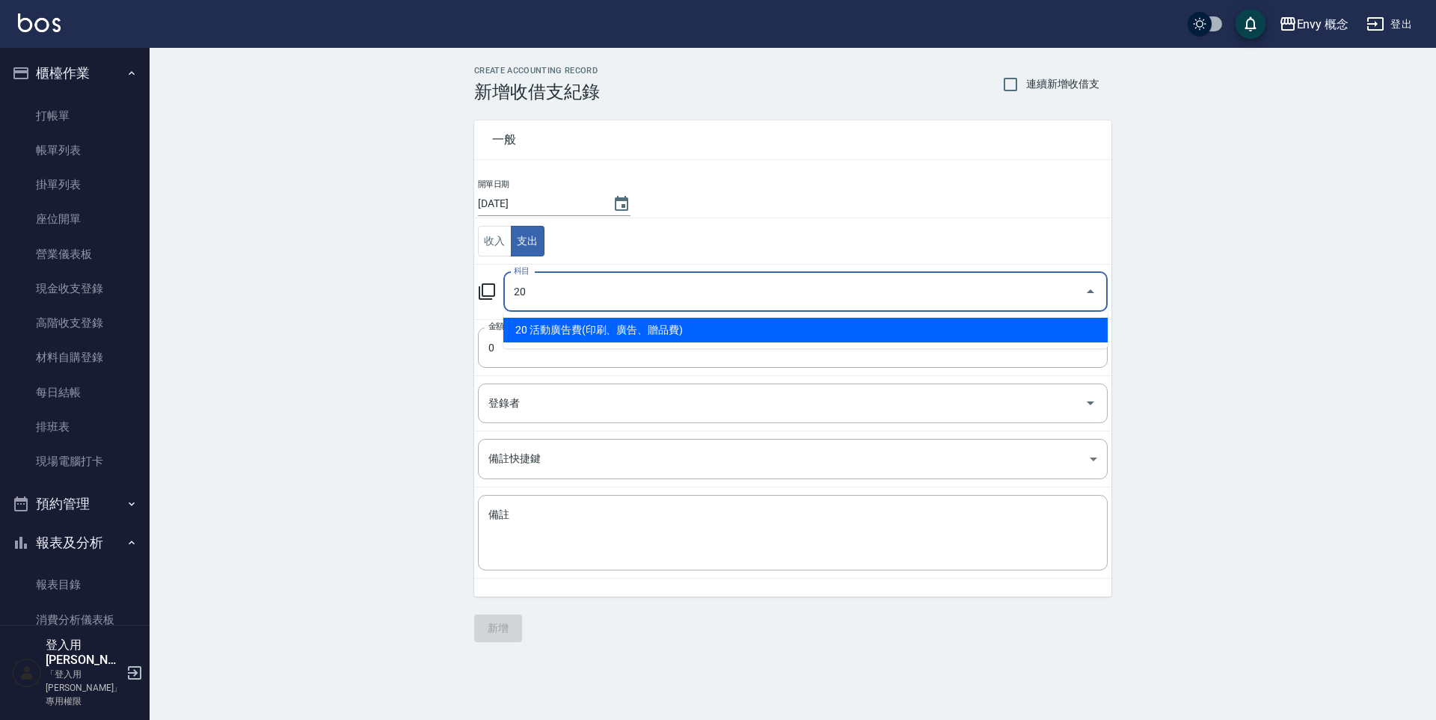
click at [599, 337] on li "20 活動廣告費(印刷、廣告、贈品費)" at bounding box center [805, 330] width 604 height 25
type input "20 活動廣告費(印刷、廣告、贈品費)"
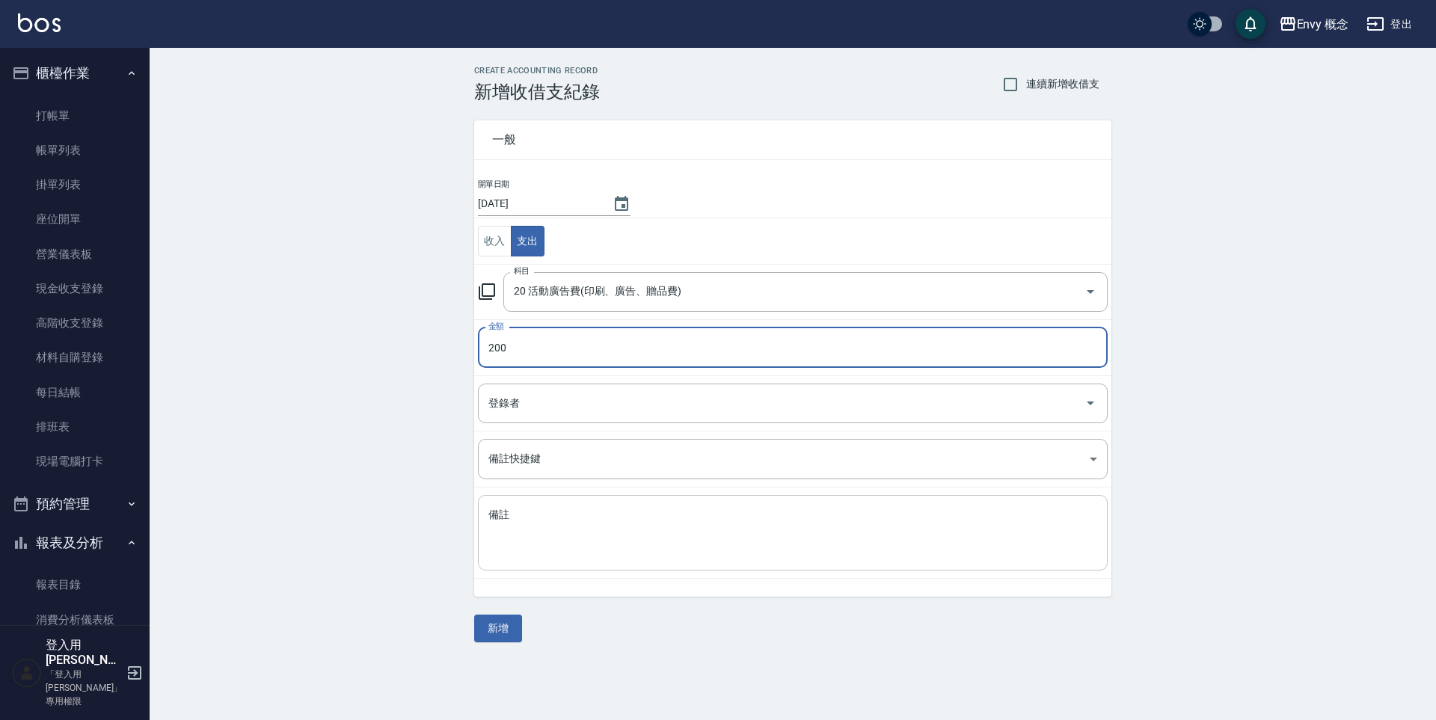
type input "200"
click at [685, 512] on textarea "備註" at bounding box center [792, 533] width 609 height 51
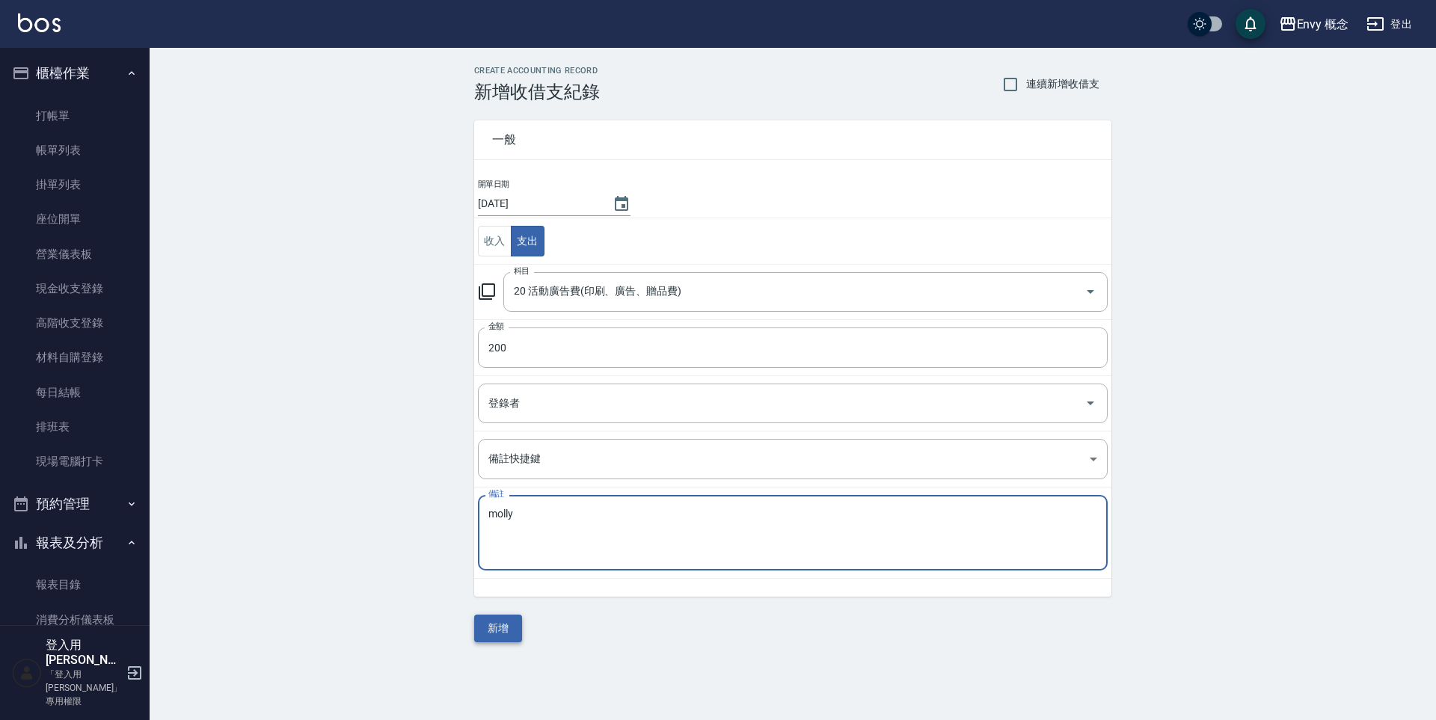
type textarea "molly"
click at [494, 622] on button "新增" at bounding box center [498, 629] width 48 height 28
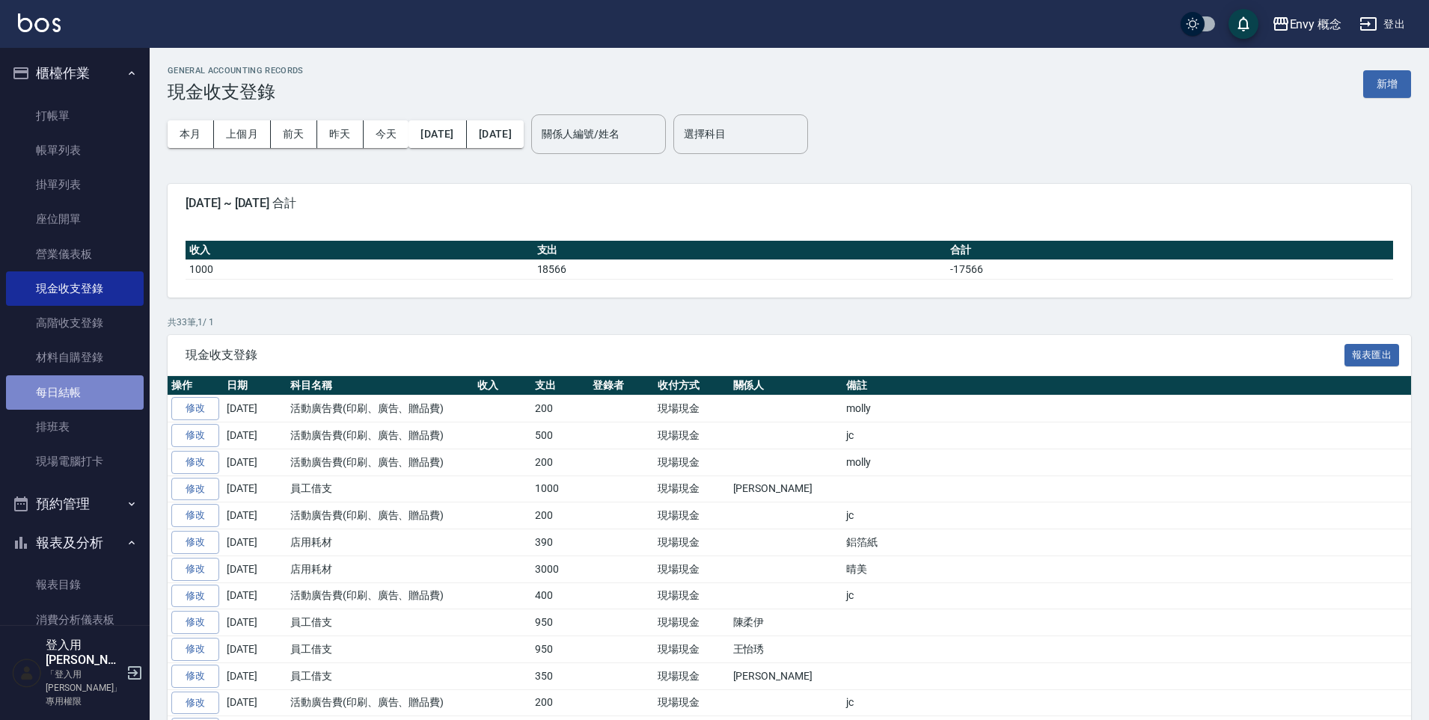
click at [83, 378] on link "每日結帳" at bounding box center [75, 392] width 138 height 34
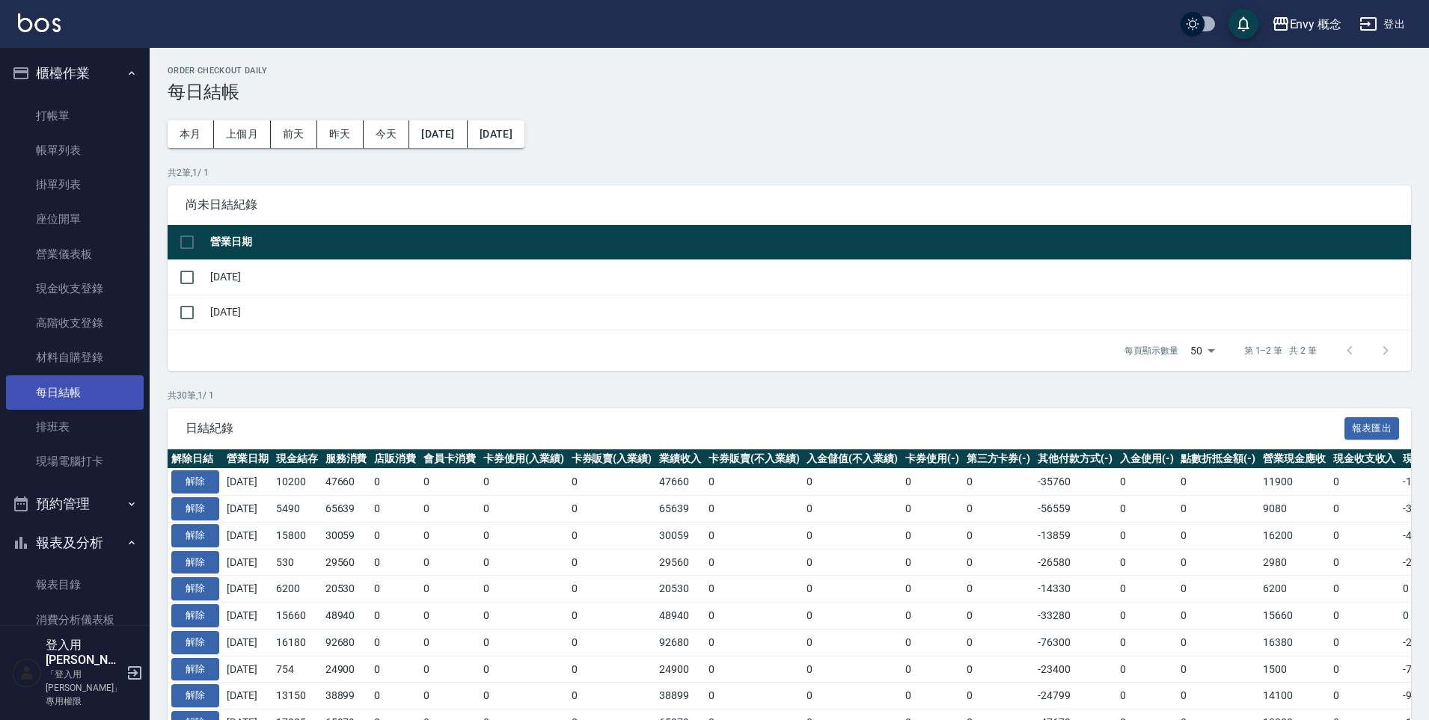
click at [77, 391] on link "每日結帳" at bounding box center [75, 392] width 138 height 34
click at [78, 391] on link "每日結帳" at bounding box center [75, 392] width 138 height 34
click at [194, 313] on input "checkbox" at bounding box center [186, 312] width 31 height 31
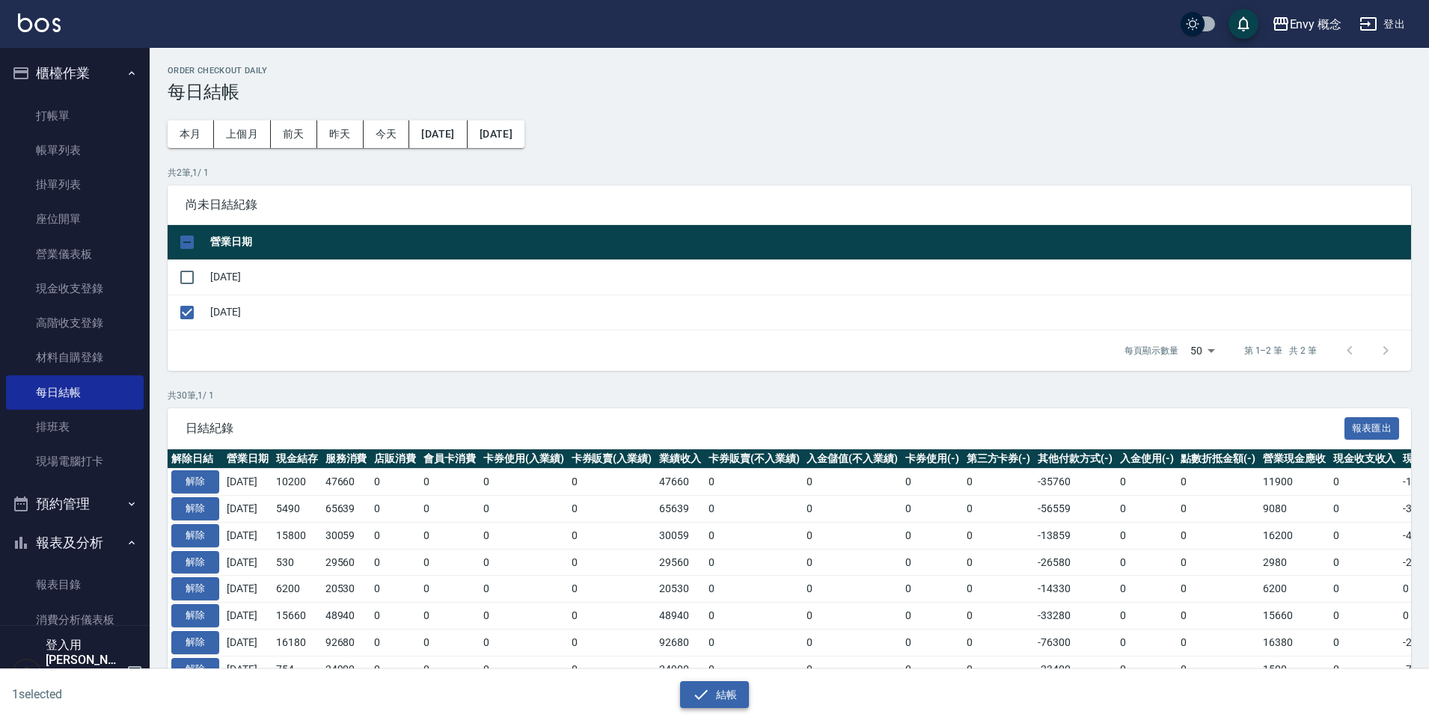
click at [696, 690] on icon "button" at bounding box center [701, 695] width 18 height 18
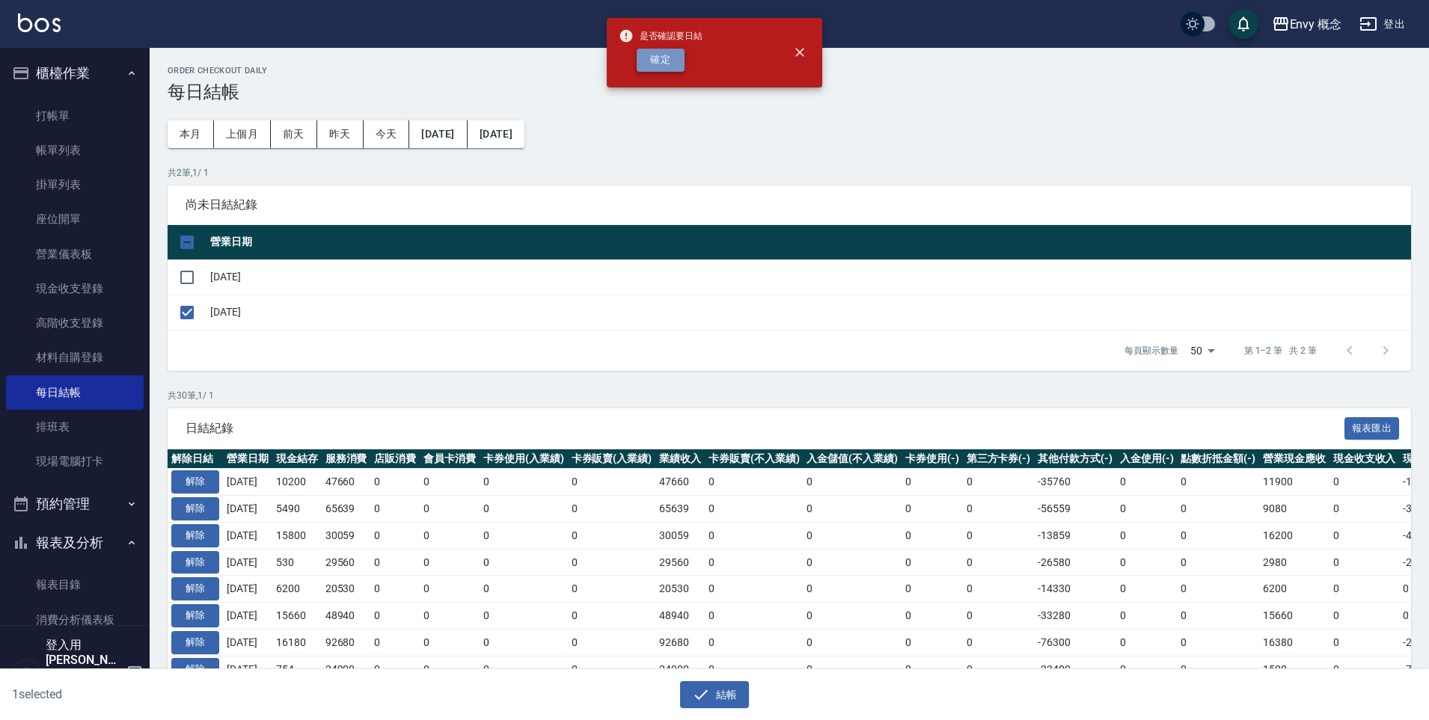
click at [669, 61] on button "確定" at bounding box center [661, 60] width 48 height 23
checkbox input "false"
